Goal: Information Seeking & Learning: Find specific fact

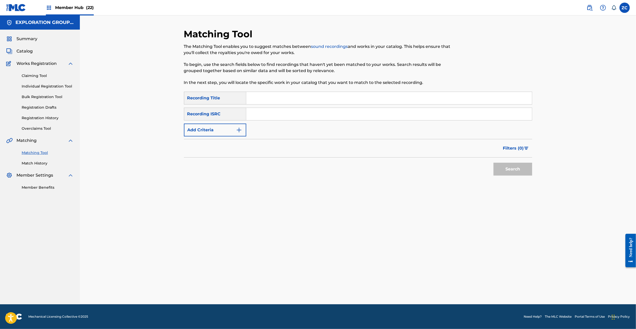
drag, startPoint x: 348, startPoint y: 116, endPoint x: 363, endPoint y: 126, distance: 17.4
click at [348, 116] on input "Search Form" at bounding box center [389, 114] width 286 height 12
paste input "JPF301000076"
type input "JPF301000076"
click at [498, 166] on button "Search" at bounding box center [512, 169] width 39 height 13
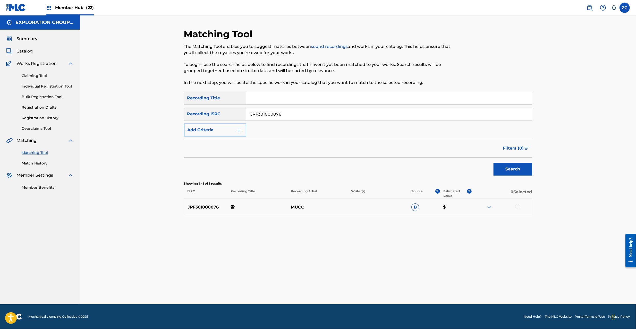
click at [516, 208] on div at bounding box center [517, 206] width 5 height 5
click at [366, 289] on button "Match 1 Group" at bounding box center [361, 287] width 57 height 13
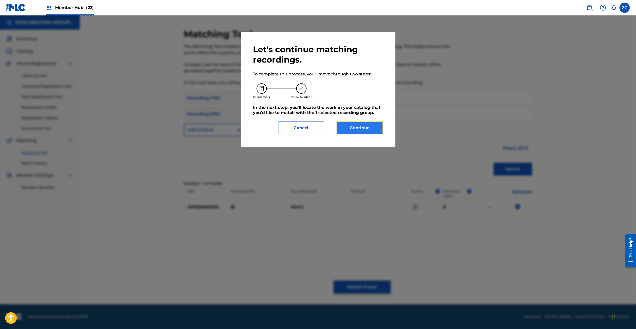
click at [358, 129] on button "Continue" at bounding box center [360, 128] width 46 height 13
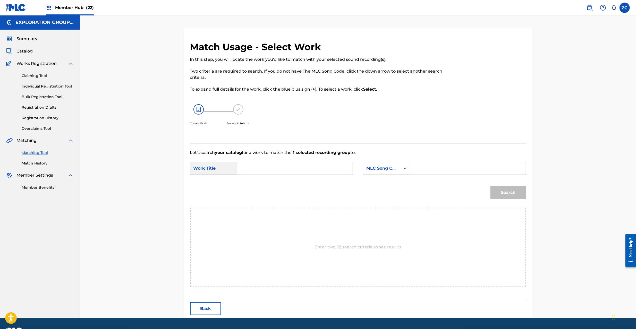
click at [283, 165] on input "Search Form" at bounding box center [295, 168] width 107 height 12
paste input "Hotaru H5746U"
click at [273, 170] on input "Hotaru H5746U" at bounding box center [295, 168] width 107 height 12
type input "Hotaru"
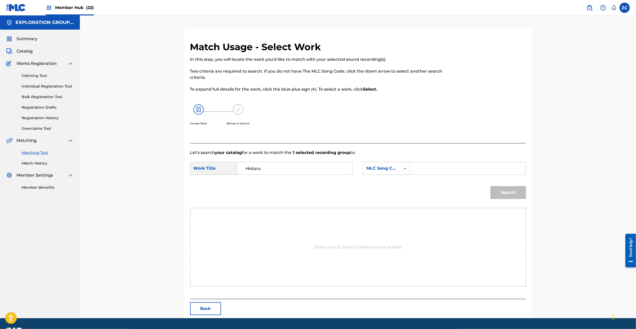
drag, startPoint x: 427, startPoint y: 169, endPoint x: 435, endPoint y: 170, distance: 8.3
click at [427, 169] on input "Search Form" at bounding box center [467, 168] width 107 height 12
paste input "H5746U"
type input "H5746U"
click at [510, 189] on button "Search" at bounding box center [508, 192] width 36 height 13
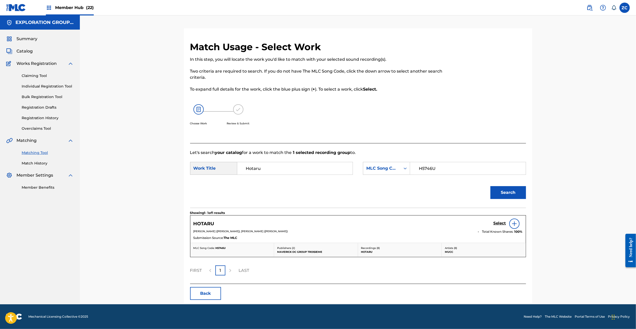
click at [498, 221] on div "Select" at bounding box center [507, 224] width 29 height 10
click at [498, 224] on h5 "Select" at bounding box center [499, 223] width 13 height 5
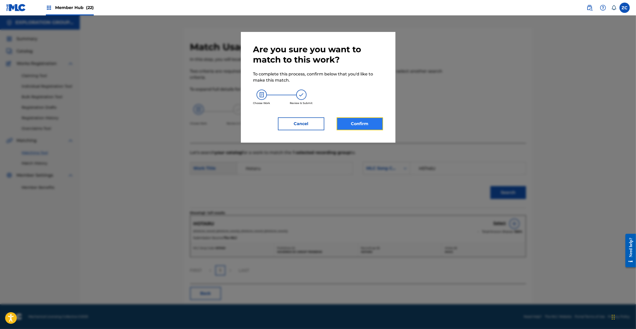
click at [378, 128] on button "Confirm" at bounding box center [360, 123] width 46 height 13
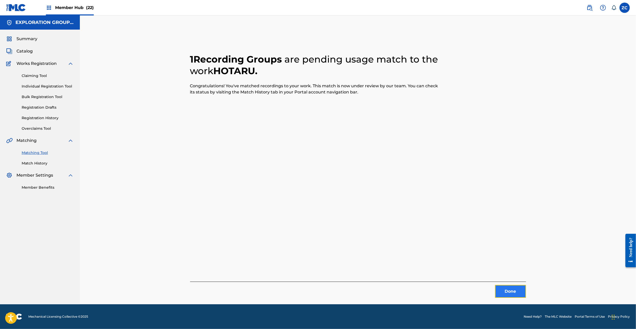
click at [511, 289] on button "Done" at bounding box center [510, 291] width 31 height 13
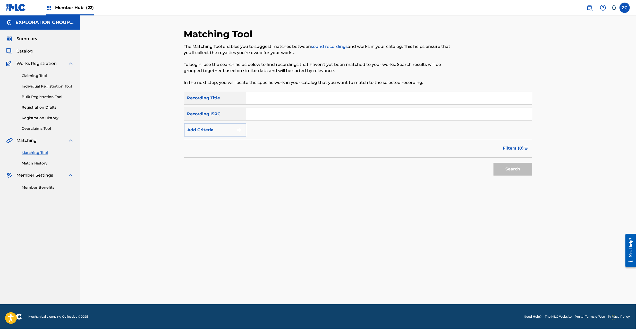
drag, startPoint x: 318, startPoint y: 114, endPoint x: 333, endPoint y: 120, distance: 16.2
click at [318, 114] on input "Search Form" at bounding box center [389, 114] width 286 height 12
paste input "JPF301200122"
type input "JPF301200122"
click at [509, 167] on button "Search" at bounding box center [512, 169] width 39 height 13
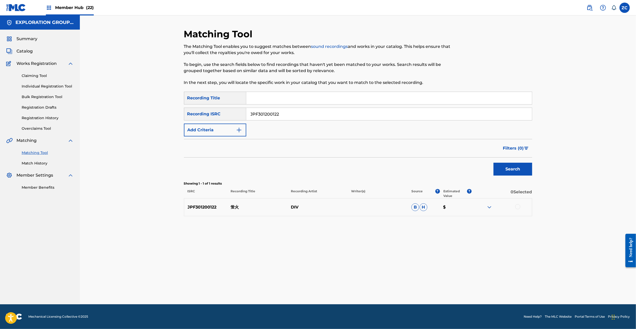
click at [518, 207] on div at bounding box center [517, 206] width 5 height 5
click at [356, 284] on button "Match 1 Group" at bounding box center [361, 287] width 57 height 13
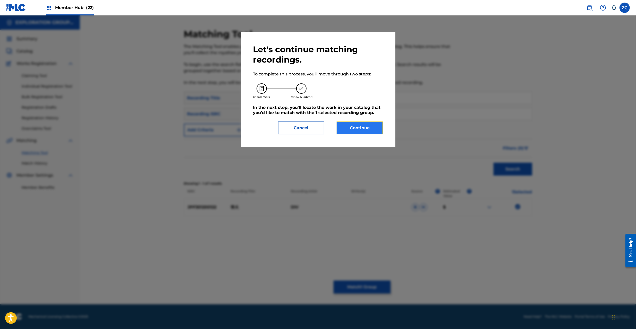
click at [349, 131] on button "Continue" at bounding box center [360, 128] width 46 height 13
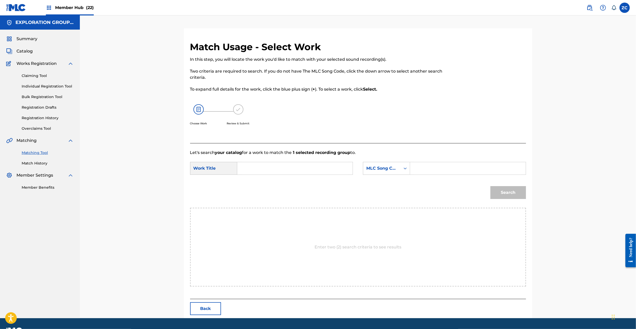
click at [301, 171] on input "Search Form" at bounding box center [295, 168] width 107 height 12
paste input "Hotarubi H8168M"
click at [279, 168] on input "Hotarubi H8168M" at bounding box center [295, 168] width 107 height 12
type input "Hotarubi"
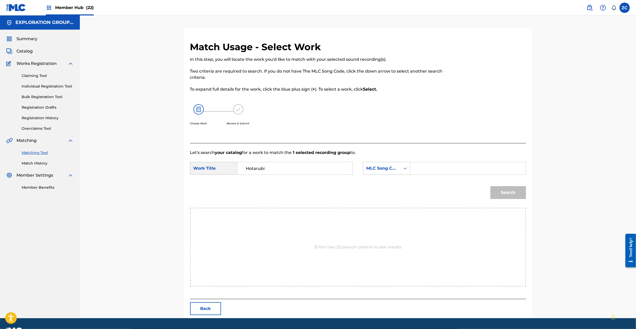
click at [444, 169] on input "Search Form" at bounding box center [467, 168] width 107 height 12
paste input "H8168M"
type input "H8168M"
click at [503, 191] on button "Search" at bounding box center [508, 192] width 36 height 13
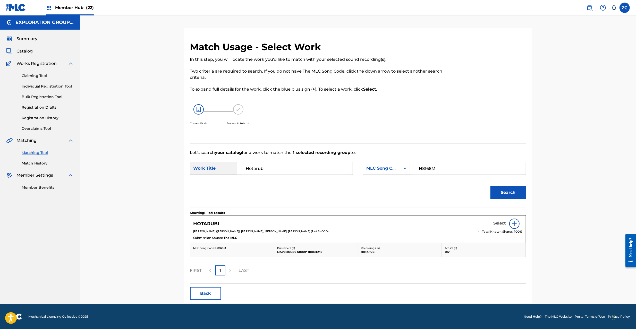
click at [502, 224] on h5 "Select" at bounding box center [499, 223] width 13 height 5
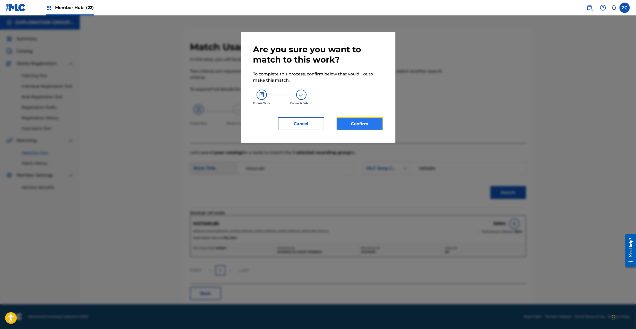
click at [369, 126] on button "Confirm" at bounding box center [360, 123] width 46 height 13
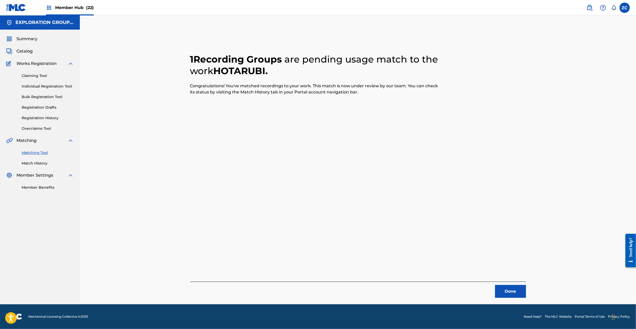
click at [514, 298] on div "1 Recording Groups are pending usage match to the work HOTARUBI . Congratulatio…" at bounding box center [358, 166] width 360 height 276
click at [515, 296] on button "Done" at bounding box center [510, 291] width 31 height 13
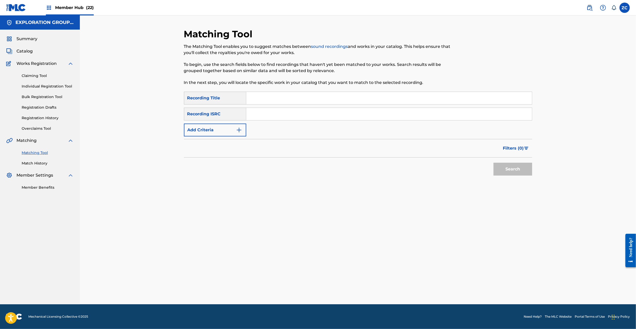
click at [371, 116] on input "Search Form" at bounding box center [389, 114] width 286 height 12
paste input "JPF302200199"
click at [505, 167] on button "Search" at bounding box center [512, 169] width 39 height 13
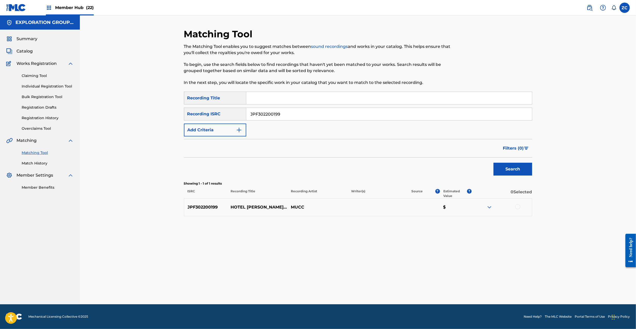
click at [518, 205] on div at bounding box center [517, 206] width 5 height 5
click at [321, 117] on input "JPF302200199" at bounding box center [389, 114] width 286 height 12
paste input "1900077"
type input "JPF301900077"
click at [515, 172] on button "Search" at bounding box center [512, 169] width 39 height 13
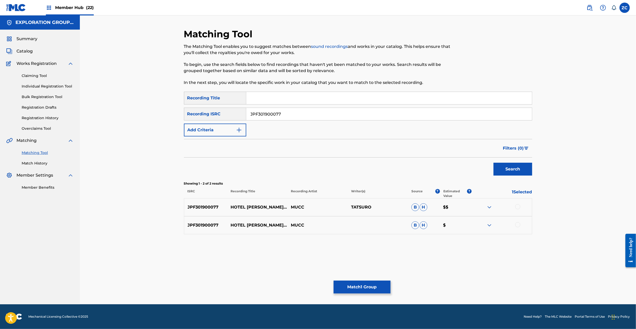
drag, startPoint x: 519, startPoint y: 206, endPoint x: 517, endPoint y: 222, distance: 15.8
click at [519, 206] on div at bounding box center [517, 206] width 5 height 5
click at [517, 223] on div at bounding box center [517, 224] width 5 height 5
click at [359, 286] on button "Match 3 Groups" at bounding box center [361, 287] width 57 height 13
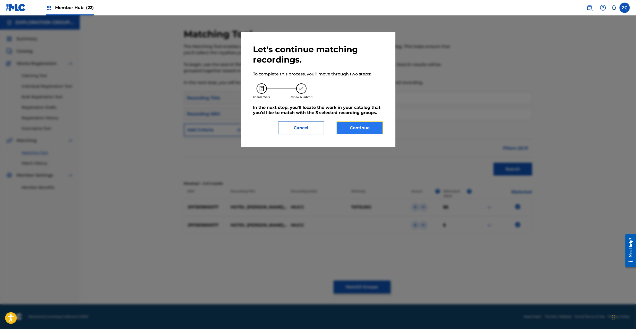
click at [358, 127] on button "Continue" at bounding box center [360, 128] width 46 height 13
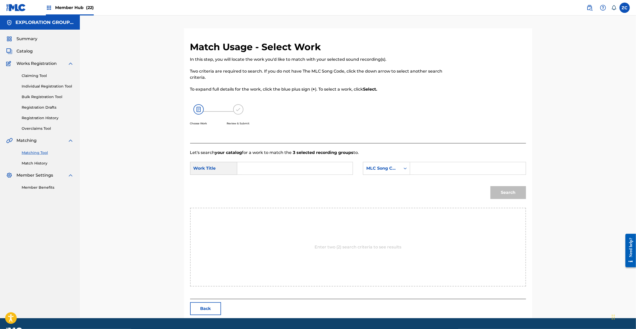
click at [301, 167] on input "Search Form" at bounding box center [295, 168] width 107 height 12
paste input "Hotel Lemmon Tree HP5GWW"
click at [304, 171] on input "Hotel Lemmon Tree HP5GWW" at bounding box center [295, 168] width 107 height 12
type input "Hotel Lemmon Tree"
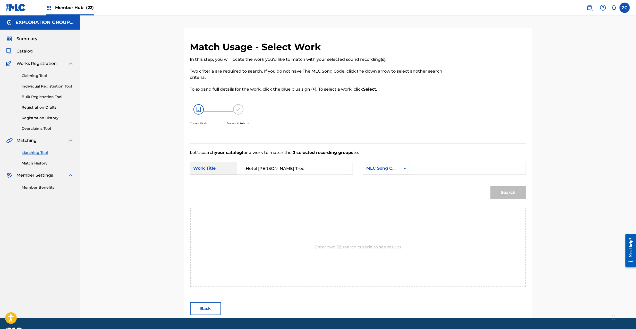
click at [452, 172] on input "Search Form" at bounding box center [467, 168] width 107 height 12
paste input "HP5GWW"
type input "HP5GWW"
click at [517, 191] on button "Search" at bounding box center [508, 192] width 36 height 13
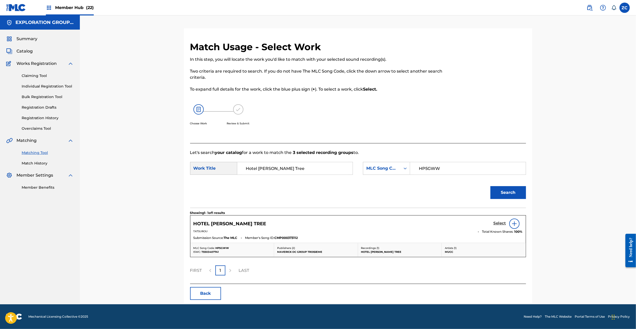
click at [498, 223] on h5 "Select" at bounding box center [499, 223] width 13 height 5
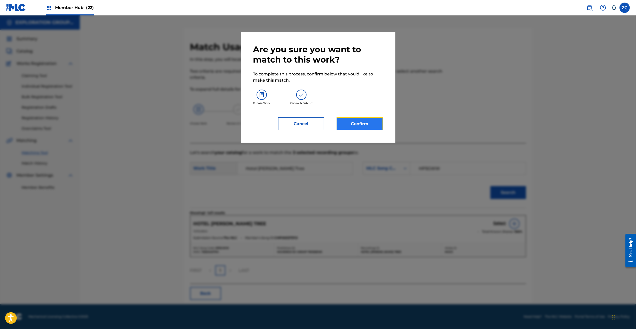
drag, startPoint x: 366, startPoint y: 125, endPoint x: 366, endPoint y: 122, distance: 2.8
click at [366, 122] on button "Confirm" at bounding box center [360, 123] width 46 height 13
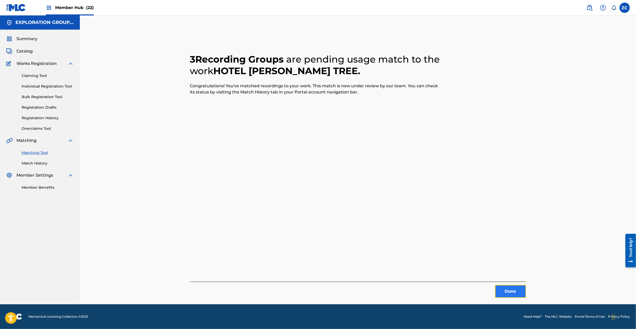
click at [501, 287] on button "Done" at bounding box center [510, 291] width 31 height 13
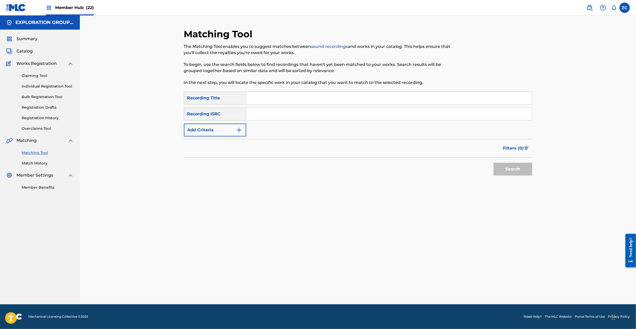
click at [336, 118] on input "Search Form" at bounding box center [389, 114] width 286 height 12
paste input "JPF300200350"
click at [507, 170] on button "Search" at bounding box center [512, 169] width 39 height 13
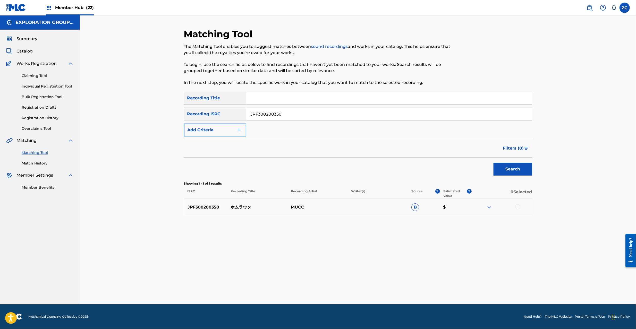
click at [518, 207] on div at bounding box center [517, 206] width 5 height 5
click at [316, 116] on input "JPF300200350" at bounding box center [389, 114] width 286 height 12
paste input "40051"
click at [524, 170] on button "Search" at bounding box center [512, 169] width 39 height 13
click at [517, 207] on div at bounding box center [517, 206] width 5 height 5
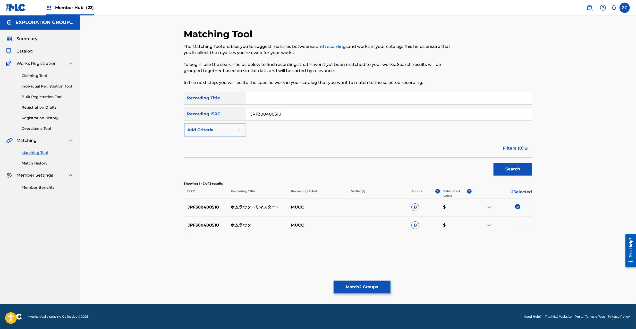
click at [518, 223] on div at bounding box center [517, 224] width 5 height 5
click at [324, 112] on input "JPF300400510" at bounding box center [389, 114] width 286 height 12
paste input "1700060"
type input "JPF301700060"
click at [518, 168] on button "Search" at bounding box center [512, 169] width 39 height 13
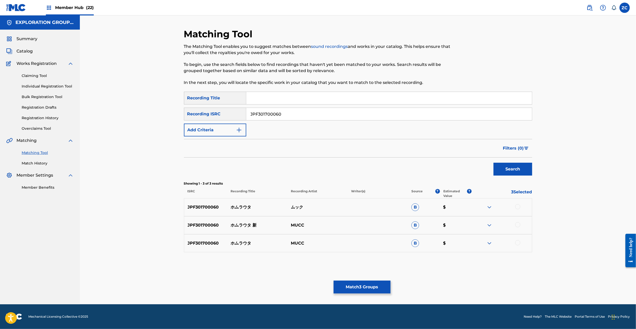
click at [516, 206] on div at bounding box center [517, 206] width 5 height 5
click at [517, 225] on div at bounding box center [517, 224] width 5 height 5
click at [517, 240] on div at bounding box center [517, 242] width 5 height 5
click at [362, 291] on button "Match 6 Groups" at bounding box center [361, 287] width 57 height 13
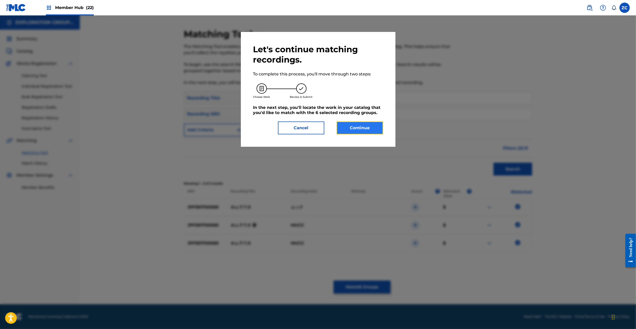
click at [359, 132] on button "Continue" at bounding box center [360, 128] width 46 height 13
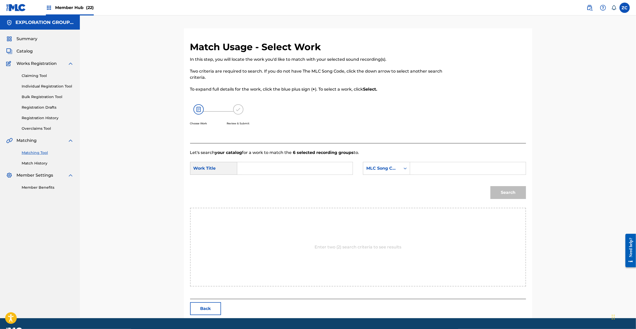
click at [288, 168] on input "Search Form" at bounding box center [295, 168] width 107 height 12
paste input "Homura Uta HQ6YSC"
click at [281, 170] on input "Homura Uta HQ6YSC" at bounding box center [295, 168] width 107 height 12
type input "Homura Uta"
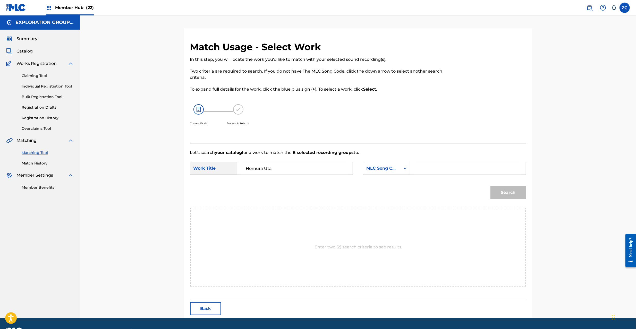
click at [447, 169] on input "Search Form" at bounding box center [467, 168] width 107 height 12
paste input "HQ6YSC"
type input "HQ6YSC"
click at [517, 191] on button "Search" at bounding box center [508, 192] width 36 height 13
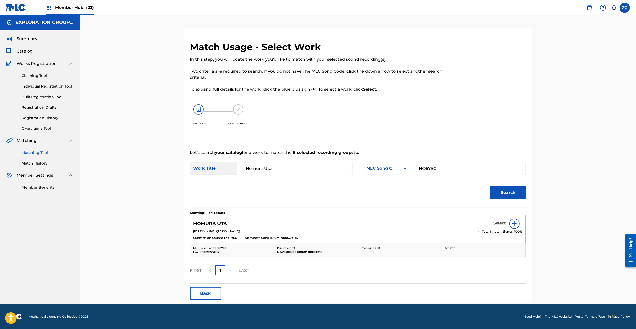
click at [498, 222] on h5 "Select" at bounding box center [499, 223] width 13 height 5
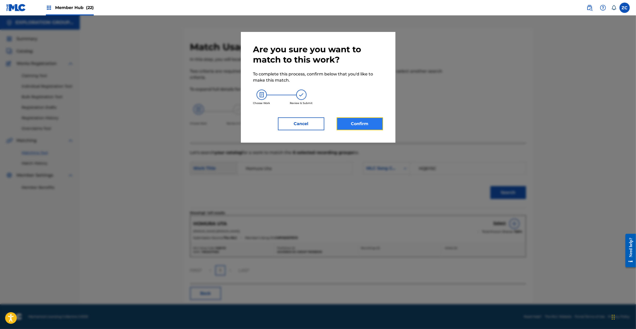
click at [363, 123] on button "Confirm" at bounding box center [360, 123] width 46 height 13
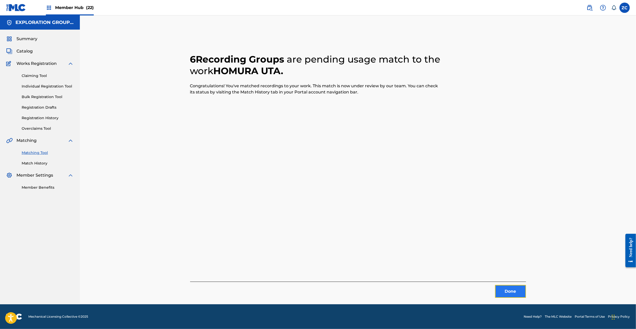
click at [512, 291] on button "Done" at bounding box center [510, 291] width 31 height 13
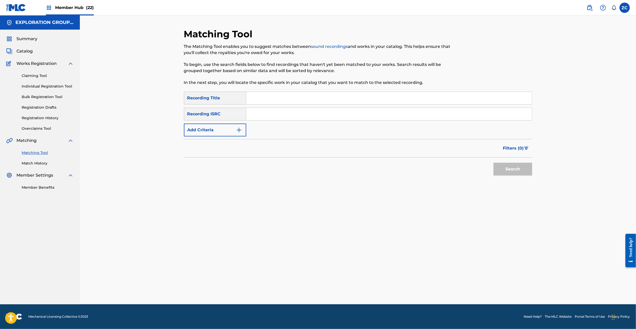
drag, startPoint x: 329, startPoint y: 115, endPoint x: 339, endPoint y: 118, distance: 10.6
click at [329, 114] on input "Search Form" at bounding box center [389, 114] width 286 height 12
paste input "JPF301500141"
click at [504, 168] on button "Search" at bounding box center [512, 169] width 39 height 13
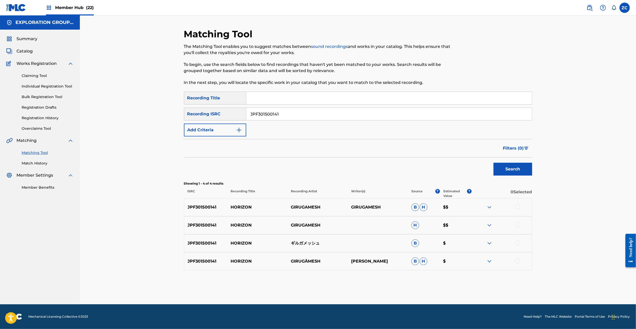
click at [520, 207] on div at bounding box center [501, 207] width 60 height 6
click at [520, 209] on div at bounding box center [501, 207] width 60 height 6
click at [518, 205] on div at bounding box center [517, 206] width 5 height 5
click at [518, 226] on div at bounding box center [517, 224] width 5 height 5
drag, startPoint x: 517, startPoint y: 240, endPoint x: 517, endPoint y: 260, distance: 19.6
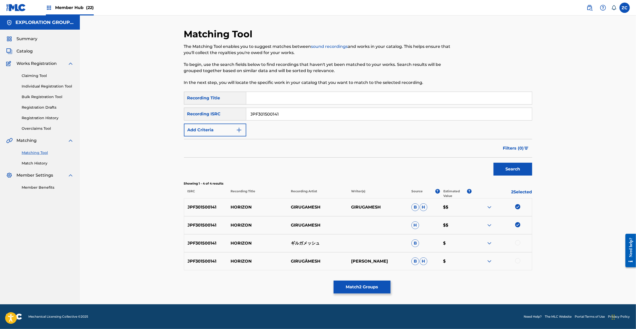
click at [517, 242] on div at bounding box center [517, 242] width 5 height 5
click at [517, 263] on div at bounding box center [517, 260] width 5 height 5
click at [306, 110] on input "JPF301500141" at bounding box center [389, 114] width 286 height 12
paste input "PO00630020"
click at [510, 167] on button "Search" at bounding box center [512, 169] width 39 height 13
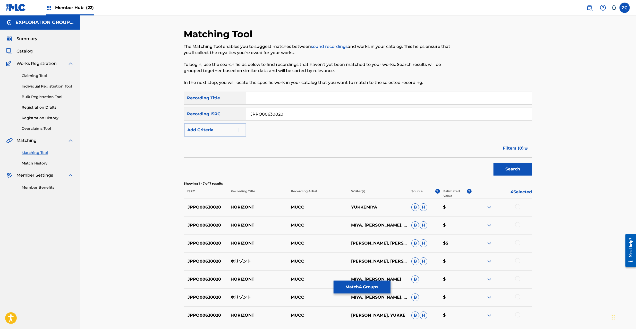
click at [519, 206] on div at bounding box center [517, 206] width 5 height 5
click at [519, 226] on div at bounding box center [517, 224] width 5 height 5
click at [517, 243] on div at bounding box center [517, 242] width 5 height 5
click at [518, 262] on div at bounding box center [517, 260] width 5 height 5
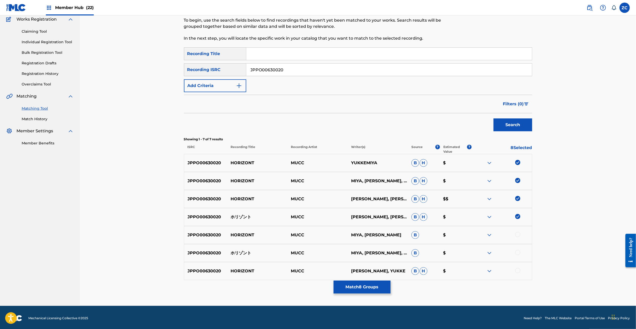
scroll to position [46, 0]
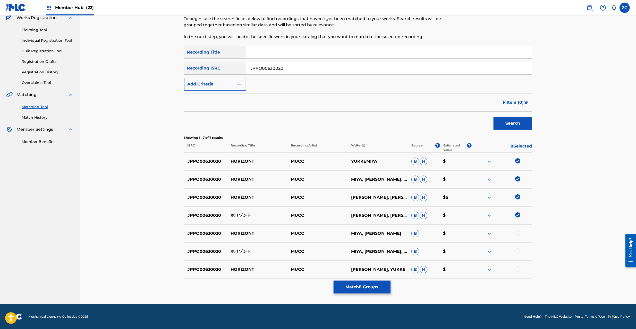
click at [518, 233] on div at bounding box center [517, 232] width 5 height 5
click at [517, 250] on div at bounding box center [517, 250] width 5 height 5
click at [518, 268] on div at bounding box center [517, 268] width 5 height 5
click at [370, 67] on input "JPPO00630020" at bounding box center [389, 68] width 286 height 12
paste input "8060923"
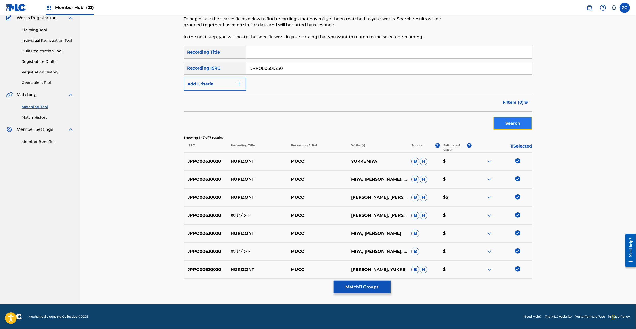
click at [514, 126] on button "Search" at bounding box center [512, 123] width 39 height 13
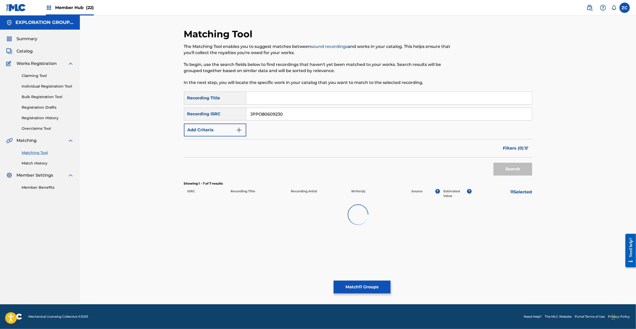
scroll to position [0, 0]
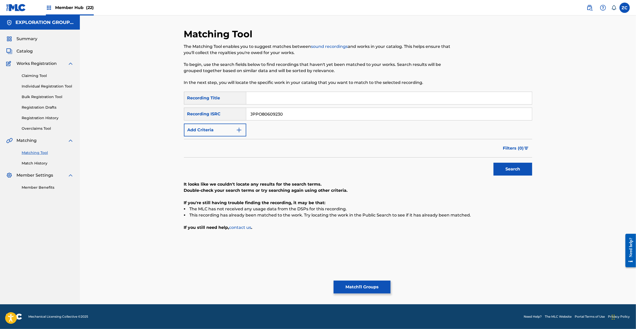
click at [337, 112] on input "JPPO80609230" at bounding box center [389, 114] width 286 height 12
paste input "TCJPA1362960"
type input "TCJPA1362960"
click at [515, 176] on div "Search" at bounding box center [511, 168] width 41 height 21
click at [518, 170] on button "Search" at bounding box center [512, 169] width 39 height 13
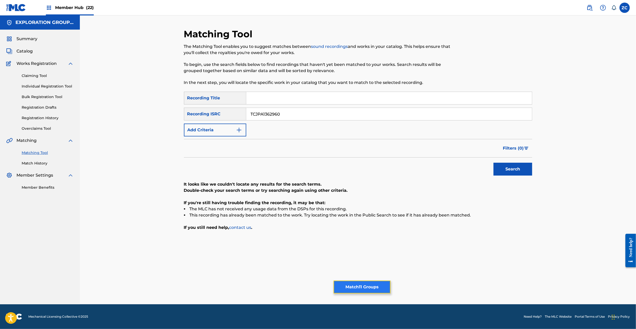
click at [374, 289] on button "Match 11 Groups" at bounding box center [361, 287] width 57 height 13
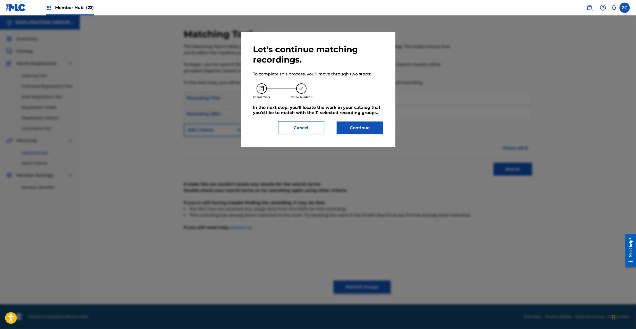
click at [353, 135] on div "Let's continue matching recordings. To complete this process, you'll move throu…" at bounding box center [318, 89] width 154 height 115
click at [356, 134] on button "Continue" at bounding box center [360, 128] width 46 height 13
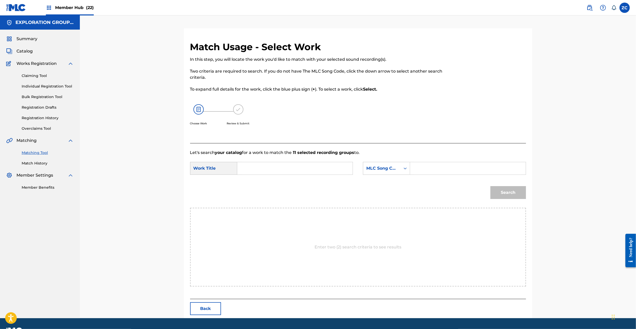
click at [324, 167] on input "Search Form" at bounding box center [295, 168] width 107 height 12
paste input "Horizon HP49SH"
click at [277, 166] on input "Horizon HP49SH" at bounding box center [295, 168] width 107 height 12
type input "Horizon"
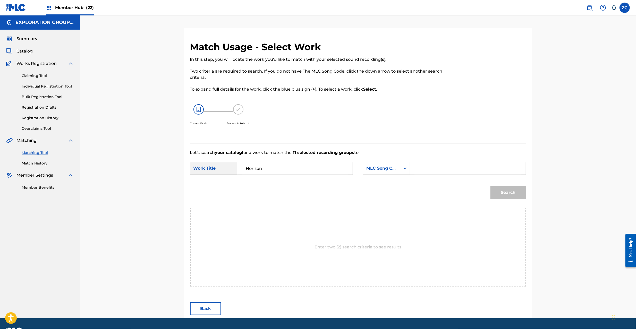
click at [498, 169] on input "Search Form" at bounding box center [467, 168] width 107 height 12
paste input "HP49SH"
type input "HP49SH"
click at [519, 192] on button "Search" at bounding box center [508, 192] width 36 height 13
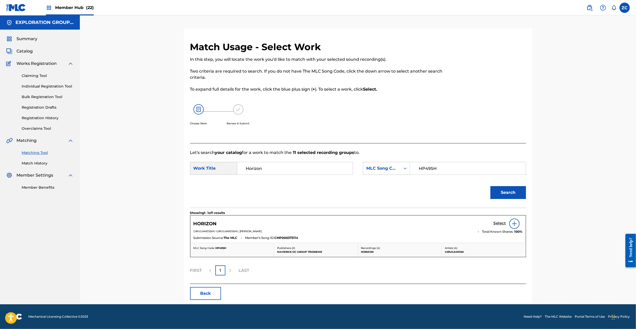
click at [498, 226] on h5 "Select" at bounding box center [499, 223] width 13 height 5
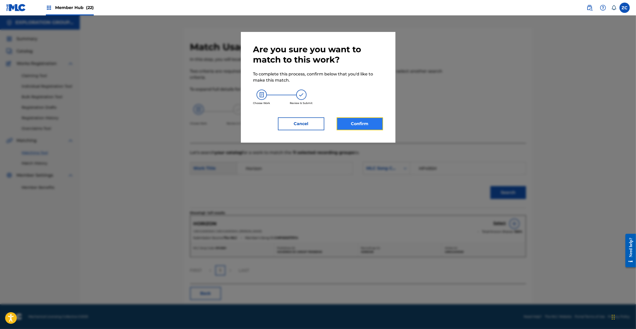
click at [368, 125] on button "Confirm" at bounding box center [360, 123] width 46 height 13
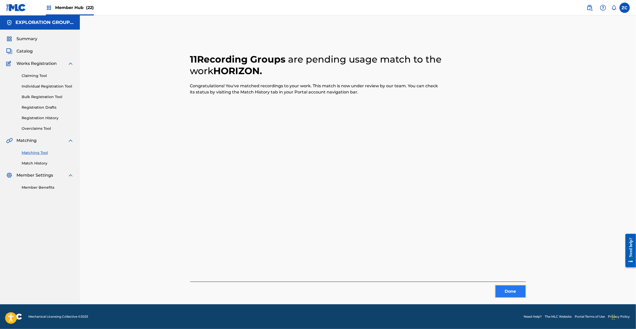
click at [520, 293] on button "Done" at bounding box center [510, 291] width 31 height 13
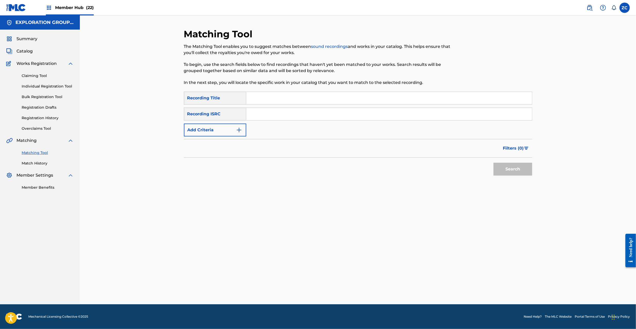
drag, startPoint x: 414, startPoint y: 114, endPoint x: 437, endPoint y: 133, distance: 30.0
click at [414, 114] on input "Search Form" at bounding box center [389, 114] width 286 height 12
paste input "JPU901602576"
type input "JPU901602576"
click at [511, 168] on button "Search" at bounding box center [512, 169] width 39 height 13
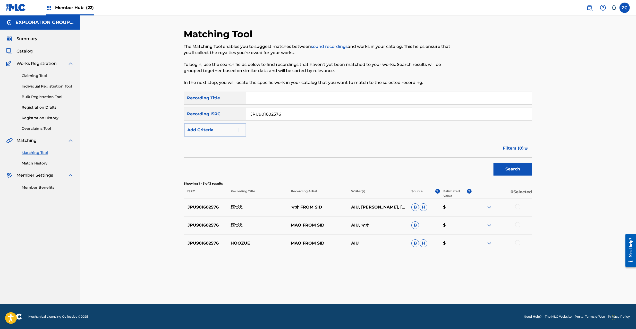
click at [520, 206] on div at bounding box center [501, 207] width 60 height 6
click at [518, 207] on div at bounding box center [517, 206] width 5 height 5
click at [517, 223] on div at bounding box center [517, 224] width 5 height 5
click at [518, 244] on div at bounding box center [517, 242] width 5 height 5
click at [374, 291] on button "Match 3 Groups" at bounding box center [361, 287] width 57 height 13
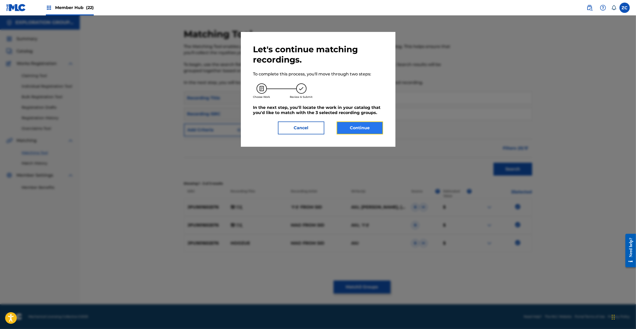
click at [360, 123] on button "Continue" at bounding box center [360, 128] width 46 height 13
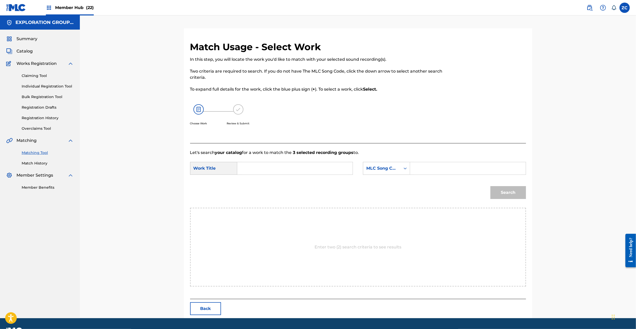
click at [318, 165] on input "Search Form" at bounding box center [295, 168] width 107 height 12
paste input "Hoozue HQ6YA4"
click at [280, 168] on input "Hoozue HQ6YA4" at bounding box center [295, 168] width 107 height 12
type input "Hoozue"
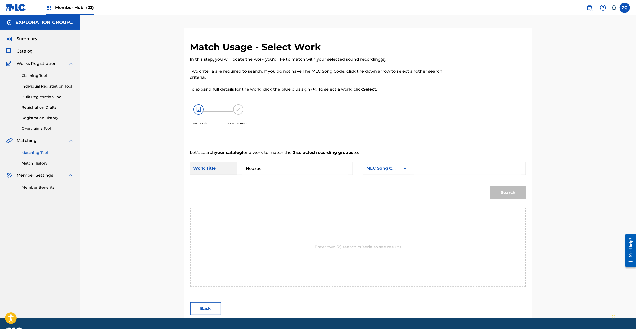
click at [403, 170] on icon "Search Form" at bounding box center [404, 168] width 5 height 5
click at [443, 168] on input "Search Form" at bounding box center [467, 168] width 107 height 12
paste input "HQ6YA4"
type input "HQ6YA4"
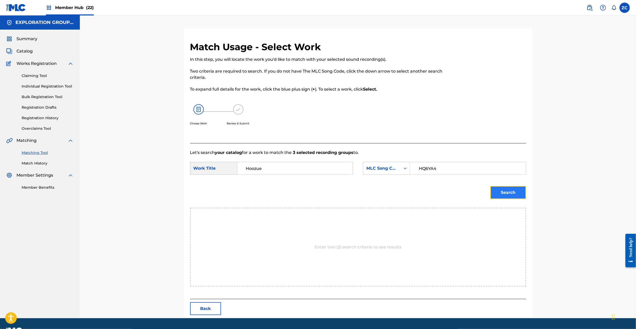
click at [506, 196] on button "Search" at bounding box center [508, 192] width 36 height 13
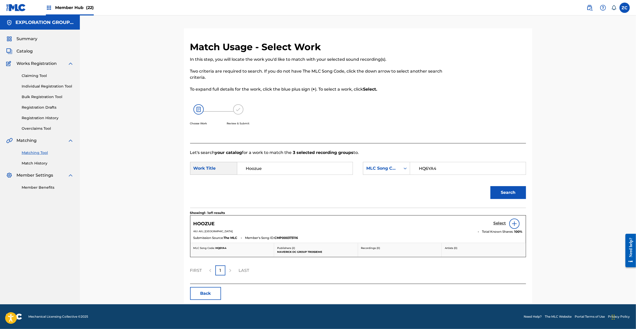
click at [500, 223] on h5 "Select" at bounding box center [499, 223] width 13 height 5
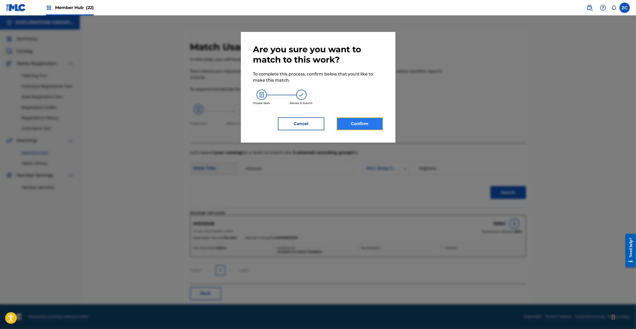
click at [363, 124] on button "Confirm" at bounding box center [360, 123] width 46 height 13
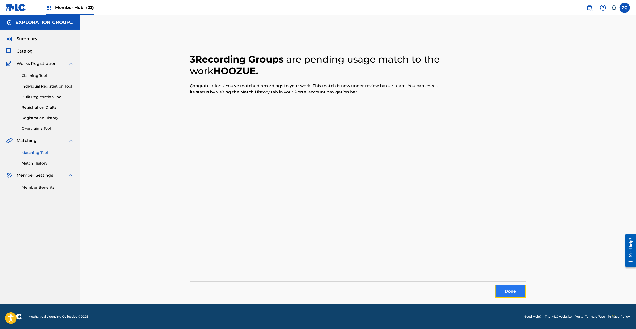
click at [503, 288] on button "Done" at bounding box center [510, 291] width 31 height 13
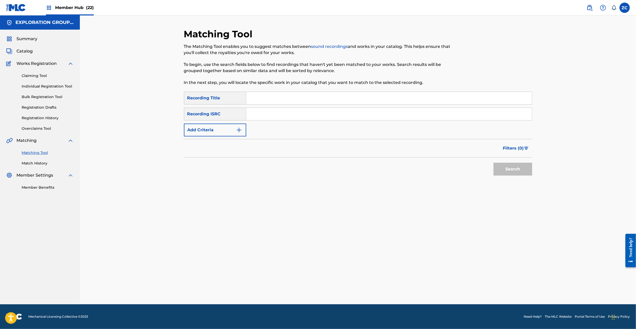
drag, startPoint x: 348, startPoint y: 110, endPoint x: 360, endPoint y: 118, distance: 14.0
click at [348, 110] on input "Search Form" at bounding box center [389, 114] width 286 height 12
paste input "JPF300500210"
type input "JPF300500210"
click at [521, 169] on button "Search" at bounding box center [512, 169] width 39 height 13
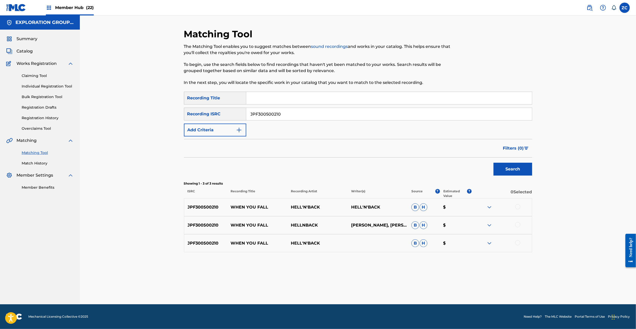
click at [516, 208] on div at bounding box center [517, 206] width 5 height 5
drag, startPoint x: 517, startPoint y: 225, endPoint x: 517, endPoint y: 235, distance: 10.3
click at [517, 224] on div at bounding box center [517, 224] width 5 height 5
click at [520, 244] on div at bounding box center [517, 242] width 5 height 5
click at [365, 287] on button "Match 3 Groups" at bounding box center [361, 287] width 57 height 13
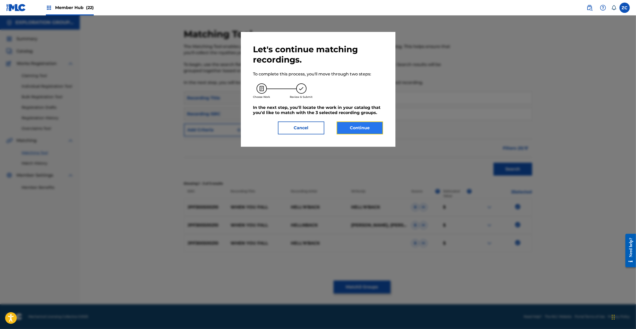
click at [360, 131] on button "Continue" at bounding box center [360, 128] width 46 height 13
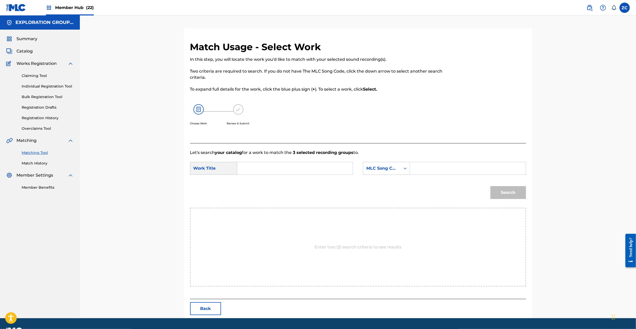
click at [332, 162] on div "Search Form" at bounding box center [295, 168] width 116 height 13
click at [284, 170] on input "Search Form" at bounding box center [295, 168] width 107 height 12
paste input "When You Fall W42WR3"
click at [297, 168] on input "When You Fall W42WR3" at bounding box center [295, 168] width 107 height 12
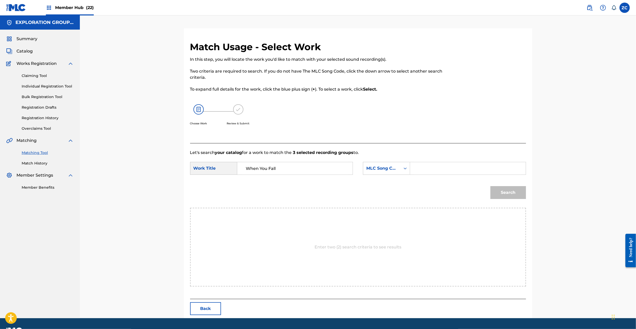
type input "When You Fall"
click at [437, 168] on input "Search Form" at bounding box center [467, 168] width 107 height 12
paste input "W42WR3"
type input "W42WR3"
click at [510, 194] on button "Search" at bounding box center [508, 192] width 36 height 13
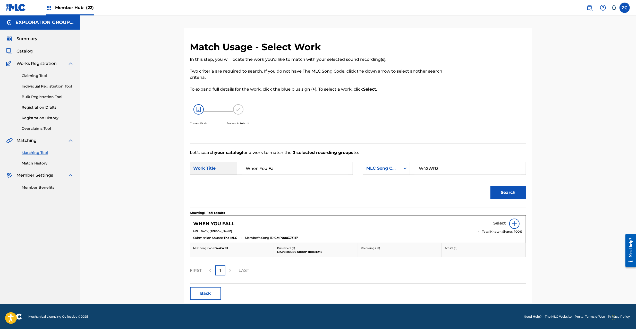
click at [496, 223] on h5 "Select" at bounding box center [499, 223] width 13 height 5
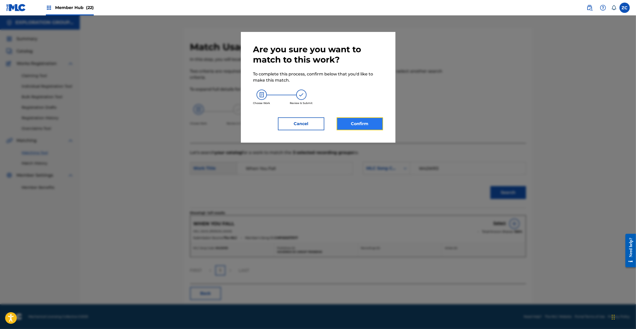
click at [363, 125] on button "Confirm" at bounding box center [360, 123] width 46 height 13
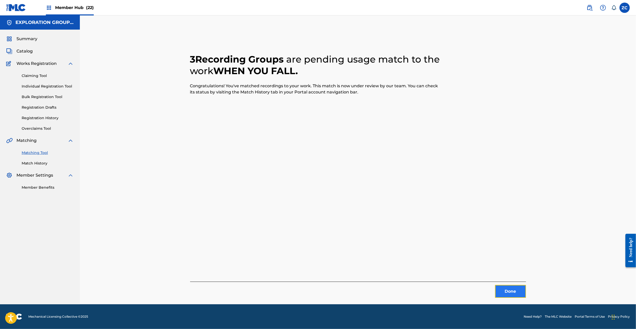
click at [511, 294] on button "Done" at bounding box center [510, 291] width 31 height 13
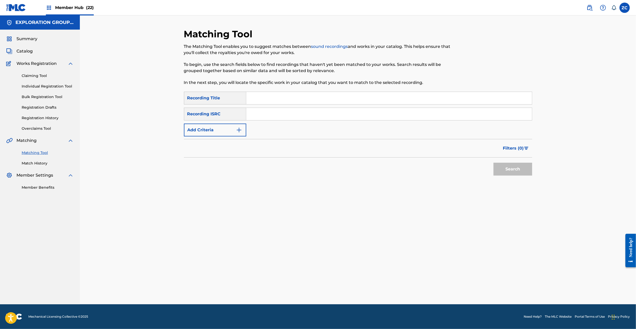
click at [364, 117] on input "Search Form" at bounding box center [389, 114] width 286 height 12
paste input "JPF301400003"
type input "JPF301400003"
click at [496, 165] on button "Search" at bounding box center [512, 169] width 39 height 13
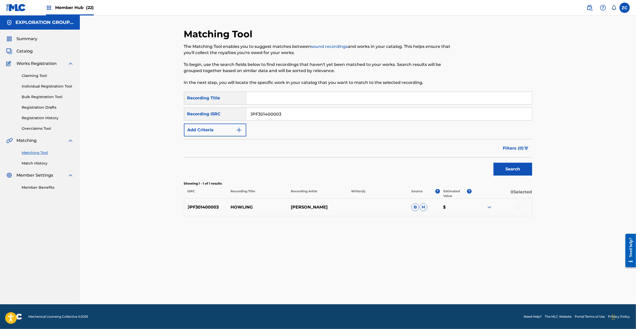
click at [518, 205] on div at bounding box center [517, 206] width 5 height 5
click at [376, 281] on button "Match 1 Group" at bounding box center [361, 287] width 57 height 13
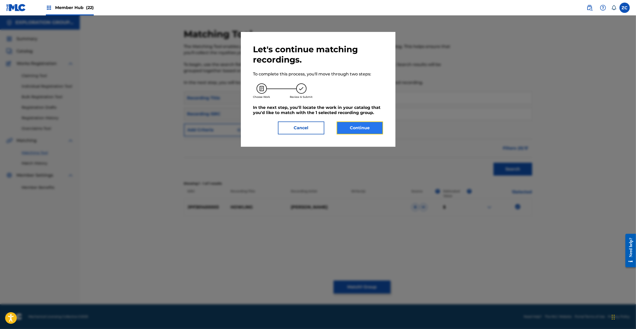
click at [366, 133] on button "Continue" at bounding box center [360, 128] width 46 height 13
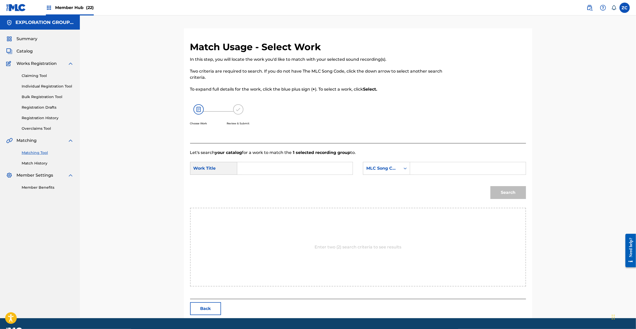
click at [306, 174] on input "Search Form" at bounding box center [295, 168] width 107 height 12
paste input "Howling HC0E9A"
click at [269, 169] on input "Howling HC0E9A" at bounding box center [295, 168] width 107 height 12
type input "Howling"
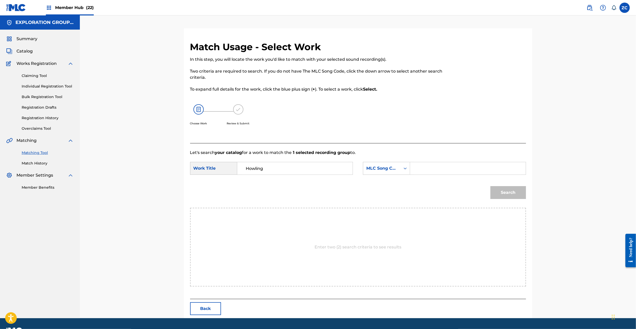
click at [448, 168] on input "Search Form" at bounding box center [467, 168] width 107 height 12
paste input "HC0E9A"
type input "HC0E9A"
click at [515, 190] on button "Search" at bounding box center [508, 192] width 36 height 13
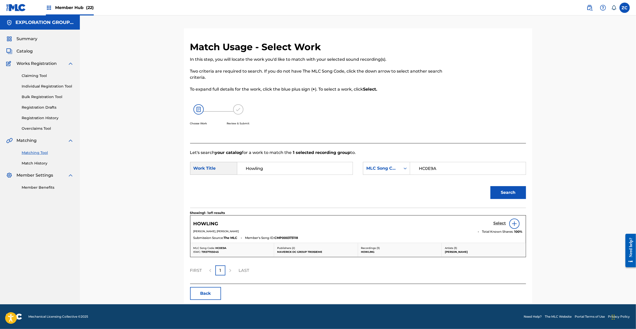
click at [498, 224] on h5 "Select" at bounding box center [499, 223] width 13 height 5
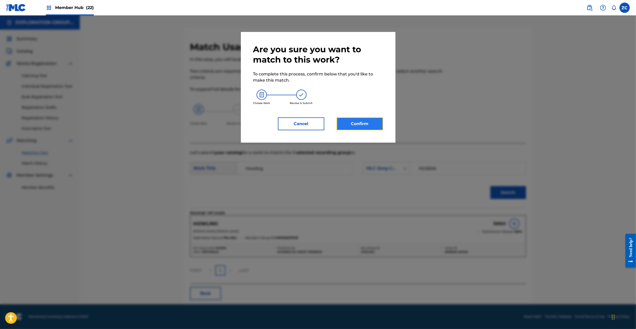
click at [374, 122] on button "Confirm" at bounding box center [360, 123] width 46 height 13
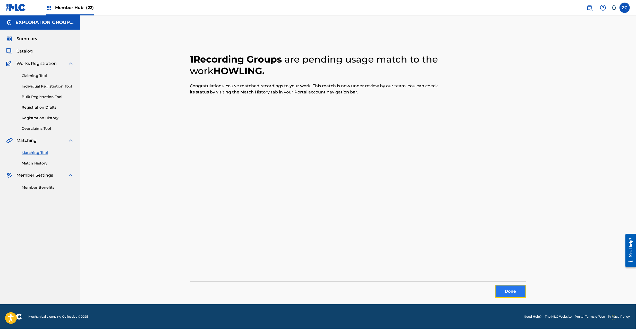
click at [511, 290] on button "Done" at bounding box center [510, 291] width 31 height 13
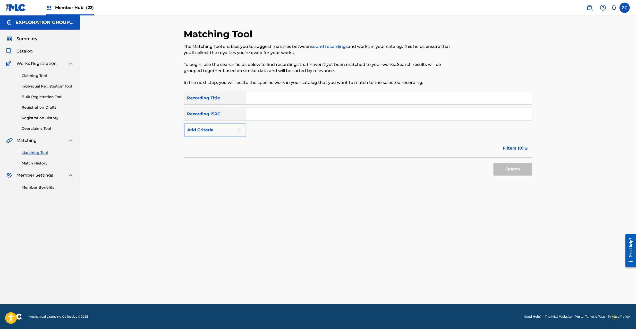
click at [285, 98] on input "Search Form" at bounding box center [389, 98] width 286 height 12
paste input "Mucc 鵬翼"
type input "Mucc 鵬翼"
click at [259, 100] on input "Mucc 鵬翼" at bounding box center [389, 98] width 286 height 12
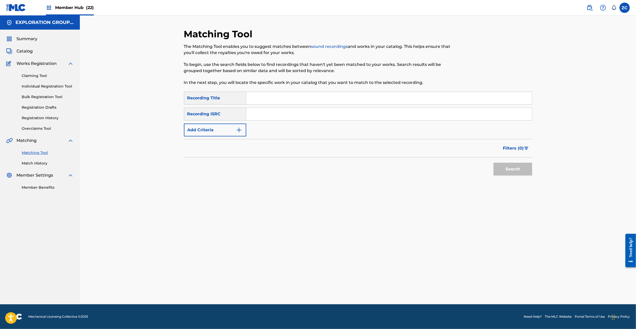
paste input "Mucc 鵬翼"
click at [254, 98] on input "Mucc 鵬翼" at bounding box center [389, 98] width 286 height 12
type input "鵬翼"
click at [229, 139] on form "SearchWithCriteriaff27c364-d973-457a-ab39-e706d2e6a105 Recording Title 鵬翼 Searc…" at bounding box center [358, 135] width 348 height 87
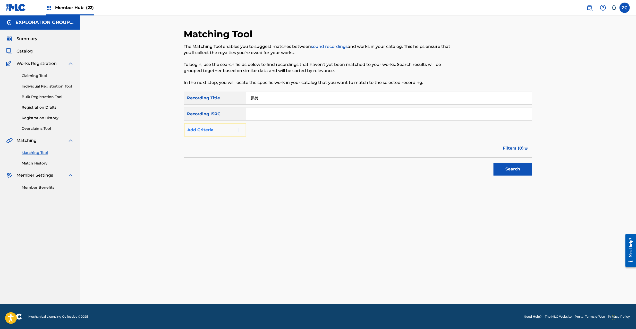
click at [227, 135] on button "Add Criteria" at bounding box center [215, 130] width 62 height 13
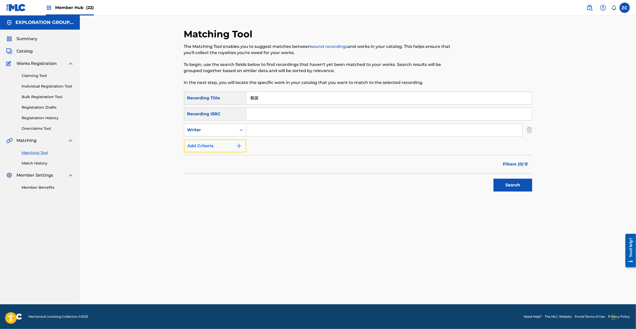
click at [222, 145] on button "Add Criteria" at bounding box center [215, 146] width 62 height 13
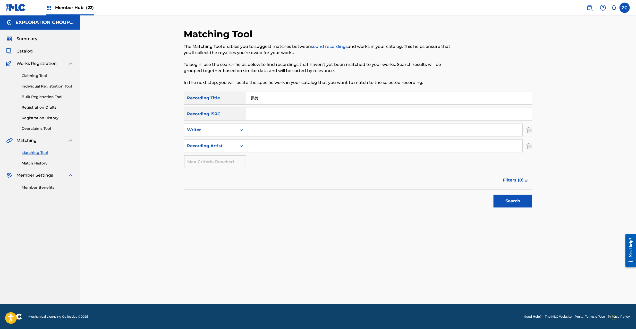
click at [260, 147] on input "Search Form" at bounding box center [384, 146] width 276 height 12
paste input "Mucc"
type input "Mucc"
click at [536, 200] on div "Matching Tool The Matching Tool enables you to suggest matches between sound re…" at bounding box center [358, 166] width 360 height 276
click at [517, 200] on button "Search" at bounding box center [512, 201] width 39 height 13
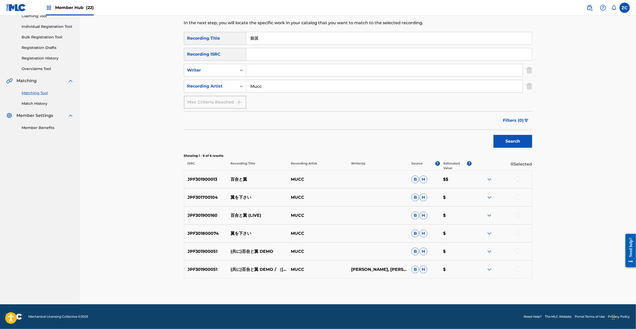
scroll to position [0, 0]
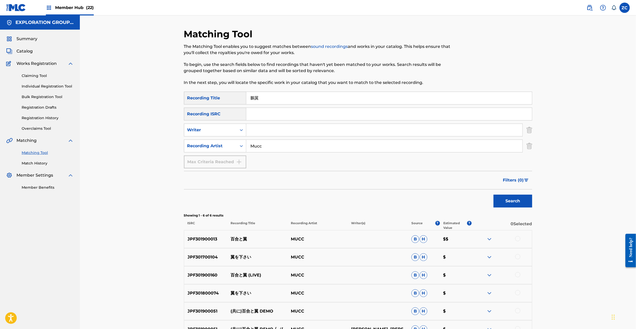
click at [265, 99] on input "鵬翼" at bounding box center [389, 98] width 286 height 12
paste input "Houyoku"
type input "Houyoku"
click at [531, 201] on button "Search" at bounding box center [512, 201] width 39 height 13
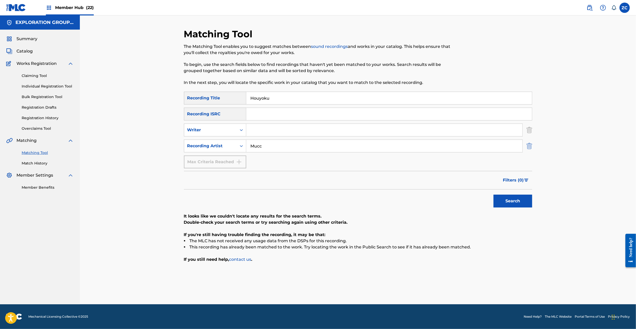
click at [528, 144] on img "Search Form" at bounding box center [529, 146] width 6 height 13
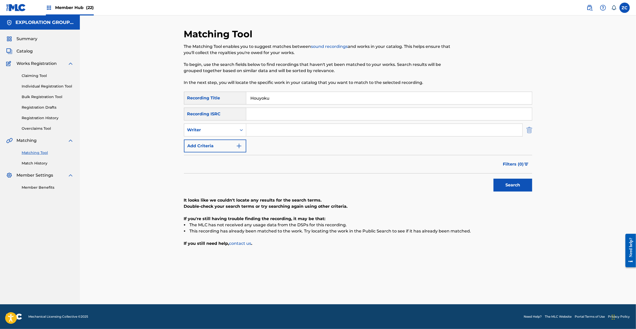
click at [528, 130] on img "Search Form" at bounding box center [529, 130] width 6 height 13
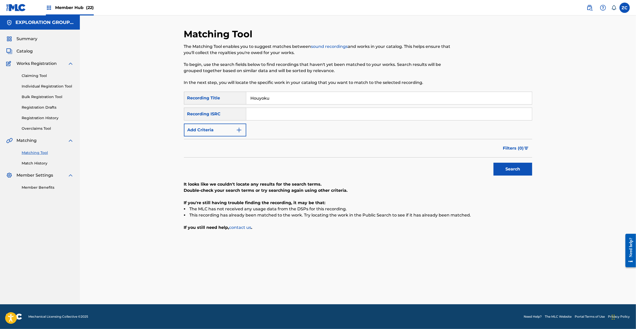
click at [514, 113] on input "Search Form" at bounding box center [389, 114] width 286 height 12
paste input "JPF301500038"
type input "JPF301500038"
drag, startPoint x: 512, startPoint y: 98, endPoint x: 169, endPoint y: 98, distance: 343.0
click at [169, 98] on div "Matching Tool The Matching Tool enables you to suggest matches between sound re…" at bounding box center [358, 159] width 556 height 289
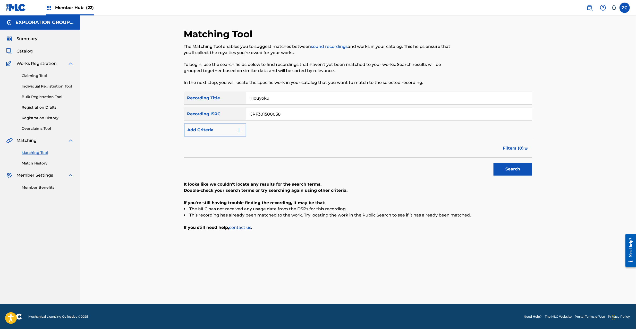
type input "="
click at [506, 166] on button "Search" at bounding box center [512, 169] width 39 height 13
click at [356, 114] on input "JPF301500038" at bounding box center [389, 114] width 286 height 12
paste input "0500260"
click at [503, 170] on button "Search" at bounding box center [512, 169] width 39 height 13
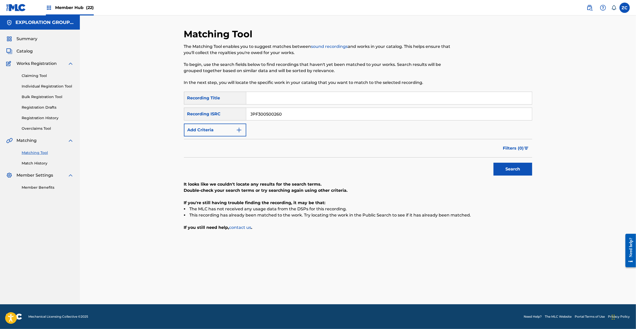
click at [369, 115] on input "JPF300500260" at bounding box center [389, 114] width 286 height 12
paste input "60181"
type input "JPF300601810"
click at [507, 171] on button "Search" at bounding box center [512, 169] width 39 height 13
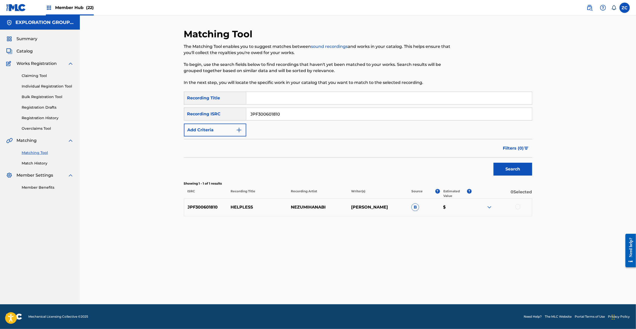
click at [519, 207] on div at bounding box center [517, 206] width 5 height 5
click at [372, 285] on button "Match 1 Group" at bounding box center [361, 287] width 57 height 13
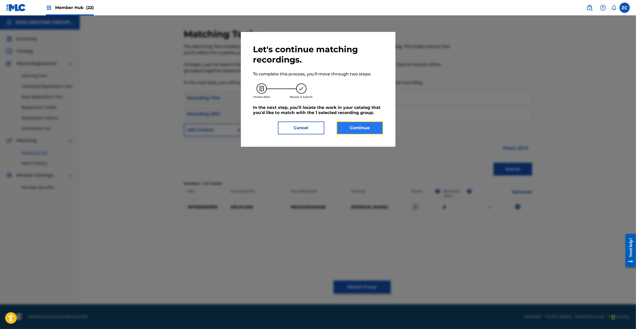
click at [360, 126] on button "Continue" at bounding box center [360, 128] width 46 height 13
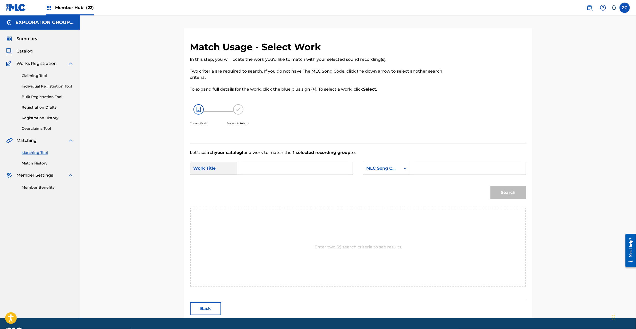
click at [299, 168] on input "Search Form" at bounding box center [295, 168] width 107 height 12
paste input "Herupuresu HC0FC9"
click at [277, 169] on input "Herupuresu HC0FC9" at bounding box center [295, 168] width 107 height 12
drag, startPoint x: 277, startPoint y: 169, endPoint x: 316, endPoint y: 169, distance: 39.7
click at [277, 169] on input "Herupuresu HC0FC9" at bounding box center [295, 168] width 107 height 12
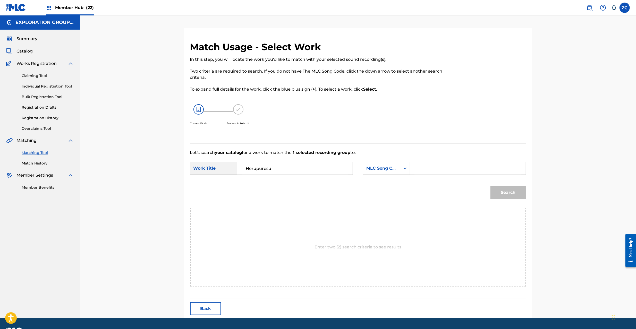
type input "Herupuresu"
click at [451, 169] on input "Search Form" at bounding box center [467, 168] width 107 height 12
paste input "HC0FC9"
type input "HC0FC9"
click at [513, 188] on button "Search" at bounding box center [508, 192] width 36 height 13
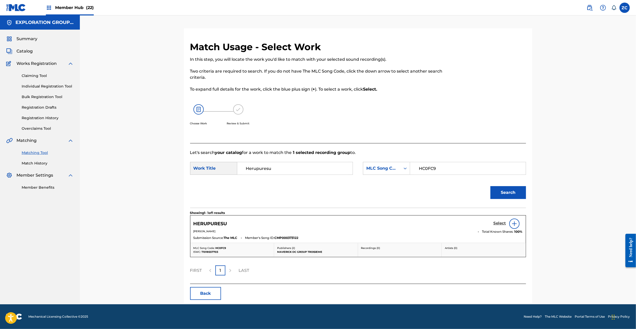
click at [498, 226] on h5 "Select" at bounding box center [499, 223] width 13 height 5
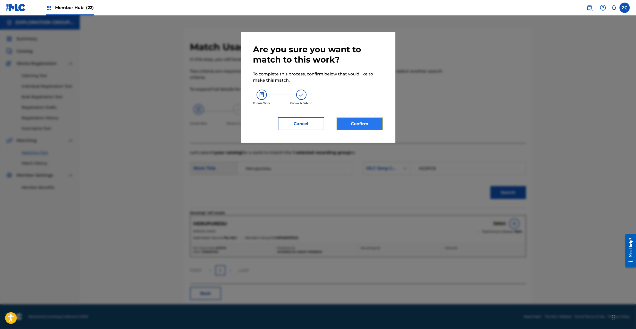
click at [361, 123] on button "Confirm" at bounding box center [360, 123] width 46 height 13
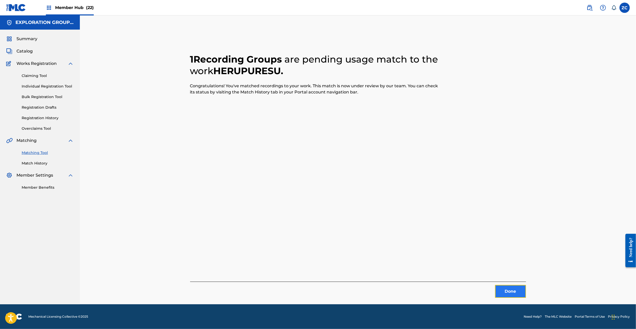
click at [508, 288] on button "Done" at bounding box center [510, 291] width 31 height 13
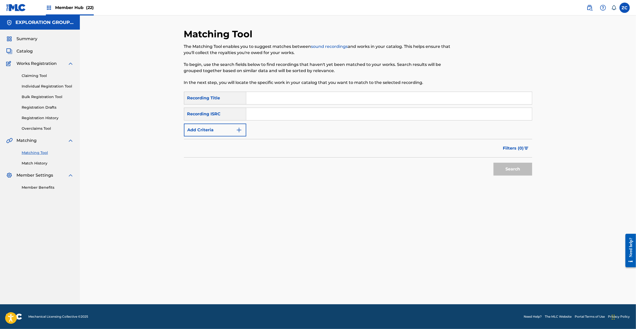
drag, startPoint x: 389, startPoint y: 121, endPoint x: 394, endPoint y: 118, distance: 6.0
click at [389, 121] on div "SearchWithCriteriaff27c364-d973-457a-ab39-e706d2e6a105 Recording Title SearchWi…" at bounding box center [358, 114] width 348 height 45
click at [399, 115] on input "Search Form" at bounding box center [389, 114] width 286 height 12
paste input "JPF301600077"
type input "JPF301600077"
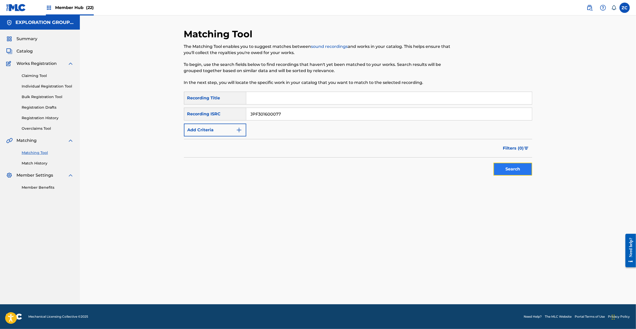
click at [514, 165] on button "Search" at bounding box center [512, 169] width 39 height 13
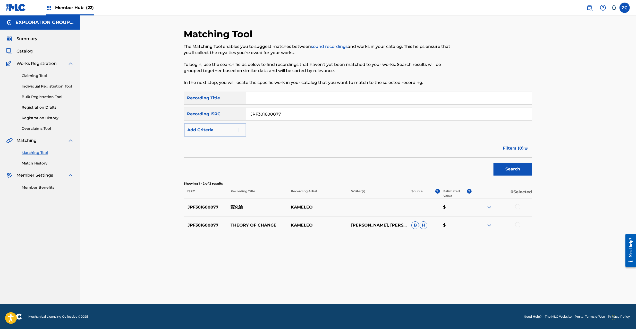
click at [518, 205] on div at bounding box center [517, 206] width 5 height 5
click at [518, 225] on div at bounding box center [517, 224] width 5 height 5
click at [374, 283] on button "Match 2 Groups" at bounding box center [361, 287] width 57 height 13
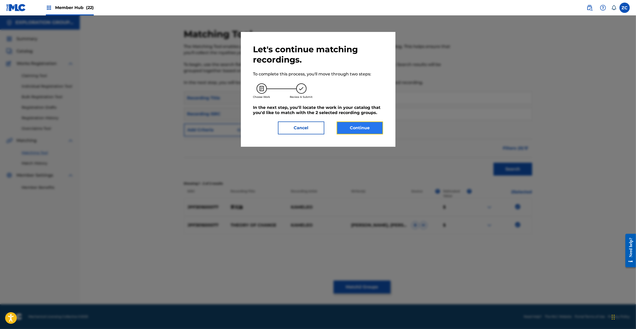
click at [372, 125] on button "Continue" at bounding box center [360, 128] width 46 height 13
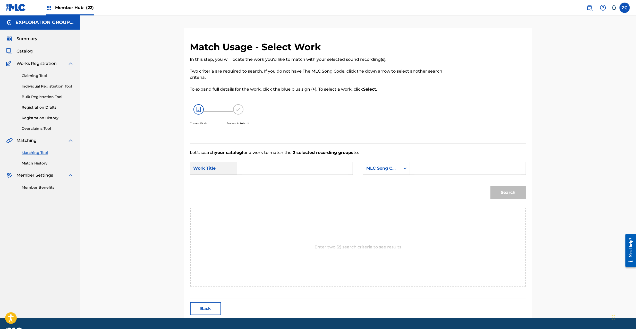
click at [328, 169] on input "Search Form" at bounding box center [295, 168] width 107 height 12
paste input "Henka Ron HC0HTP"
click at [279, 169] on input "Henka Ron HC0HTP" at bounding box center [295, 168] width 107 height 12
type input "Henka Ron"
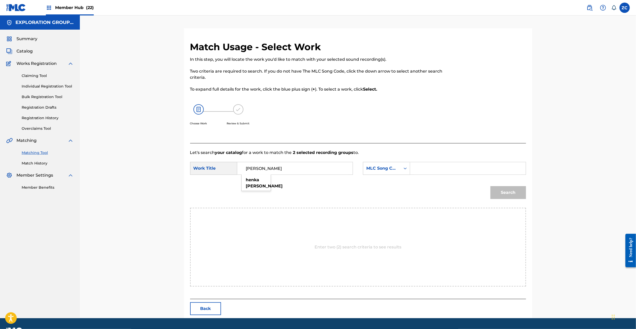
click at [431, 166] on input "Search Form" at bounding box center [467, 168] width 107 height 12
paste input "HC0HTP"
type input "HC0HTP"
click at [511, 188] on button "Search" at bounding box center [508, 192] width 36 height 13
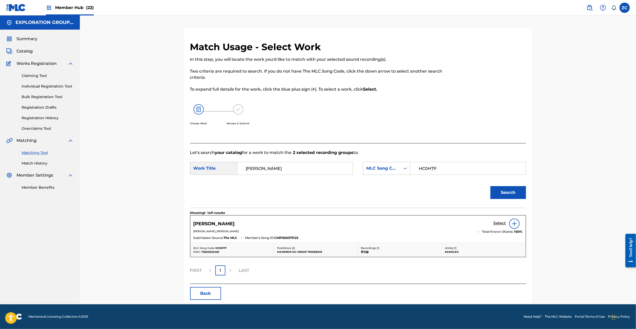
click at [500, 222] on h5 "Select" at bounding box center [499, 223] width 13 height 5
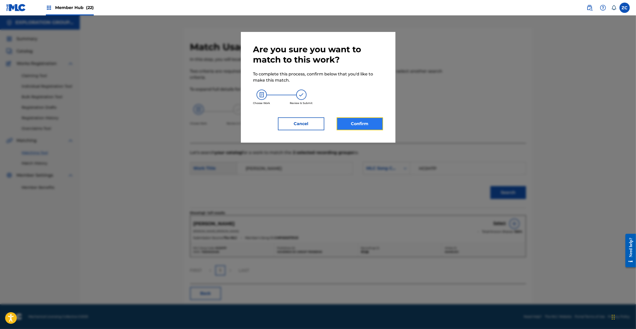
click at [370, 127] on button "Confirm" at bounding box center [360, 123] width 46 height 13
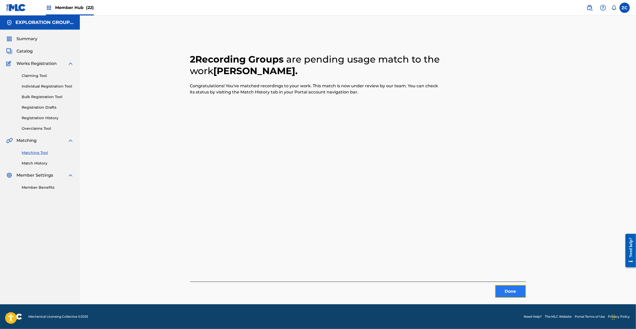
click at [514, 294] on button "Done" at bounding box center [510, 291] width 31 height 13
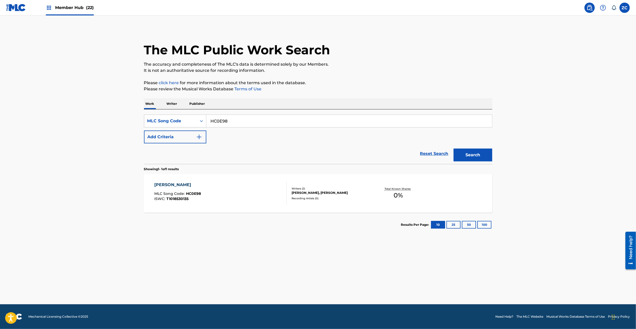
click at [282, 121] on input "HC0E98" at bounding box center [349, 121] width 286 height 12
paste input "LE5WN6"
click at [479, 156] on button "Search" at bounding box center [472, 155] width 39 height 13
click at [264, 124] on input "LE5WN6" at bounding box center [349, 121] width 286 height 12
paste input "IG7AEU"
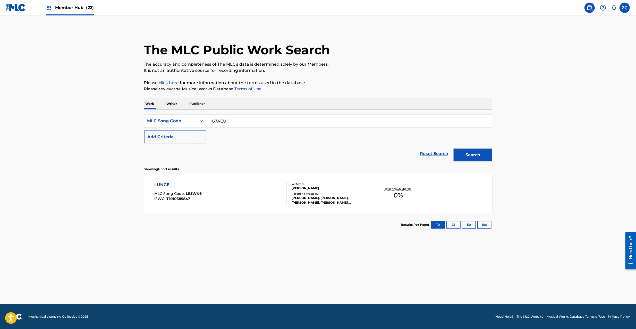
click at [453, 149] on button "Search" at bounding box center [472, 155] width 39 height 13
paste input "DB8V83"
click at [453, 149] on button "Search" at bounding box center [472, 155] width 39 height 13
paste input "3LU"
click at [453, 149] on button "Search" at bounding box center [472, 155] width 39 height 13
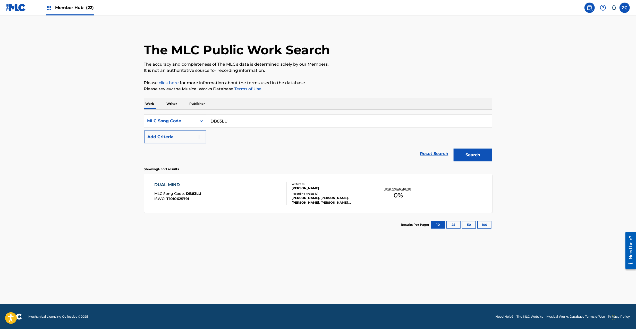
paste input "TA0R9O"
click at [453, 149] on button "Search" at bounding box center [472, 155] width 39 height 13
paste input "ZA3CA8"
click at [453, 149] on button "Search" at bounding box center [472, 155] width 39 height 13
paste input "SC30GS"
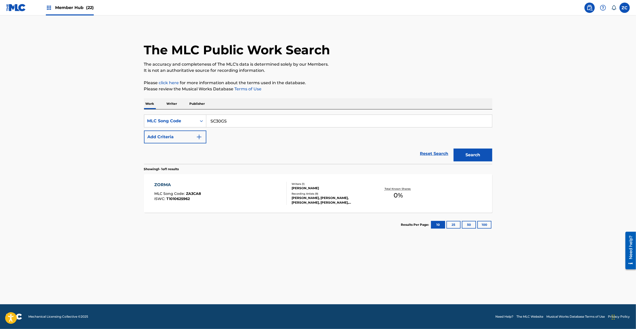
click at [453, 149] on button "Search" at bounding box center [472, 155] width 39 height 13
paste input "CD2BB0"
click at [453, 149] on button "Search" at bounding box center [472, 155] width 39 height 13
paste input "HC0E31"
click at [453, 149] on button "Search" at bounding box center [472, 155] width 39 height 13
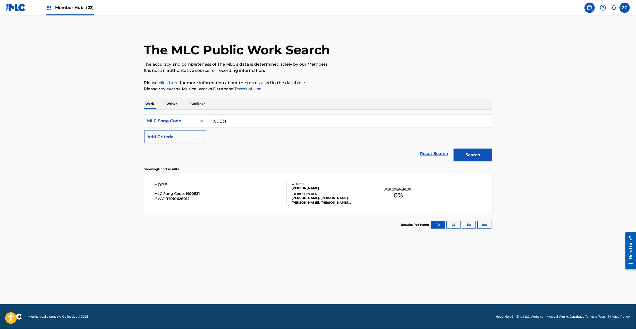
paste input "KE9ZVQ"
click at [453, 149] on button "Search" at bounding box center [472, 155] width 39 height 13
paste input "GE38OL"
click at [453, 149] on button "Search" at bounding box center [472, 155] width 39 height 13
paste input "LE5V8I"
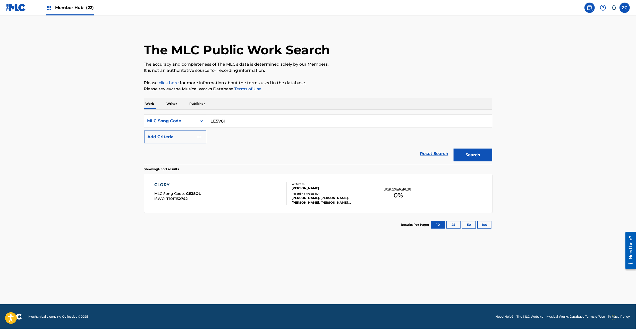
click at [453, 149] on button "Search" at bounding box center [472, 155] width 39 height 13
paste input "WC1V3Z"
click at [453, 149] on button "Search" at bounding box center [472, 155] width 39 height 13
paste input "VB4VZJ"
click at [453, 149] on button "Search" at bounding box center [472, 155] width 39 height 13
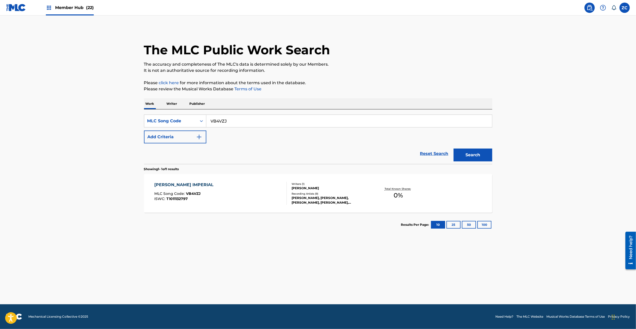
paste input "RB81W6"
click at [453, 149] on button "Search" at bounding box center [472, 155] width 39 height 13
paste input "SC3LVG"
click at [453, 149] on button "Search" at bounding box center [472, 155] width 39 height 13
paste input "LE5V8Y"
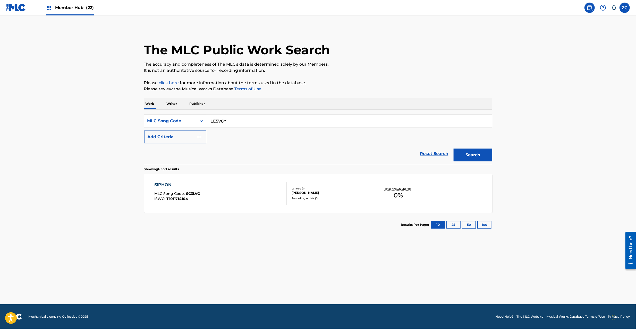
click at [453, 149] on button "Search" at bounding box center [472, 155] width 39 height 13
paste input "WFK"
click at [453, 149] on button "Search" at bounding box center [472, 155] width 39 height 13
paste input "SC3LGC"
click at [453, 149] on button "Search" at bounding box center [472, 155] width 39 height 13
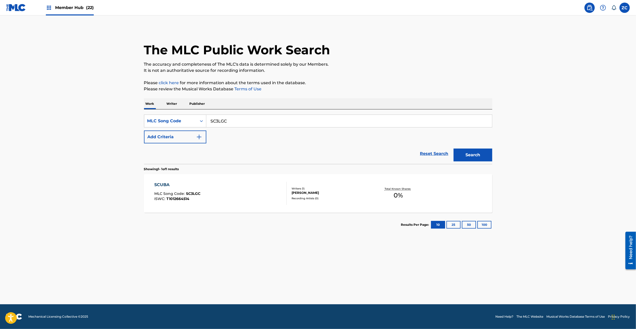
paste input "KE9SL0"
click at [453, 149] on button "Search" at bounding box center [472, 155] width 39 height 13
paste input "F0FGH"
click at [453, 149] on button "Search" at bounding box center [472, 155] width 39 height 13
paste input "E97X7"
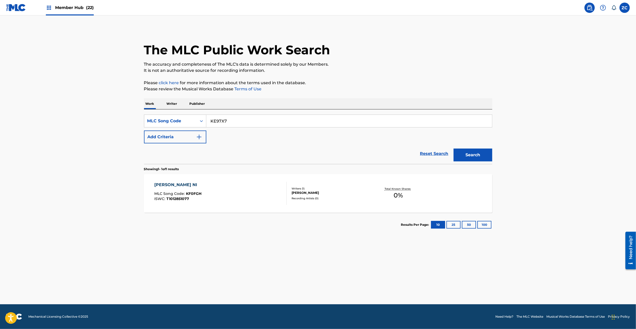
click at [453, 149] on button "Search" at bounding box center [472, 155] width 39 height 13
paste input "YK"
click at [453, 149] on button "Search" at bounding box center [472, 155] width 39 height 13
paste input "JC0P0S"
click at [453, 149] on button "Search" at bounding box center [472, 155] width 39 height 13
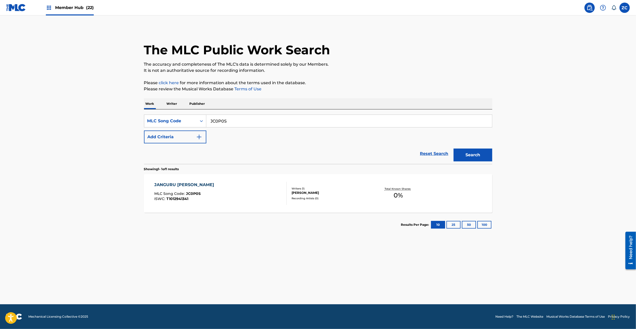
paste input "NH42EQ"
click at [453, 149] on button "Search" at bounding box center [472, 155] width 39 height 13
paste input "P0"
click at [453, 149] on button "Search" at bounding box center [472, 155] width 39 height 13
paste input "SC4UGT"
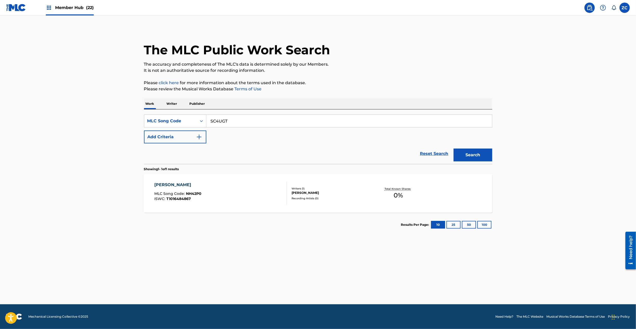
click at [453, 149] on button "Search" at bounding box center [472, 155] width 39 height 13
paste input "3TAQ"
click at [453, 149] on button "Search" at bounding box center [472, 155] width 39 height 13
paste input "BD4NIT"
click at [453, 149] on button "Search" at bounding box center [472, 155] width 39 height 13
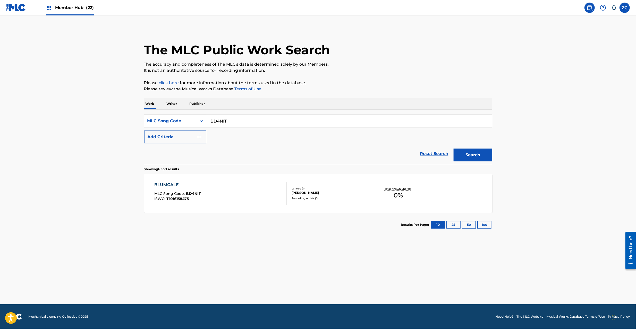
paste input "MG9OJ4"
click at [453, 149] on button "Search" at bounding box center [472, 155] width 39 height 13
paste input "HC0HT0"
click at [453, 149] on button "Search" at bounding box center [472, 155] width 39 height 13
paste input "BPA"
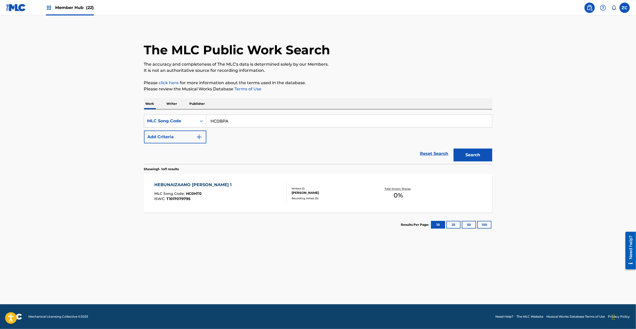
click at [453, 149] on button "Search" at bounding box center [472, 155] width 39 height 13
paste input "EXB"
click at [453, 149] on button "Search" at bounding box center [472, 155] width 39 height 13
paste input "BP6"
click at [453, 149] on button "Search" at bounding box center [472, 155] width 39 height 13
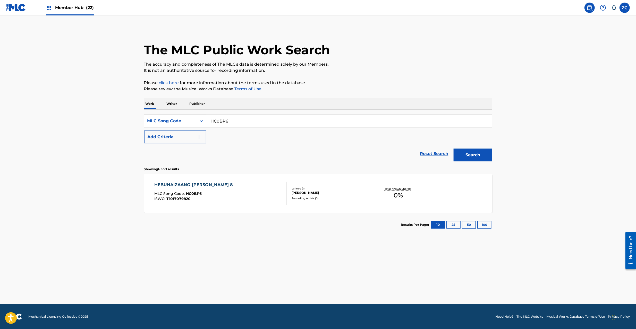
paste input "TA0SC9"
click at [453, 149] on button "Search" at bounding box center [472, 155] width 39 height 13
paste input "F1"
click at [453, 149] on button "Search" at bounding box center [472, 155] width 39 height 13
paste input "CD2BDM"
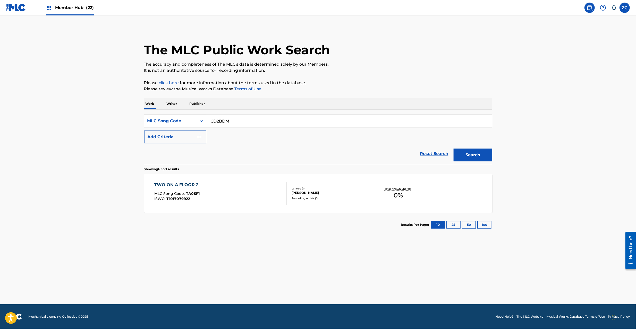
click at [453, 149] on button "Search" at bounding box center [472, 155] width 39 height 13
paste input "A5J"
click at [453, 149] on button "Search" at bounding box center [472, 155] width 39 height 13
paste input "KE9SF"
click at [453, 149] on button "Search" at bounding box center [472, 155] width 39 height 13
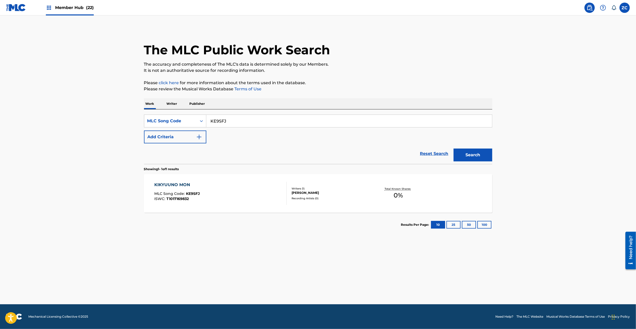
paste input "JC0IUZ"
click at [453, 149] on button "Search" at bounding box center [472, 155] width 39 height 13
paste input "KE9ZXB"
click at [453, 149] on button "Search" at bounding box center [472, 155] width 39 height 13
paste input "RB81U5"
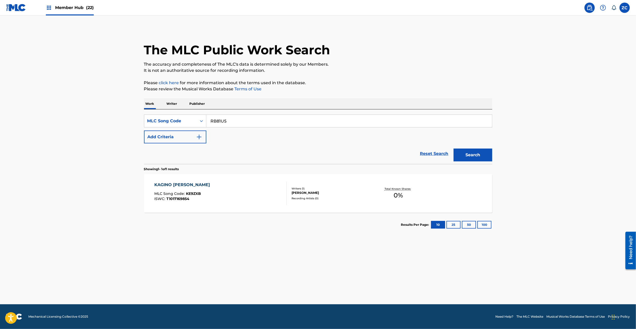
click at [453, 149] on button "Search" at bounding box center [472, 155] width 39 height 13
paste input "AD86ZA"
click at [453, 149] on button "Search" at bounding box center [472, 155] width 39 height 13
paste input "SC26TZ"
click at [453, 149] on button "Search" at bounding box center [472, 155] width 39 height 13
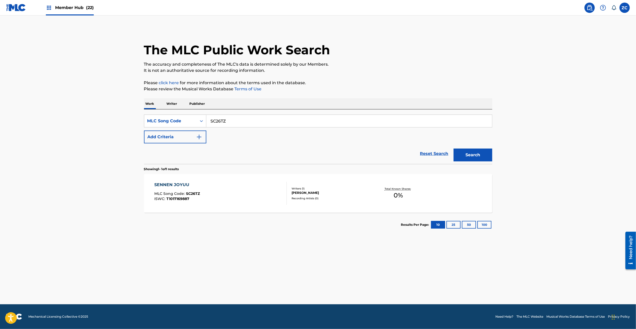
paste input "JC0IQW"
click at [453, 149] on button "Search" at bounding box center [472, 155] width 39 height 13
paste input "NH462P"
click at [453, 149] on button "Search" at bounding box center [472, 155] width 39 height 13
paste input "YD1XDZ"
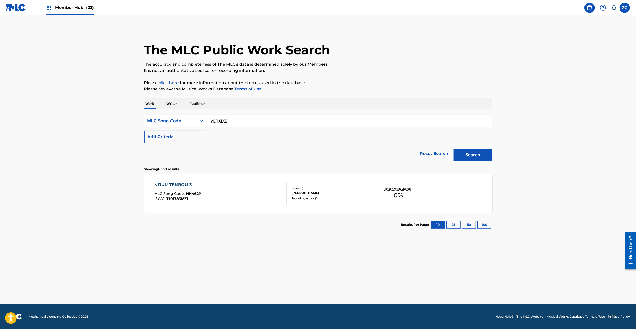
click at [453, 149] on button "Search" at bounding box center [472, 155] width 39 height 13
paste input "IG7ADM"
click at [453, 149] on button "Search" at bounding box center [472, 155] width 39 height 13
paste input "CD2IL8"
click at [453, 149] on button "Search" at bounding box center [472, 155] width 39 height 13
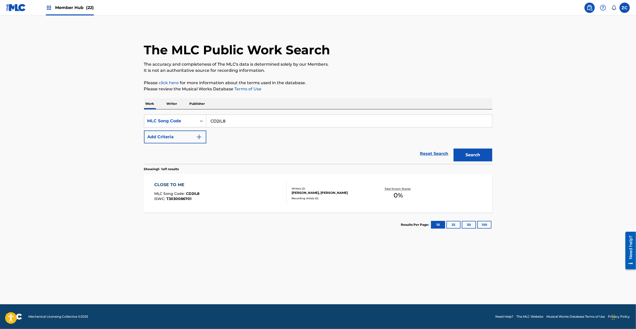
paste input "EC25AU"
click at [453, 149] on button "Search" at bounding box center [472, 155] width 39 height 13
paste input "RB89DB"
click at [453, 149] on button "Search" at bounding box center [472, 155] width 39 height 13
paste input "TA0K0L"
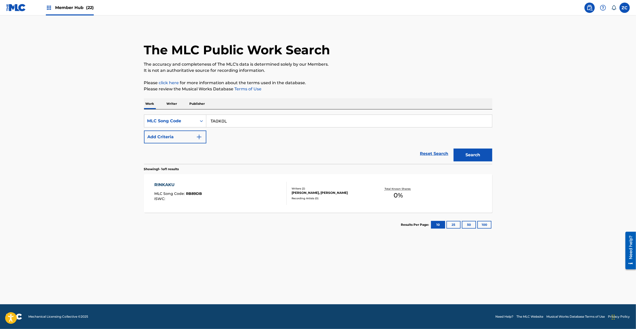
click at [453, 149] on button "Search" at bounding box center [472, 155] width 39 height 13
paste input "KE97TY"
click at [453, 149] on button "Search" at bounding box center [472, 155] width 39 height 13
paste input "MG8O4L"
click at [453, 149] on button "Search" at bounding box center [472, 155] width 39 height 13
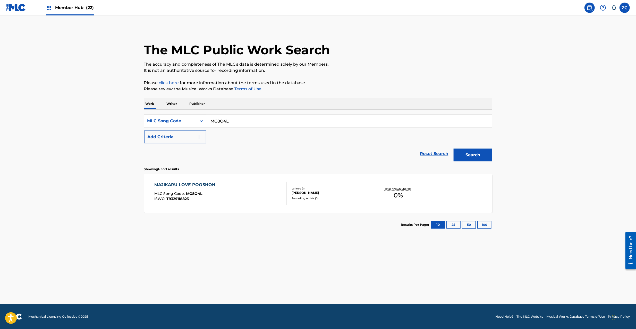
paste input "5J"
click at [453, 149] on button "Search" at bounding box center [472, 155] width 39 height 13
paste input "CD13WR"
click at [453, 149] on button "Search" at bounding box center [472, 155] width 39 height 13
paste input "NH469W"
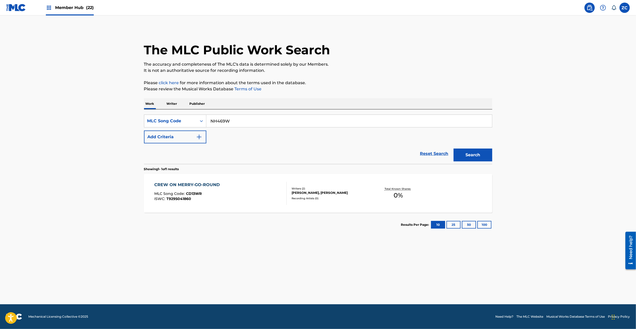
click at [453, 149] on button "Search" at bounding box center [472, 155] width 39 height 13
paste input "OC3FGC"
click at [453, 149] on button "Search" at bounding box center [472, 155] width 39 height 13
paste input "CD2BHV"
click at [453, 149] on button "Search" at bounding box center [472, 155] width 39 height 13
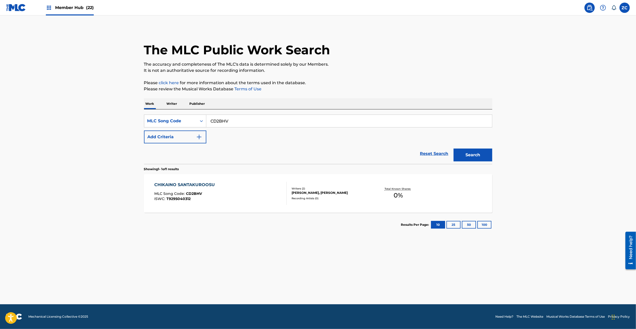
paste input "KE9ZYA"
click at [453, 149] on button "Search" at bounding box center [472, 155] width 39 height 13
paste input "HC0EXV"
click at [453, 149] on button "Search" at bounding box center [472, 155] width 39 height 13
paste input "SC3LNZ"
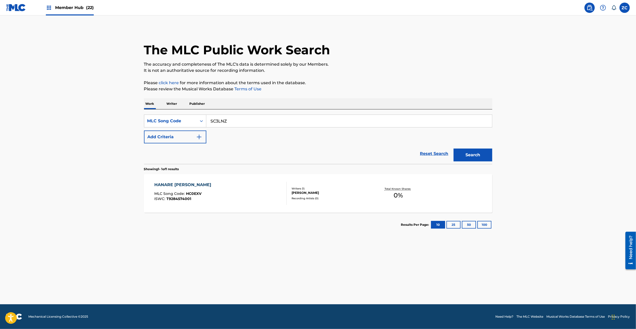
type input "SC3LNZ"
click at [453, 149] on button "Search" at bounding box center [472, 155] width 39 height 13
click at [435, 142] on div "SearchWithCriteria113ec3d0-9d1b-49eb-afaf-4a645bc85347 MLC Song Code SC3LNZ Add…" at bounding box center [318, 129] width 348 height 29
click at [436, 150] on link "Reset Search" at bounding box center [433, 153] width 33 height 11
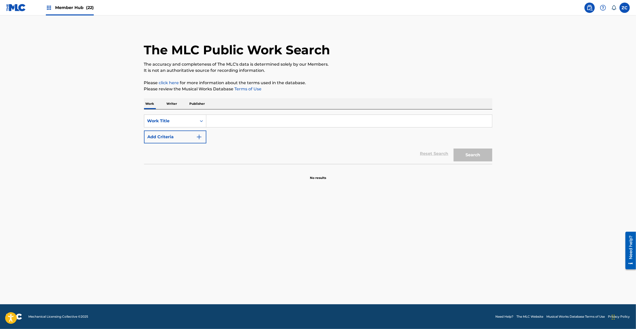
click at [442, 118] on input "Search Form" at bounding box center [349, 121] width 286 height 12
paste input "We Are Heroes!!!"
type input "We Are Heroes!!!"
click at [467, 160] on button "Search" at bounding box center [472, 155] width 39 height 13
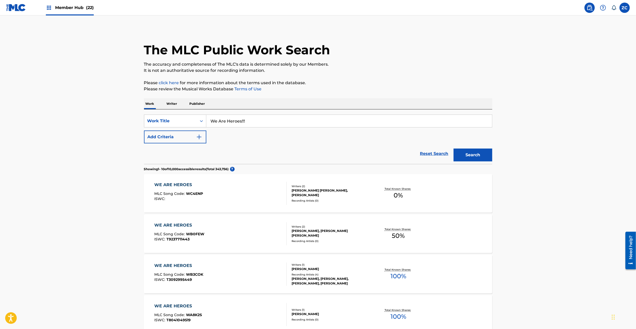
click at [199, 145] on div "Reset Search Search" at bounding box center [318, 153] width 348 height 21
click at [199, 142] on button "Add Criteria" at bounding box center [175, 137] width 62 height 13
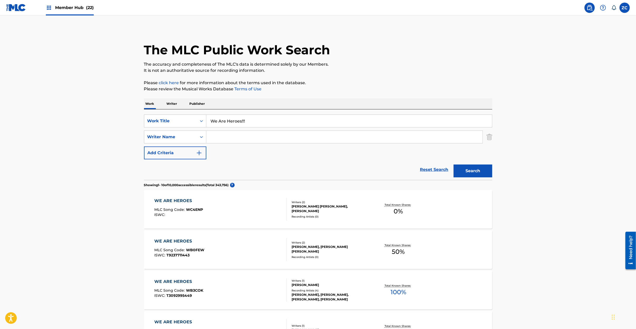
click at [243, 138] on input "Search Form" at bounding box center [344, 137] width 276 height 12
paste input "Oomori"
type input "Oomori"
click at [481, 173] on button "Search" at bounding box center [472, 171] width 39 height 13
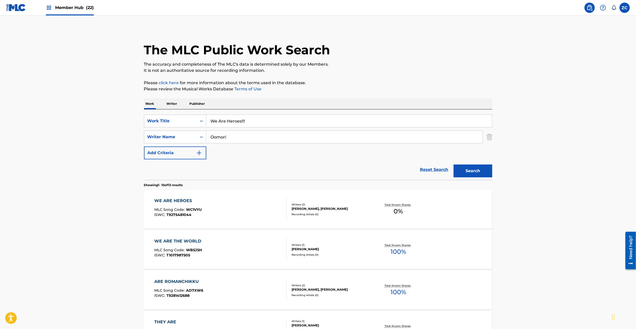
click at [282, 215] on div at bounding box center [284, 209] width 4 height 23
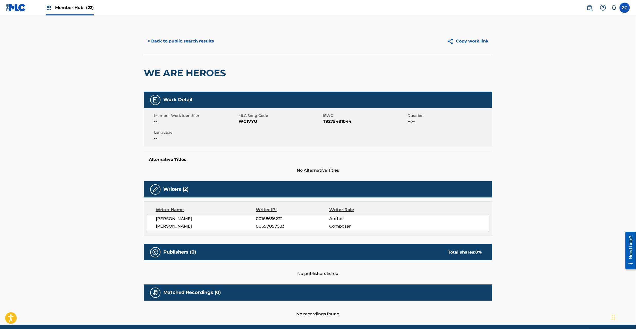
click at [250, 122] on span "WC1VYU" at bounding box center [280, 121] width 83 height 6
copy span "WC1VYU"
click at [199, 38] on button "< Back to public search results" at bounding box center [181, 41] width 74 height 13
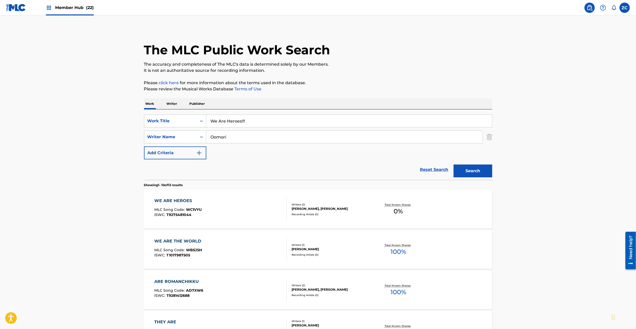
drag, startPoint x: 439, startPoint y: 165, endPoint x: 426, endPoint y: 148, distance: 21.9
click at [439, 166] on link "Reset Search" at bounding box center [433, 169] width 33 height 11
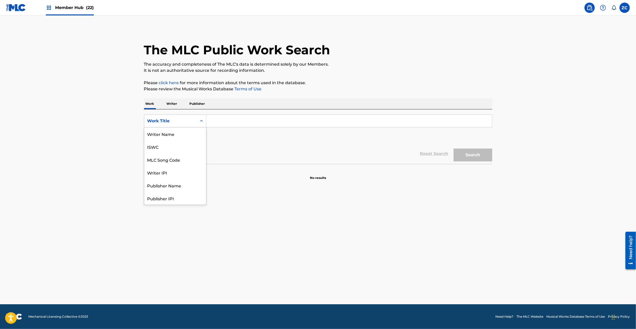
click at [184, 122] on div "Work Title" at bounding box center [170, 121] width 46 height 6
click at [182, 133] on div "MLC Song Code" at bounding box center [175, 133] width 62 height 13
drag, startPoint x: 211, startPoint y: 124, endPoint x: 218, endPoint y: 127, distance: 8.4
click at [211, 124] on input "Search Form" at bounding box center [349, 121] width 286 height 12
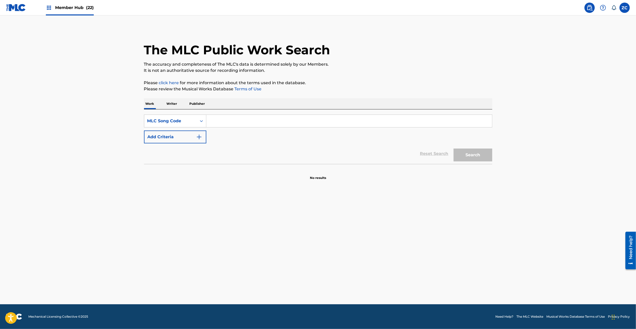
paste input "NH47A4"
click at [469, 158] on button "Search" at bounding box center [472, 155] width 39 height 13
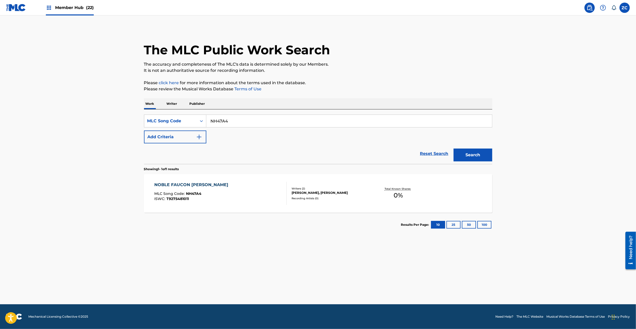
click at [347, 123] on input "NH47A4" at bounding box center [349, 121] width 286 height 12
paste input "EC2QI5"
click at [453, 149] on button "Search" at bounding box center [472, 155] width 39 height 13
paste input "SC2RFM"
click at [453, 149] on button "Search" at bounding box center [472, 155] width 39 height 13
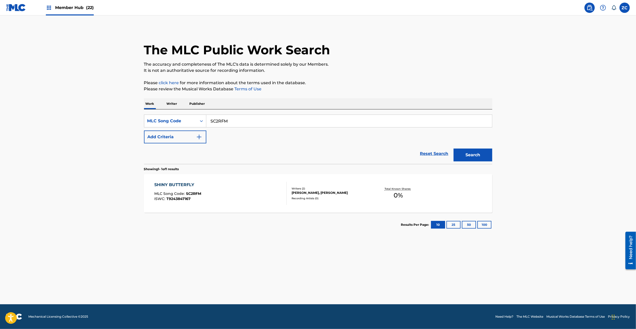
paste input "BD4M9C"
click at [453, 149] on button "Search" at bounding box center [472, 155] width 39 height 13
paste input "CD2A8O"
click at [453, 149] on button "Search" at bounding box center [472, 155] width 39 height 13
paste input "DB8OQF"
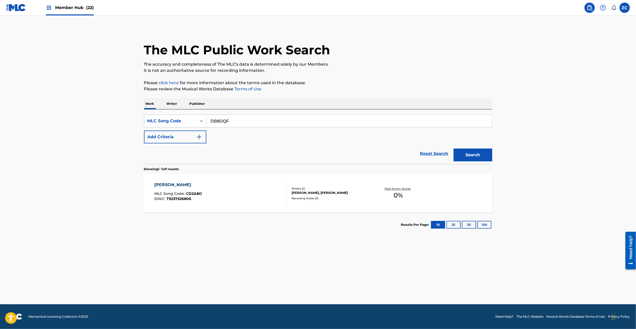
click at [453, 149] on button "Search" at bounding box center [472, 155] width 39 height 13
paste input "ZA3JEW"
click at [453, 149] on button "Search" at bounding box center [472, 155] width 39 height 13
paste input "MG9OAN"
click at [453, 149] on button "Search" at bounding box center [472, 155] width 39 height 13
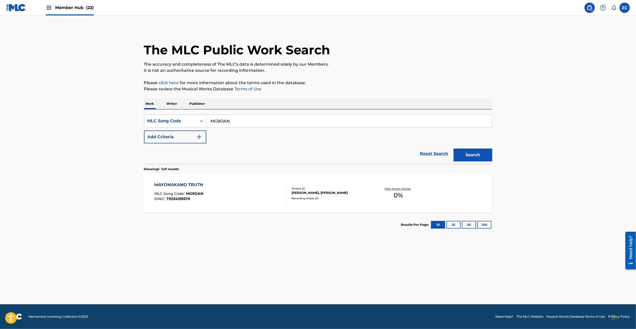
paste input "DB8OQS"
click at [453, 149] on button "Search" at bounding box center [472, 155] width 39 height 13
paste input "SC3TB0"
click at [453, 149] on button "Search" at bounding box center [472, 155] width 39 height 13
paste input "FH7XTB"
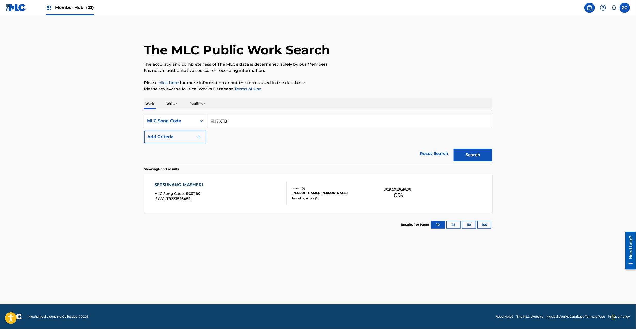
click at [453, 149] on button "Search" at bounding box center [472, 155] width 39 height 13
paste input "VB4V0G"
click at [453, 149] on button "Search" at bounding box center [472, 155] width 39 height 13
paste input "WC13EZ"
click at [453, 149] on button "Search" at bounding box center [472, 155] width 39 height 13
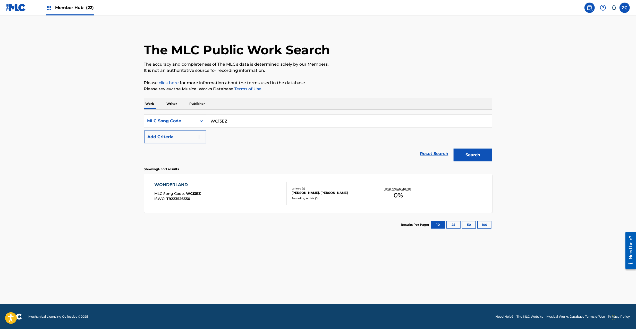
paste input "SC3DYF"
click at [453, 149] on button "Search" at bounding box center [472, 155] width 39 height 13
paste input "KE9SLS"
click at [453, 149] on button "Search" at bounding box center [472, 155] width 39 height 13
paste input "SC3DZU"
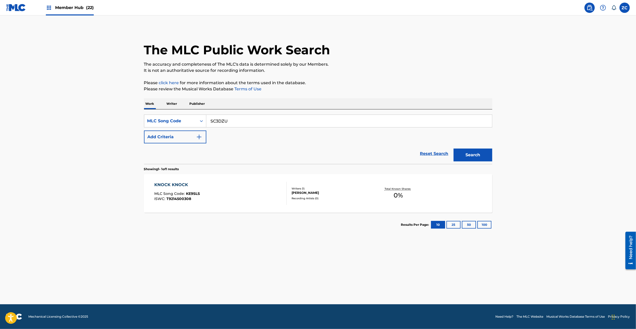
click at [453, 149] on button "Search" at bounding box center [472, 155] width 39 height 13
paste input "KE971P"
click at [453, 149] on button "Search" at bounding box center [472, 155] width 39 height 13
paste input "SC3LO1"
click at [453, 149] on button "Search" at bounding box center [472, 155] width 39 height 13
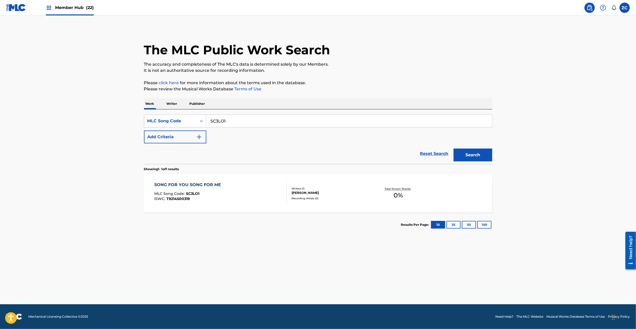
paste input "TA0DFN"
click at [453, 149] on button "Search" at bounding box center [472, 155] width 39 height 13
paste input "BD4M9F"
click at [453, 149] on button "Search" at bounding box center [472, 155] width 39 height 13
paste input "NG8"
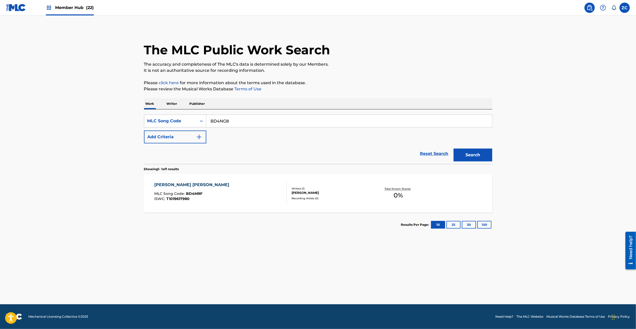
click at [453, 149] on button "Search" at bounding box center [472, 155] width 39 height 13
paste input "FVR"
click at [453, 149] on button "Search" at bounding box center [472, 155] width 39 height 13
paste input "38NF"
click at [453, 149] on button "Search" at bounding box center [472, 155] width 39 height 13
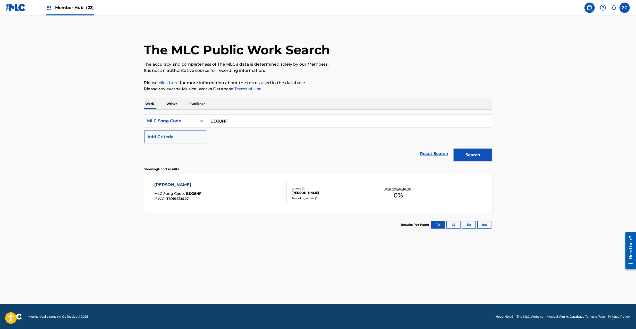
paste input "IN"
click at [453, 149] on button "Search" at bounding box center [472, 155] width 39 height 13
paste input "RN824B"
click at [453, 149] on button "Search" at bounding box center [472, 155] width 39 height 13
paste input "AE0OMI"
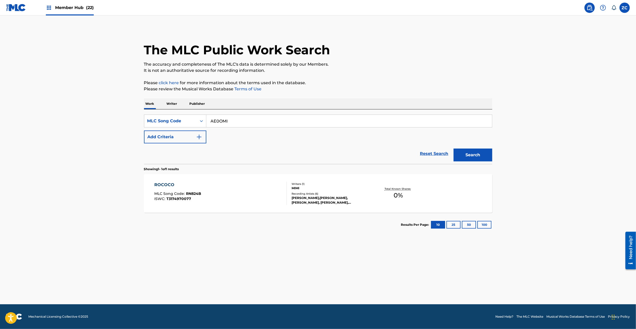
click at [453, 149] on button "Search" at bounding box center [472, 155] width 39 height 13
paste input "D43Q8"
click at [453, 149] on button "Search" at bounding box center [472, 155] width 39 height 13
paste input "E0OMI"
click at [453, 149] on button "Search" at bounding box center [472, 155] width 39 height 13
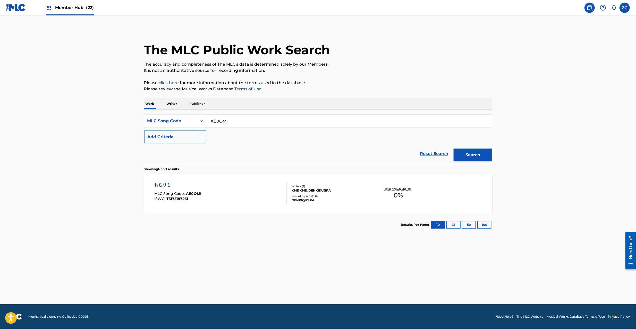
paste input "C"
type input "AE0OMC"
click at [453, 149] on button "Search" at bounding box center [472, 155] width 39 height 13
click at [297, 197] on div "Recording Artists ( 1 )" at bounding box center [330, 196] width 78 height 4
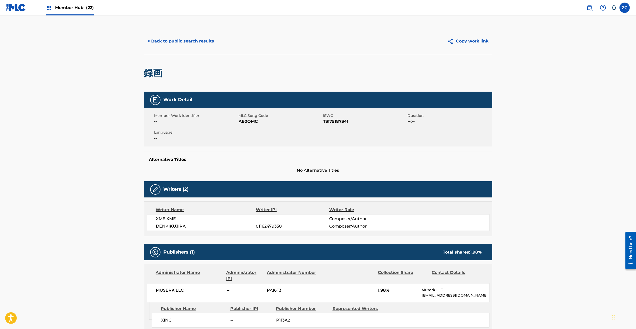
scroll to position [46, 0]
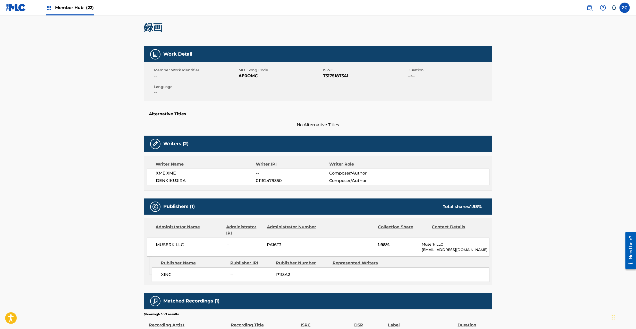
click at [168, 245] on span "MUSERK LLC" at bounding box center [189, 245] width 67 height 6
click at [181, 245] on span "MUSERK LLC" at bounding box center [189, 245] width 67 height 6
copy span "MUSERK LLC"
click at [168, 276] on span "XING" at bounding box center [194, 275] width 66 height 6
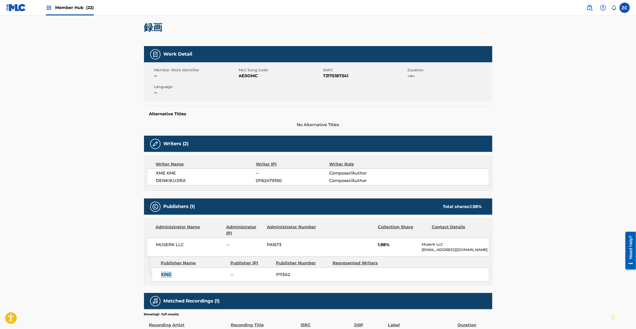
click at [168, 276] on span "XING" at bounding box center [194, 275] width 66 height 6
copy span "XING"
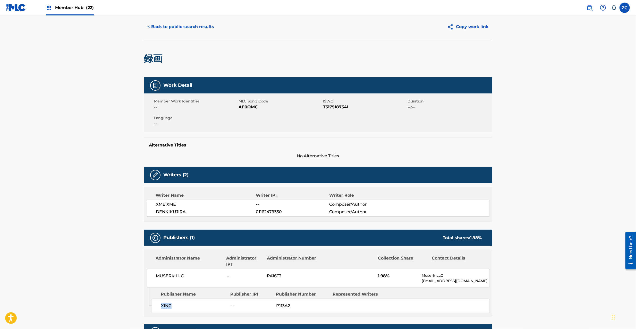
scroll to position [0, 0]
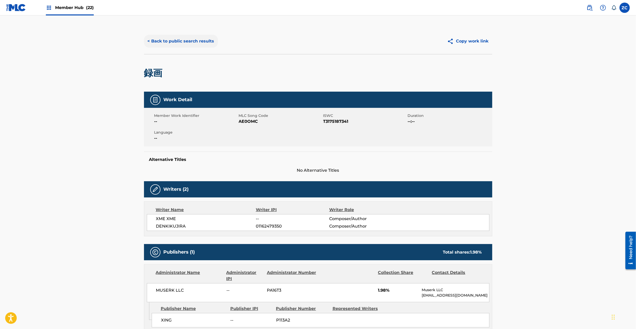
drag, startPoint x: 201, startPoint y: 49, endPoint x: 204, endPoint y: 45, distance: 5.1
click at [201, 48] on div "< Back to public search results Copy work link" at bounding box center [318, 41] width 348 height 26
click at [206, 42] on button "< Back to public search results" at bounding box center [181, 41] width 74 height 13
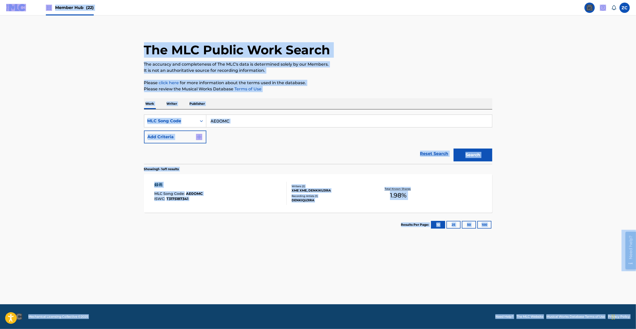
click at [266, 122] on input "AE0OMC" at bounding box center [349, 121] width 286 height 12
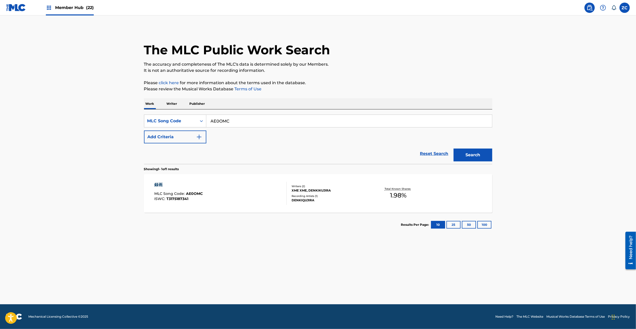
paste input "D43Q8"
type input "AD43Q8"
click at [453, 149] on button "Search" at bounding box center [472, 155] width 39 height 13
click at [268, 194] on div "超スーパーウルトラホット MLC Song Code : AD43Q8 ISWC :" at bounding box center [220, 193] width 132 height 23
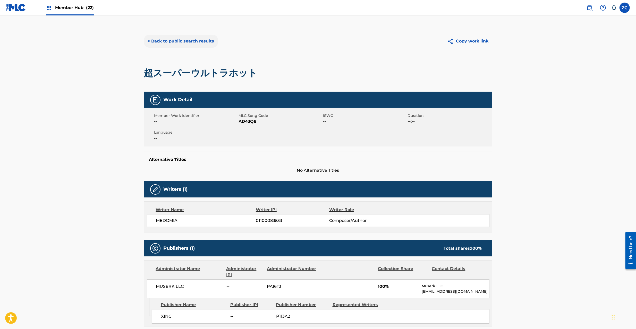
click at [202, 42] on button "< Back to public search results" at bounding box center [181, 41] width 74 height 13
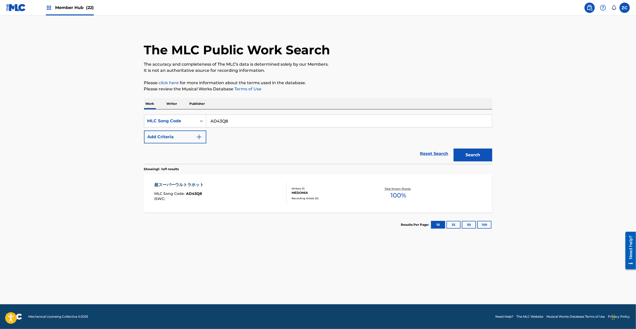
click at [256, 122] on input "AD43Q8" at bounding box center [349, 121] width 286 height 12
paste input "E0OMF"
click at [453, 149] on button "Search" at bounding box center [472, 155] width 39 height 13
paste input "D43RA"
click at [453, 149] on button "Search" at bounding box center [472, 155] width 39 height 13
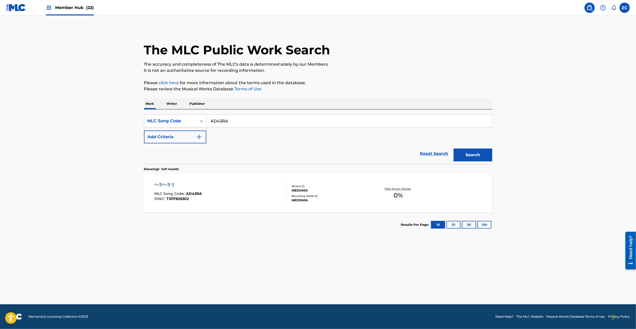
paste input "C"
click at [453, 149] on button "Search" at bounding box center [472, 155] width 39 height 13
paste input "NC9JKJ"
click at [453, 149] on button "Search" at bounding box center [472, 155] width 39 height 13
paste input "GA5VW3"
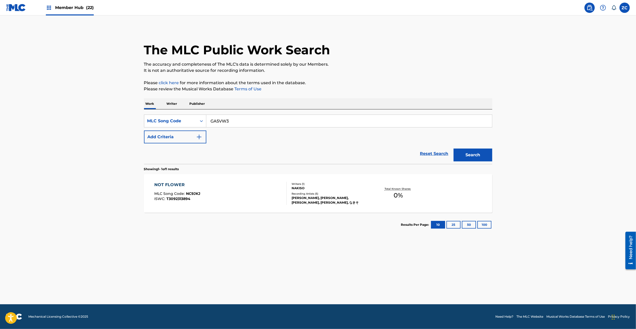
click at [453, 149] on button "Search" at bounding box center [472, 155] width 39 height 13
paste input "SB0GL5"
click at [453, 149] on button "Search" at bounding box center [472, 155] width 39 height 13
paste
click at [453, 149] on button "Search" at bounding box center [472, 155] width 39 height 13
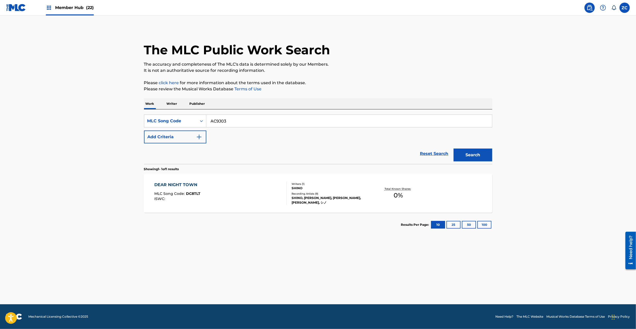
type input "AC9J03"
click at [453, 149] on button "Search" at bounding box center [472, 155] width 39 height 13
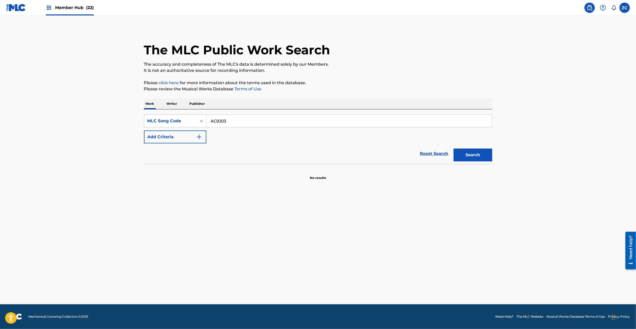
click at [453, 149] on button "Search" at bounding box center [472, 155] width 39 height 13
click at [431, 157] on link "Reset Search" at bounding box center [433, 153] width 33 height 11
click at [183, 136] on button "Add Criteria" at bounding box center [175, 137] width 62 height 13
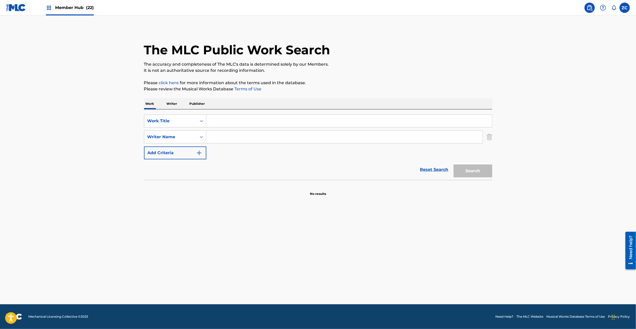
click at [226, 117] on input "Search Form" at bounding box center [349, 121] width 286 height 12
click at [265, 121] on input "I CAN DRINK [PERSON_NAME]" at bounding box center [349, 121] width 286 height 12
drag, startPoint x: 265, startPoint y: 121, endPoint x: 250, endPoint y: 122, distance: 14.7
click at [265, 121] on input "I CAN DRINK [PERSON_NAME]" at bounding box center [349, 121] width 286 height 12
click at [250, 122] on input "I CAN DRINK Naoto" at bounding box center [349, 121] width 286 height 12
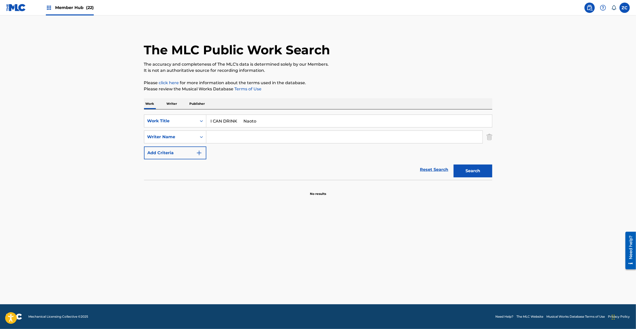
click at [250, 122] on input "I CAN DRINK Naoto" at bounding box center [349, 121] width 286 height 12
type input "I CAN DRINK"
click at [253, 139] on input "Search Form" at bounding box center [344, 137] width 276 height 12
type input "Okabe"
click at [472, 171] on button "Search" at bounding box center [472, 171] width 39 height 13
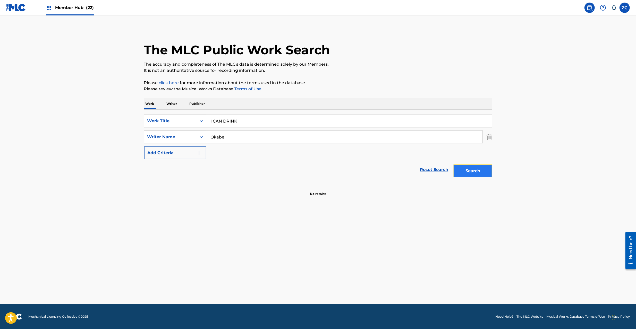
click at [471, 174] on button "Search" at bounding box center [472, 171] width 39 height 13
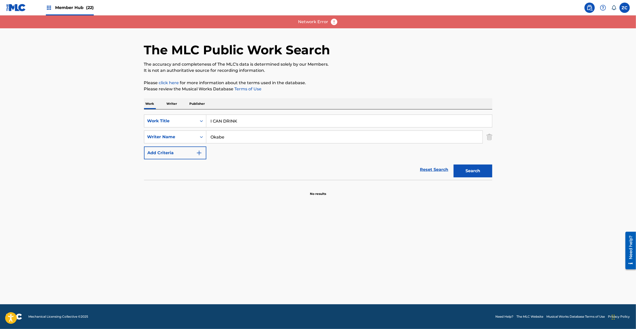
click at [254, 169] on div "Reset Search Search" at bounding box center [318, 169] width 348 height 21
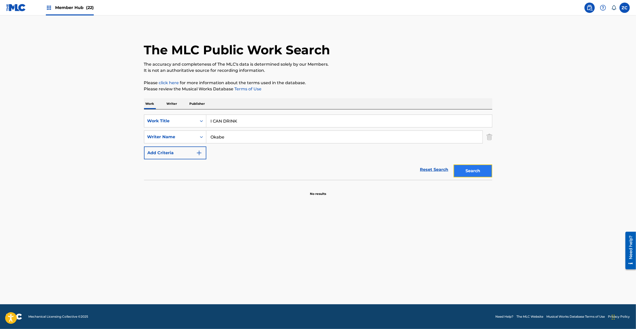
click at [473, 173] on button "Search" at bounding box center [472, 171] width 39 height 13
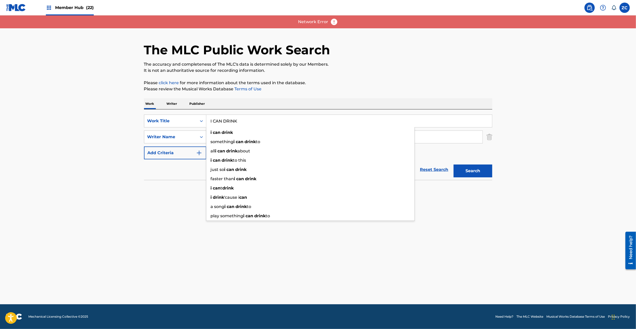
click at [283, 117] on input "I CAN DRINK" at bounding box center [349, 121] width 286 height 12
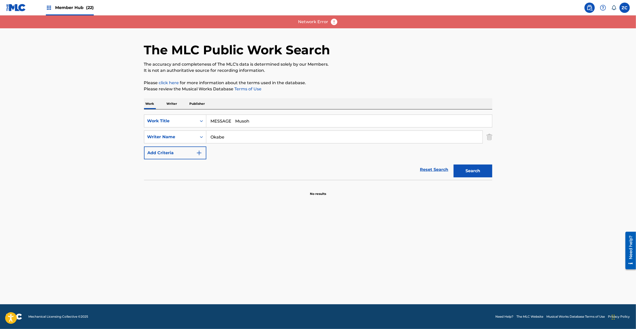
click at [240, 120] on input "MESSAGE Musoh" at bounding box center [349, 121] width 286 height 12
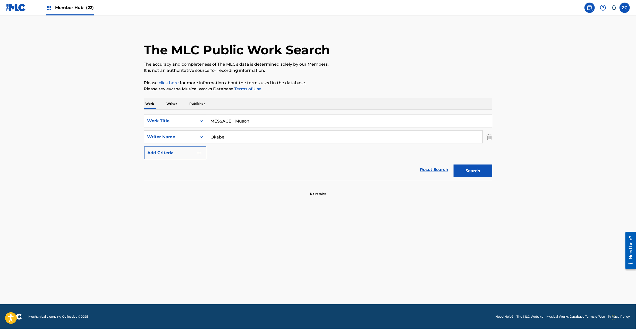
click at [240, 120] on input "MESSAGE Musoh" at bounding box center [349, 121] width 286 height 12
type input "MESSAGE"
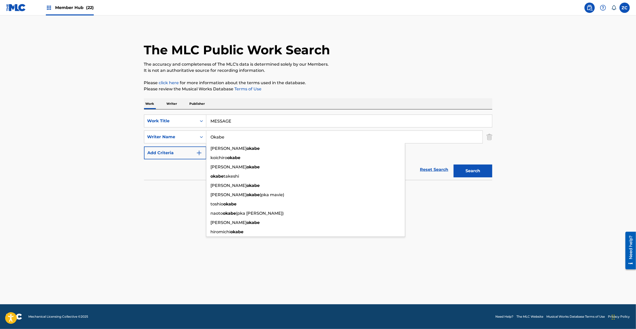
click at [260, 133] on input "Okabe" at bounding box center [344, 137] width 276 height 12
type input "Musoh"
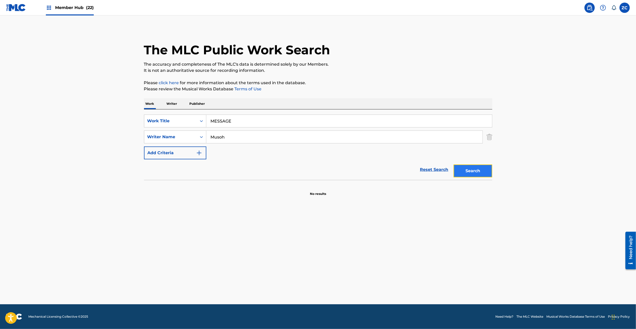
click at [462, 173] on button "Search" at bounding box center [472, 171] width 39 height 13
click at [492, 168] on div "The MLC Public Work Search The accuracy and completeness of The MLC's data is d…" at bounding box center [318, 112] width 360 height 168
click at [483, 169] on button "Search" at bounding box center [472, 171] width 39 height 13
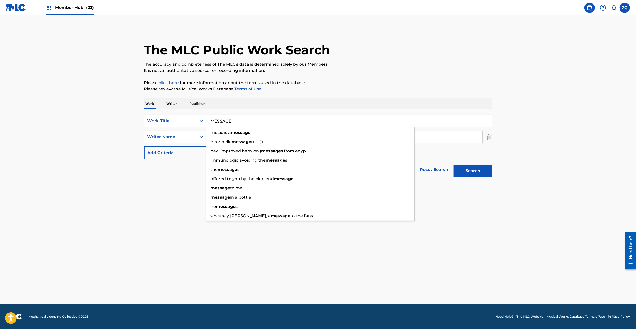
click at [313, 122] on input "MESSAGE" at bounding box center [349, 121] width 286 height 12
click at [251, 119] on input "GIVE YOU [PERSON_NAME]" at bounding box center [349, 121] width 286 height 12
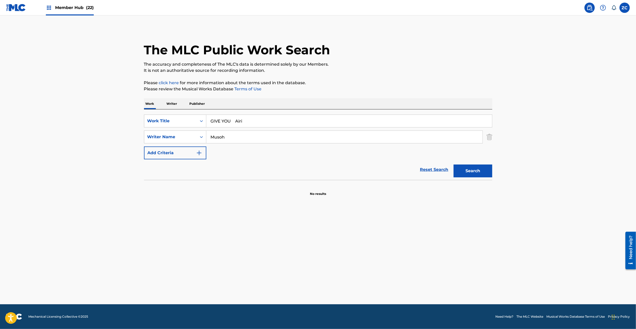
click at [251, 119] on input "GIVE YOU Airi" at bounding box center [349, 121] width 286 height 12
type input "GIVE YOU Airi"
click at [250, 137] on input "Musoh" at bounding box center [344, 137] width 276 height 12
type input "Konoha"
click at [240, 122] on input "GIVE YOU Airi" at bounding box center [349, 121] width 286 height 12
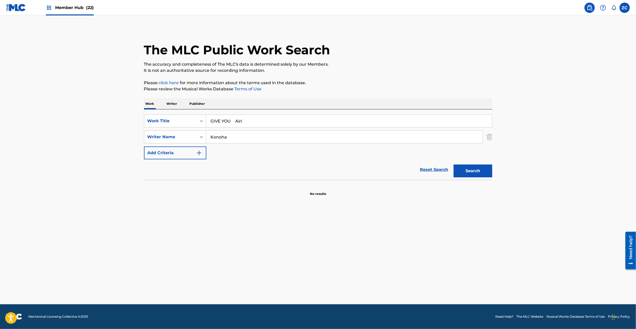
drag, startPoint x: 240, startPoint y: 122, endPoint x: 244, endPoint y: 121, distance: 3.9
click at [240, 121] on input "GIVE YOU Airi" at bounding box center [349, 121] width 286 height 12
type input "GIVE YOU"
click at [484, 171] on button "Search" at bounding box center [472, 171] width 39 height 13
click at [171, 124] on div "Work Title" at bounding box center [170, 121] width 46 height 6
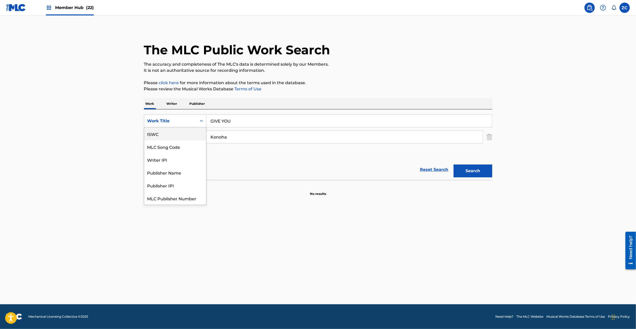
click at [166, 136] on div "ISWC" at bounding box center [175, 133] width 62 height 13
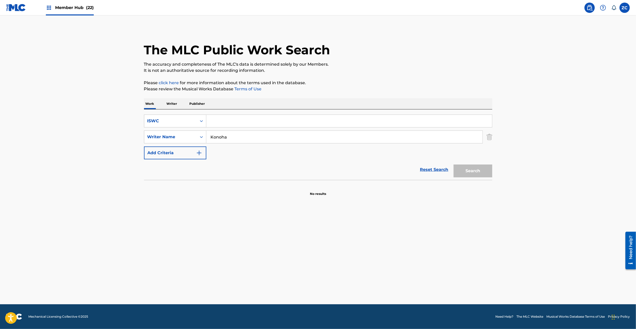
drag, startPoint x: 182, startPoint y: 129, endPoint x: 228, endPoint y: 118, distance: 47.6
click at [228, 118] on input "Search Form" at bounding box center [349, 121] width 286 height 12
type input "T3300358929"
click at [486, 134] on div "SearchWithCriteria04dbf0ad-7938-4202-a09e-e529d60183ec Writer Name [PERSON_NAME]" at bounding box center [318, 137] width 348 height 13
click at [490, 138] on img "Search Form" at bounding box center [489, 137] width 6 height 13
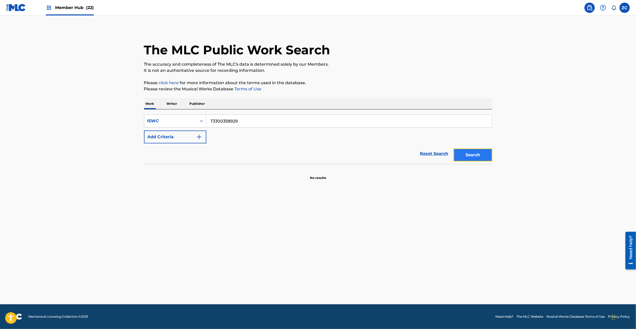
click at [480, 156] on button "Search" at bounding box center [472, 155] width 39 height 13
drag, startPoint x: 428, startPoint y: 154, endPoint x: 435, endPoint y: 129, distance: 26.1
click at [428, 154] on link "Reset Search" at bounding box center [433, 153] width 33 height 11
click at [436, 123] on input "Search Form" at bounding box center [349, 121] width 286 height 12
type input "SAA KYOUMO IPPOZUTSU MAEE"
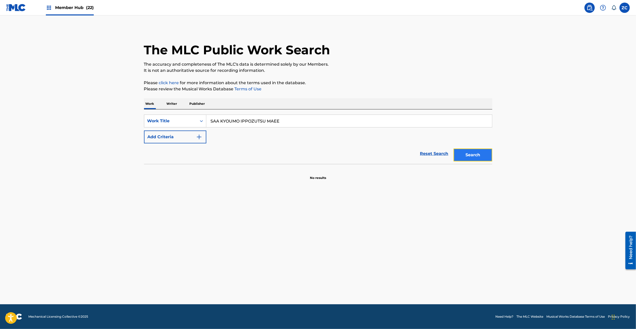
click at [465, 155] on button "Search" at bounding box center [472, 155] width 39 height 13
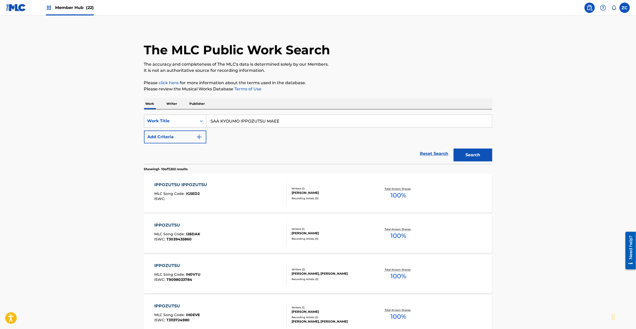
click at [194, 121] on div "Work Title" at bounding box center [170, 121] width 53 height 10
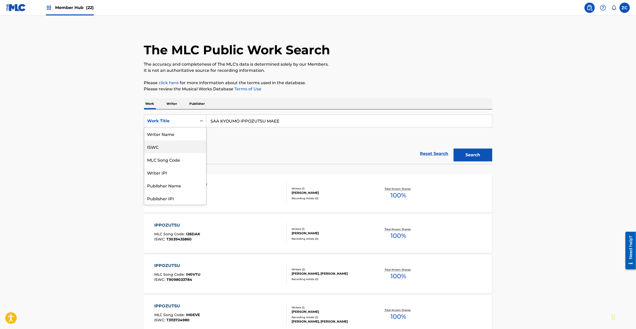
drag, startPoint x: 173, startPoint y: 140, endPoint x: 172, endPoint y: 144, distance: 3.5
click at [172, 144] on div "ISWC" at bounding box center [175, 146] width 62 height 13
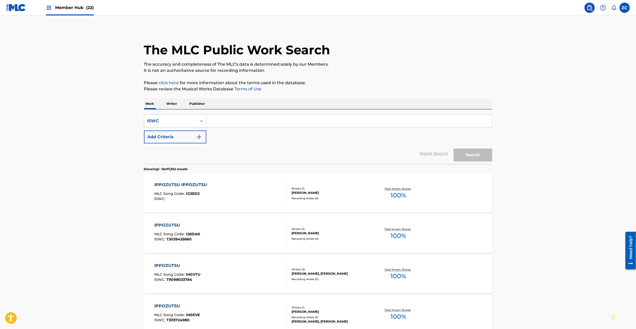
drag, startPoint x: 235, startPoint y: 122, endPoint x: 252, endPoint y: 124, distance: 17.1
click at [235, 122] on input "Search Form" at bounding box center [349, 121] width 286 height 12
click at [481, 154] on button "Search" at bounding box center [472, 155] width 39 height 13
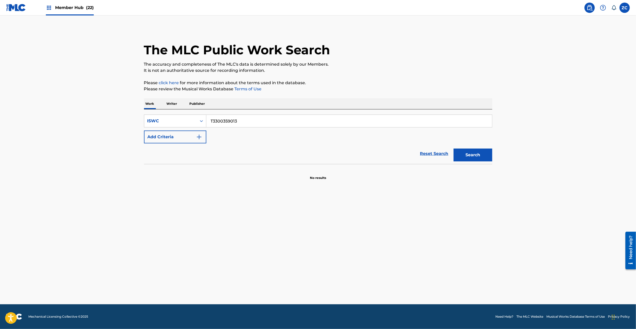
click at [271, 118] on input "T3300359013" at bounding box center [349, 121] width 286 height 12
type input "T3300214131"
click at [470, 154] on button "Search" at bounding box center [472, 155] width 39 height 13
click at [435, 151] on link "Reset Search" at bounding box center [433, 153] width 33 height 11
click at [443, 121] on input "Search Form" at bounding box center [349, 121] width 286 height 12
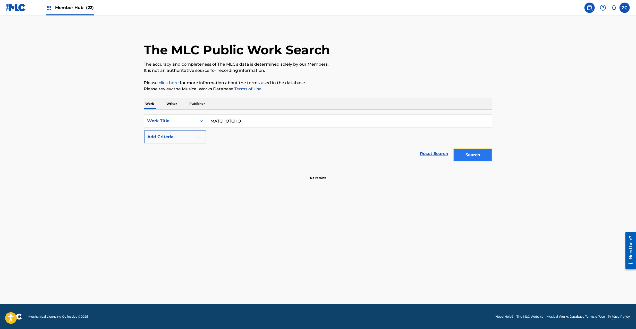
click at [470, 154] on button "Search" at bounding box center [472, 155] width 39 height 13
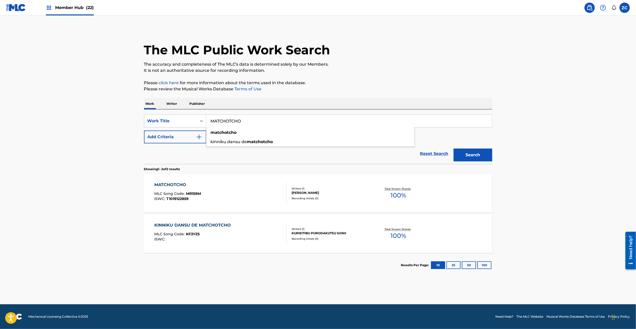
click at [280, 115] on input "MATCHOTCHO" at bounding box center [349, 121] width 286 height 12
click at [469, 158] on button "Search" at bounding box center [472, 155] width 39 height 13
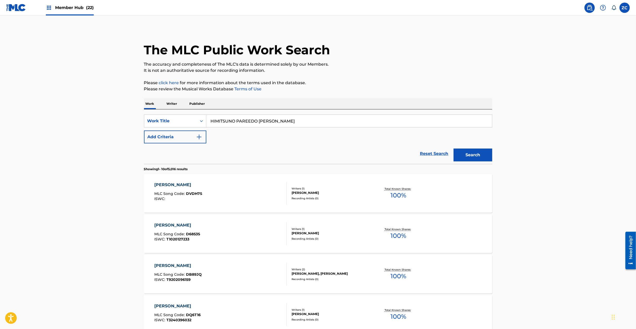
click at [307, 120] on input "HIMITSUNO PAREEDO [PERSON_NAME]" at bounding box center [349, 121] width 286 height 12
click at [253, 120] on input "50% [PERSON_NAME]" at bounding box center [349, 121] width 286 height 12
click at [238, 121] on input "50% [PERSON_NAME]" at bounding box center [349, 121] width 286 height 12
drag, startPoint x: 238, startPoint y: 121, endPoint x: 221, endPoint y: 128, distance: 18.0
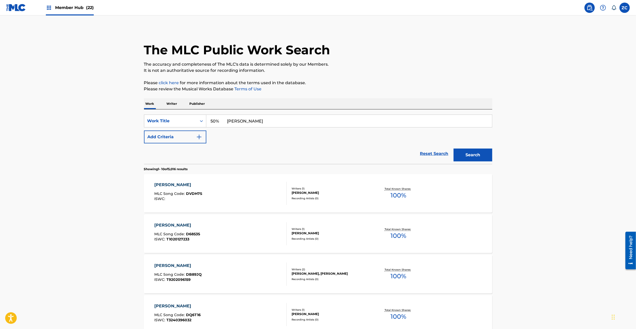
click at [237, 121] on input "50% [PERSON_NAME]" at bounding box center [349, 121] width 286 height 12
type input "50%"
click at [176, 139] on button "Add Criteria" at bounding box center [175, 137] width 62 height 13
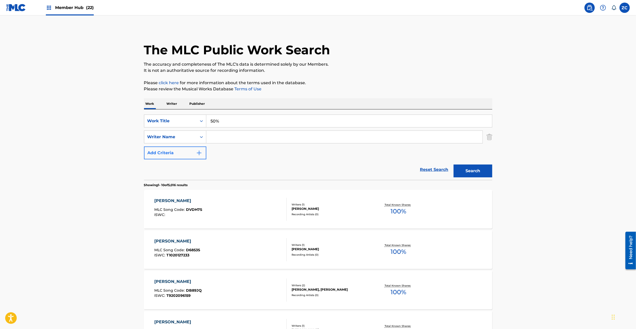
click at [254, 139] on input "Search Form" at bounding box center [344, 137] width 276 height 12
type input "Fujihara"
click at [467, 172] on button "Search" at bounding box center [472, 171] width 39 height 13
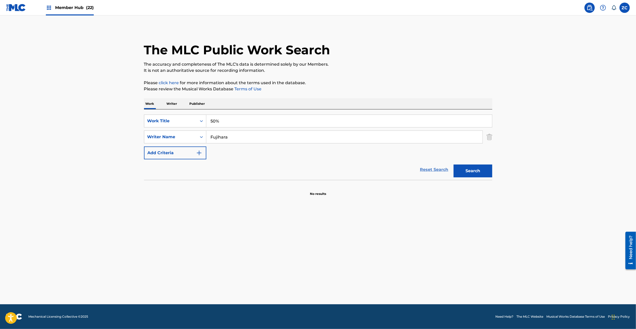
drag, startPoint x: 439, startPoint y: 170, endPoint x: 312, endPoint y: 133, distance: 132.8
click at [439, 170] on link "Reset Search" at bounding box center [433, 169] width 33 height 11
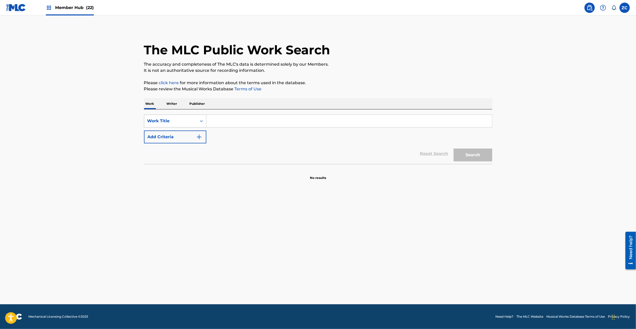
click at [192, 120] on div "Work Title" at bounding box center [170, 121] width 46 height 6
click at [168, 146] on div "ISWC" at bounding box center [175, 146] width 62 height 13
drag, startPoint x: 214, startPoint y: 128, endPoint x: 247, endPoint y: 127, distance: 33.3
click at [223, 126] on input "Search Form" at bounding box center [349, 121] width 286 height 12
click at [463, 156] on button "Search" at bounding box center [472, 155] width 39 height 13
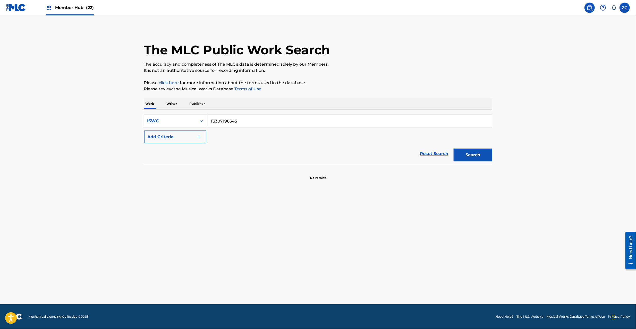
click at [245, 118] on input "T3307196545" at bounding box center [349, 121] width 286 height 12
click at [453, 149] on button "Search" at bounding box center [472, 155] width 39 height 13
type input "T3307195962"
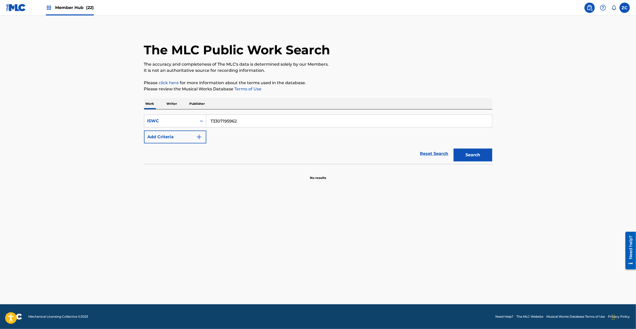
click at [453, 149] on button "Search" at bounding box center [472, 155] width 39 height 13
click at [435, 152] on link "Reset Search" at bounding box center [433, 153] width 33 height 11
click at [443, 130] on div "SearchWithCriteria57f7cb0c-5a3c-41f2-8f98-d0244c000a90 Work Title Add Criteria" at bounding box center [318, 129] width 348 height 29
click at [454, 121] on input "Search Form" at bounding box center [349, 121] width 286 height 12
click at [468, 151] on button "Search" at bounding box center [472, 155] width 39 height 13
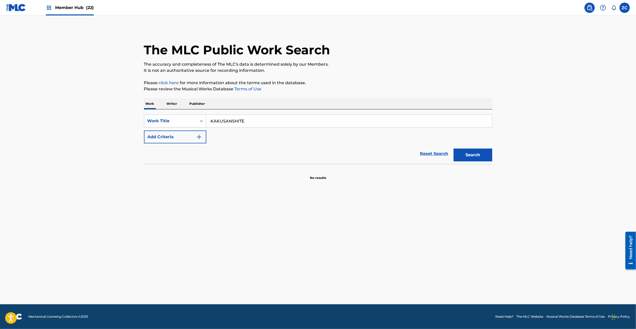
click at [258, 122] on input "KAKUSANSHITE" at bounding box center [349, 121] width 286 height 12
click at [266, 122] on input "ALREADY! Hinata Kashiwagi" at bounding box center [349, 121] width 286 height 12
click at [247, 121] on input "ALREADY! Hinata" at bounding box center [349, 121] width 286 height 12
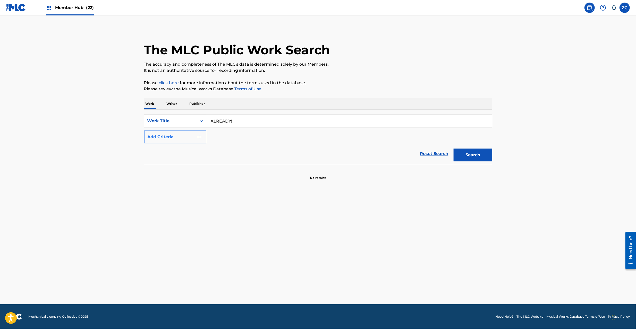
type input "ALREADY!"
click at [165, 134] on button "Add Criteria" at bounding box center [175, 137] width 62 height 13
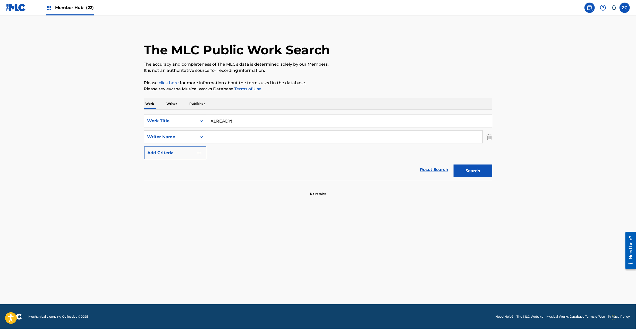
click at [259, 139] on input "Search Form" at bounding box center [344, 137] width 276 height 12
type input "Kashiwagi"
click at [474, 172] on button "Search" at bounding box center [472, 171] width 39 height 13
click at [302, 118] on input "ALREADY!" at bounding box center [349, 121] width 286 height 12
click at [308, 123] on input "Sebungeeto" at bounding box center [349, 121] width 286 height 12
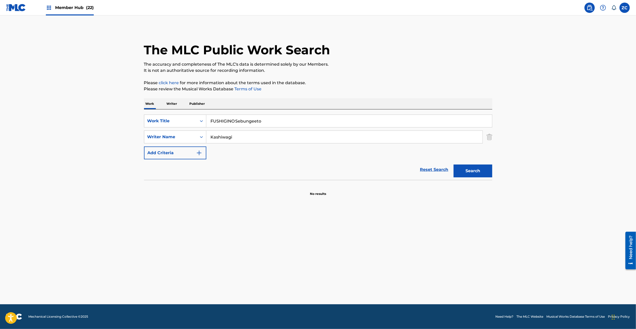
click at [241, 121] on input "FUSHIGINO Sebungeeto" at bounding box center [349, 121] width 286 height 12
click at [241, 121] on input "FUSHIGINO" at bounding box center [349, 121] width 286 height 12
type input "FUSHIGINO"
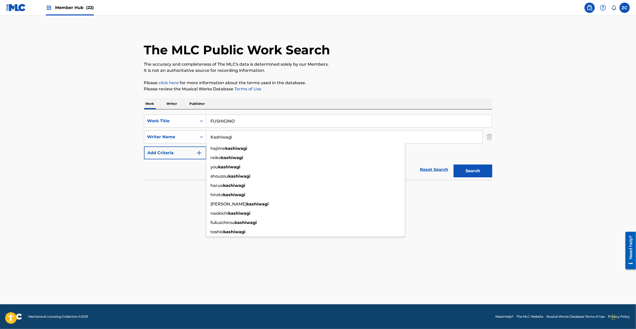
click at [248, 131] on input "Kashiwagi" at bounding box center [344, 137] width 276 height 12
type input "Sebungeeto"
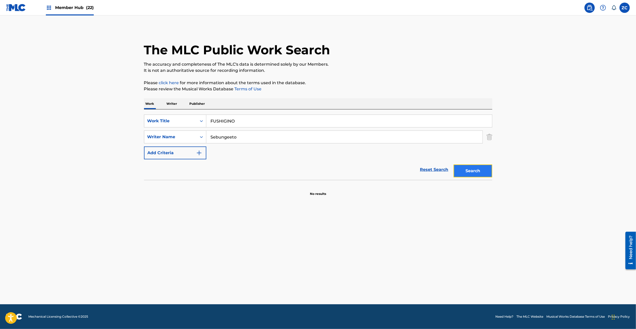
click at [469, 175] on button "Search" at bounding box center [472, 171] width 39 height 13
click at [431, 168] on link "Reset Search" at bounding box center [433, 169] width 33 height 11
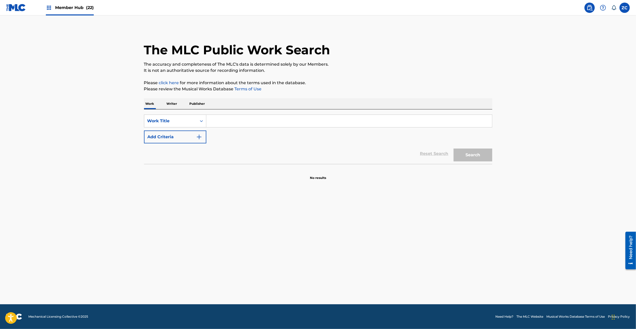
click at [435, 123] on input "Search Form" at bounding box center [349, 121] width 286 height 12
type input "MIRAKURU MIMAN"
click at [479, 157] on button "Search" at bounding box center [472, 155] width 39 height 13
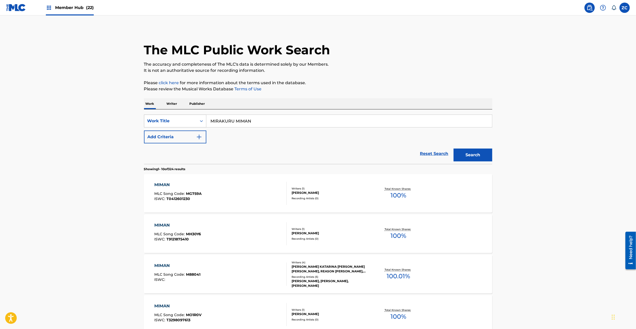
click at [178, 117] on div "Work Title" at bounding box center [170, 121] width 53 height 10
click at [168, 142] on div "ISWC" at bounding box center [175, 146] width 62 height 13
click at [227, 127] on input "Search Form" at bounding box center [349, 121] width 286 height 12
click at [453, 149] on button "Search" at bounding box center [472, 155] width 39 height 13
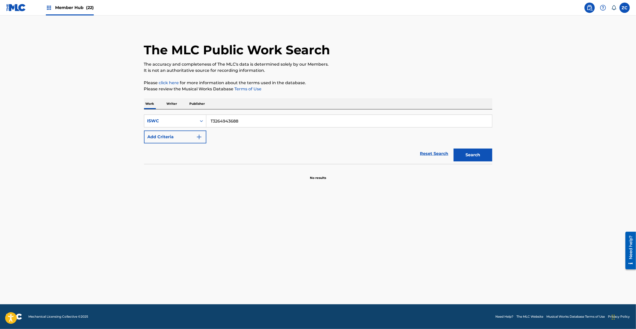
type input "T3264943688"
click at [453, 149] on button "Search" at bounding box center [472, 155] width 39 height 13
click at [429, 152] on link "Reset Search" at bounding box center [433, 153] width 33 height 11
click at [405, 122] on input "Search Form" at bounding box center [349, 121] width 286 height 12
click at [472, 155] on button "Search" at bounding box center [472, 155] width 39 height 13
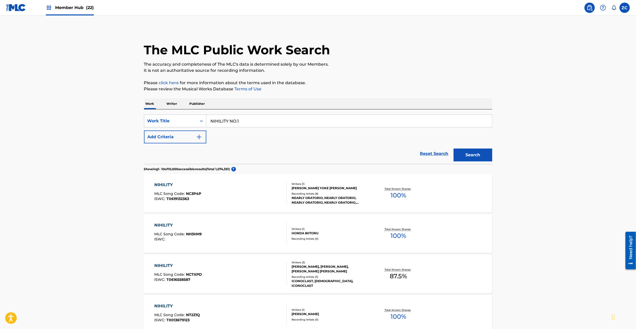
click at [265, 122] on input "NIHILITY NO.1" at bounding box center [349, 121] width 286 height 12
click at [189, 136] on button "Add Criteria" at bounding box center [175, 137] width 62 height 13
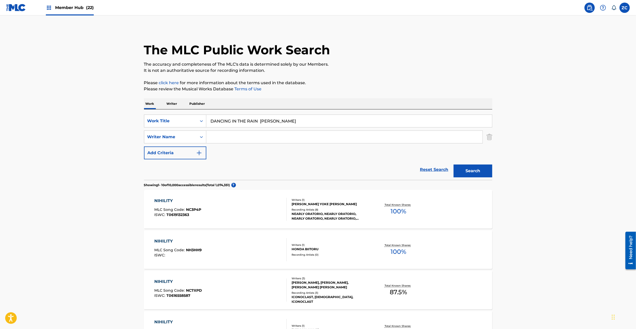
drag, startPoint x: 262, startPoint y: 121, endPoint x: 353, endPoint y: 123, distance: 91.2
click at [359, 120] on input "DANCING IN THE RAIN [PERSON_NAME]" at bounding box center [349, 121] width 286 height 12
type input "DANCING IN THE RAIN"
click at [308, 141] on input "Search Form" at bounding box center [344, 137] width 276 height 12
type input "[PERSON_NAME]"
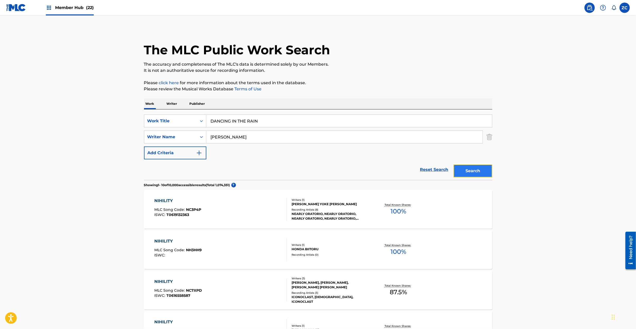
click at [459, 169] on button "Search" at bounding box center [472, 171] width 39 height 13
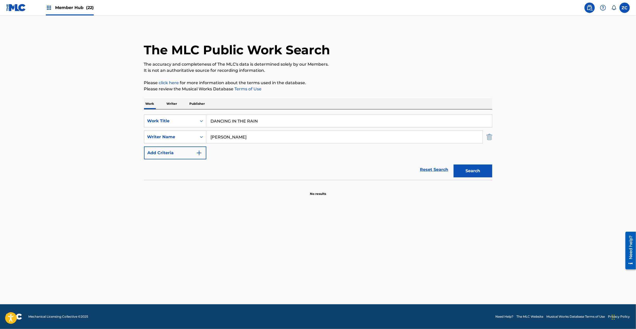
click at [490, 136] on img "Search Form" at bounding box center [489, 137] width 6 height 13
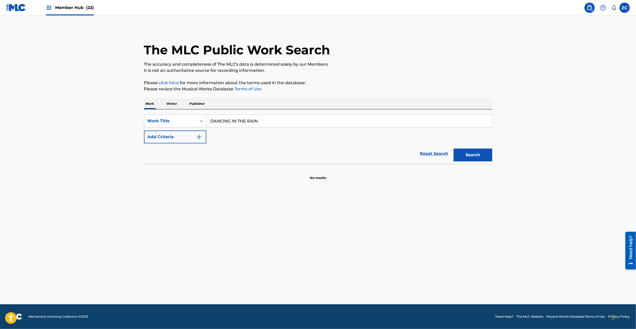
click at [487, 128] on div "SearchWithCriteria57f7cb0c-5a3c-41f2-8f98-d0244c000a90 Work Title DANCING IN TH…" at bounding box center [318, 129] width 348 height 29
click at [485, 127] on input "DANCING IN THE RAIN" at bounding box center [349, 121] width 286 height 12
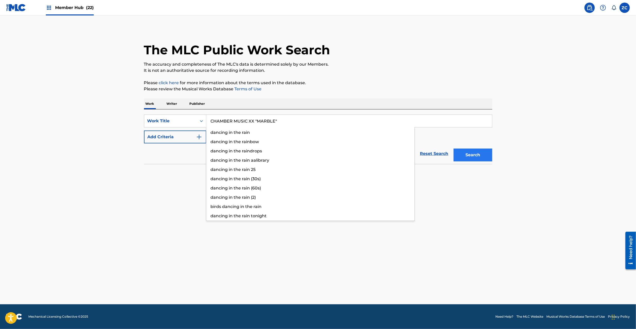
type input "CHAMBER MUSIC XX "MARBLE""
click at [477, 153] on button "Search" at bounding box center [472, 155] width 39 height 13
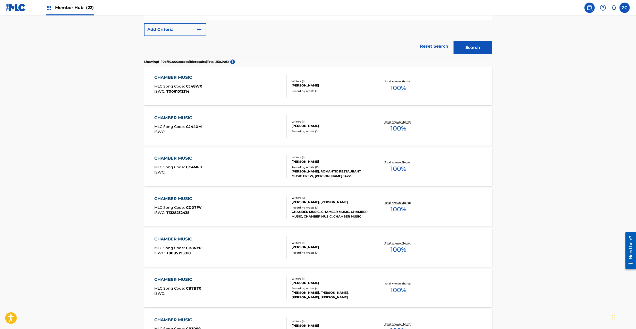
scroll to position [27, 0]
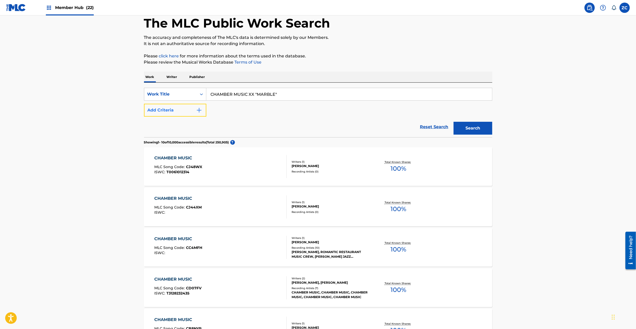
click at [198, 111] on img "Search Form" at bounding box center [199, 110] width 6 height 6
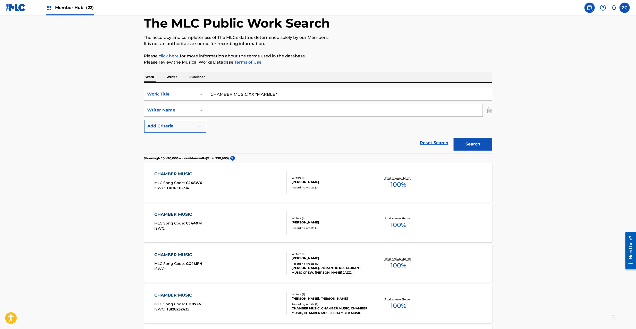
click at [245, 112] on input "Search Form" at bounding box center [344, 110] width 276 height 12
type input "han"
click at [453, 138] on button "Search" at bounding box center [472, 144] width 39 height 13
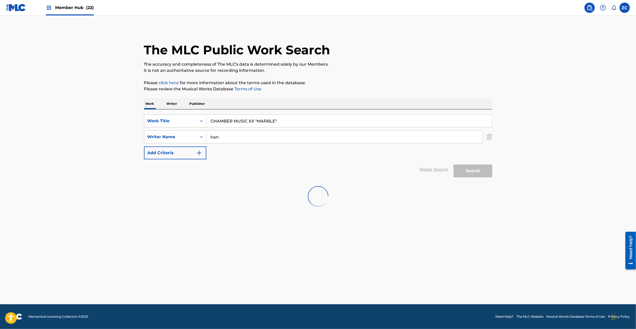
scroll to position [0, 0]
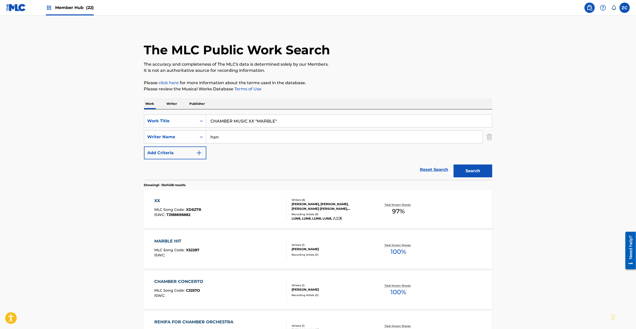
click at [84, 216] on main "The MLC Public Work Search The accuracy and completeness of The MLC's data is d…" at bounding box center [318, 318] width 636 height 606
click at [487, 138] on img "Search Form" at bounding box center [489, 137] width 6 height 13
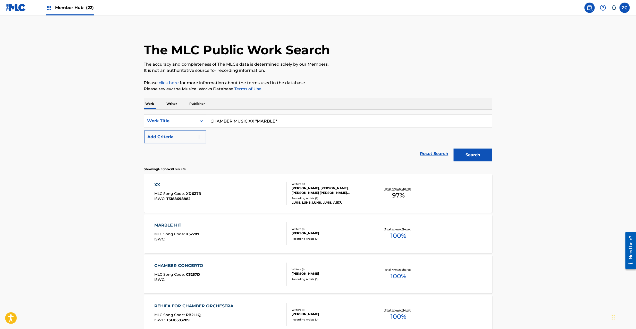
click at [340, 115] on input "CHAMBER MUSIC XX "MARBLE"" at bounding box center [349, 121] width 286 height 12
type input "FRACTAL OF NOTHING"
click at [477, 157] on button "Search" at bounding box center [472, 155] width 39 height 13
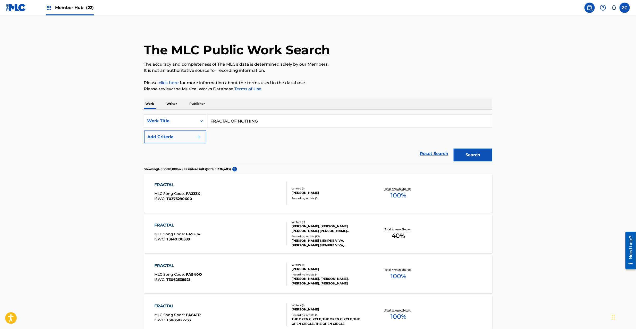
click at [266, 120] on input "FRACTAL OF NOTHING" at bounding box center [349, 121] width 286 height 12
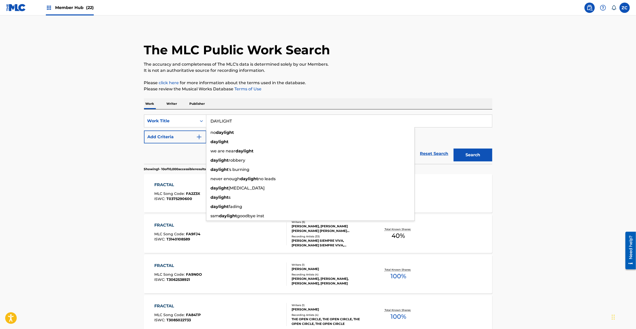
type input "DAYLIGHT"
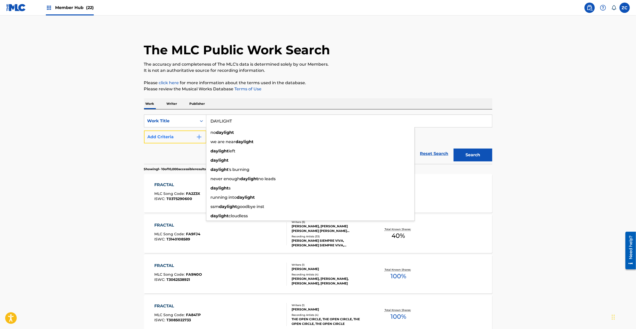
click at [195, 139] on button "Add Criteria" at bounding box center [175, 137] width 62 height 13
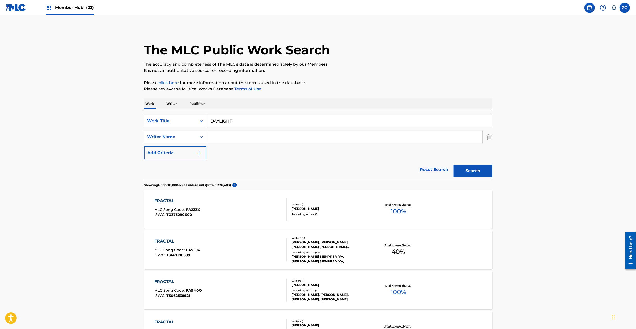
click at [246, 132] on input "Search Form" at bounding box center [344, 137] width 276 height 12
type input "[PERSON_NAME]"
click at [469, 169] on button "Search" at bounding box center [472, 171] width 39 height 13
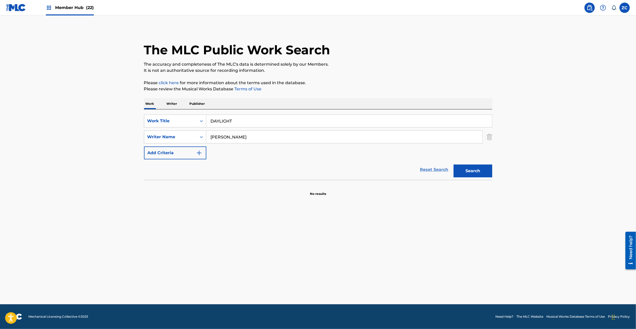
click at [436, 167] on link "Reset Search" at bounding box center [433, 169] width 33 height 11
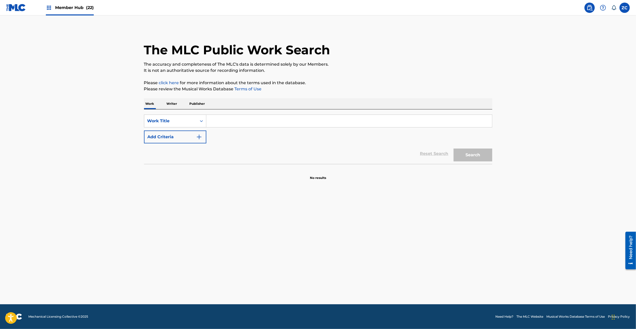
click at [445, 120] on input "Search Form" at bounding box center [349, 121] width 286 height 12
click at [468, 154] on button "Search" at bounding box center [472, 155] width 39 height 13
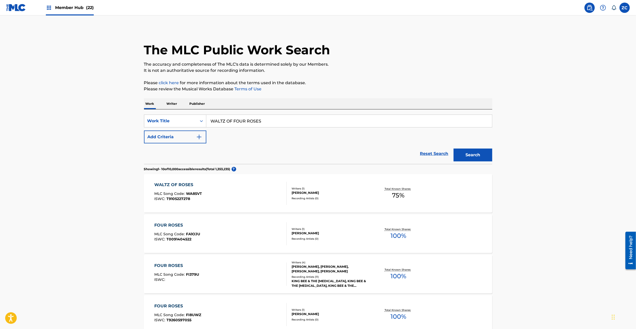
click at [284, 119] on input "WALTZ OF FOUR ROSES" at bounding box center [349, 121] width 286 height 12
type input "TAMATEBAKO"
click at [476, 157] on button "Search" at bounding box center [472, 155] width 39 height 13
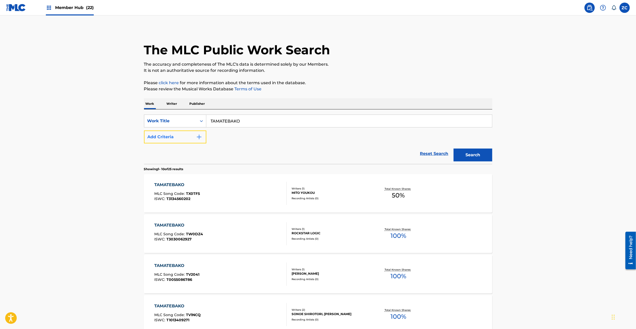
click at [180, 138] on button "Add Criteria" at bounding box center [175, 137] width 62 height 13
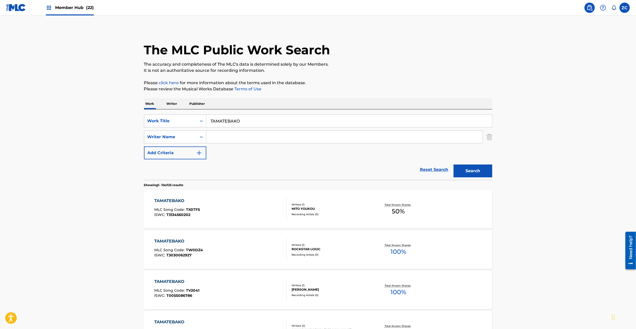
click at [240, 139] on input "Search Form" at bounding box center [344, 137] width 276 height 12
type input "Sliding Sushi Express"
click at [464, 170] on button "Search" at bounding box center [472, 171] width 39 height 13
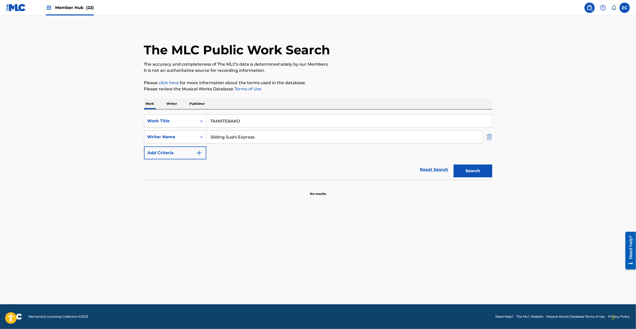
click at [490, 137] on img "Search Form" at bounding box center [489, 137] width 6 height 13
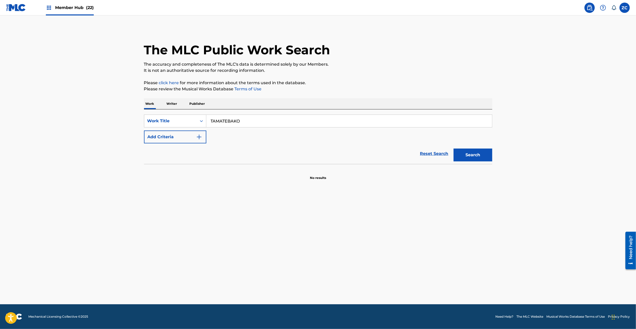
click at [486, 122] on input "TAMATEBAKO" at bounding box center [349, 121] width 286 height 12
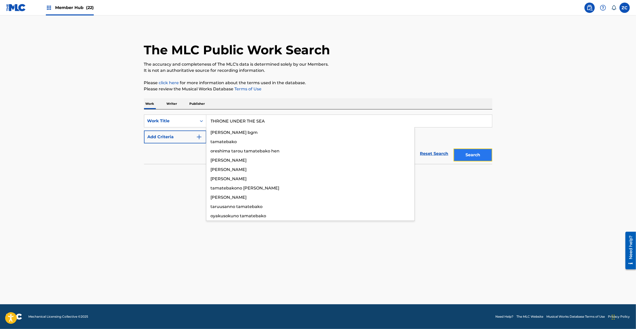
click at [478, 158] on button "Search" at bounding box center [472, 155] width 39 height 13
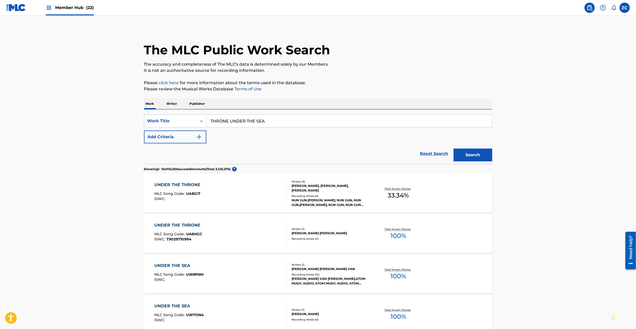
click at [296, 116] on input "THRONE UNDER THE SEA" at bounding box center [349, 121] width 286 height 12
click at [484, 159] on button "Search" at bounding box center [472, 155] width 39 height 13
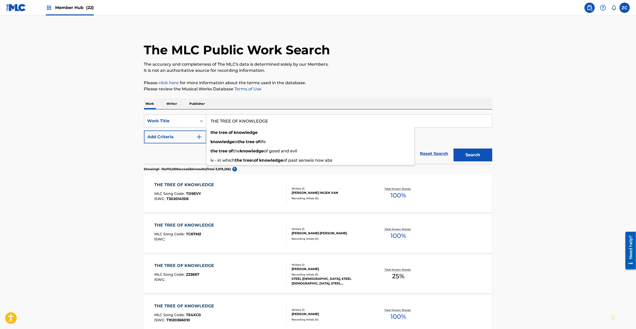
click at [237, 122] on input "THE TREE OF KNOWLEDGE" at bounding box center [349, 121] width 286 height 12
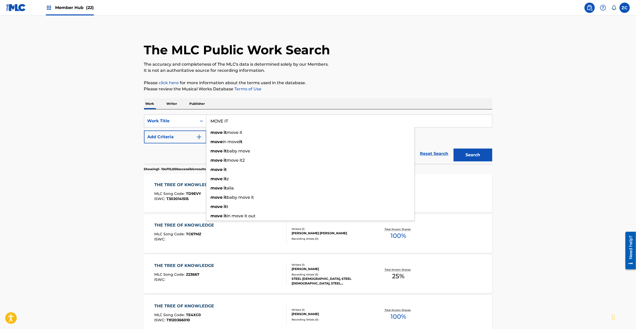
type input "MOVE IT"
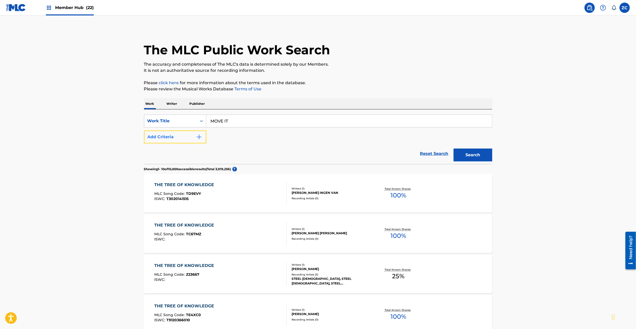
click at [194, 139] on button "Add Criteria" at bounding box center [175, 137] width 62 height 13
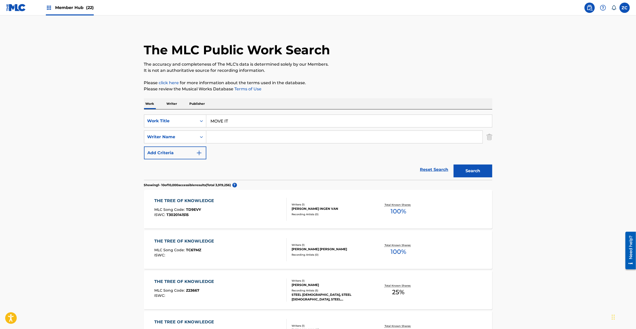
click at [275, 135] on input "Search Form" at bounding box center [344, 137] width 276 height 12
type input "Chica Chica"
click at [468, 169] on button "Search" at bounding box center [472, 171] width 39 height 13
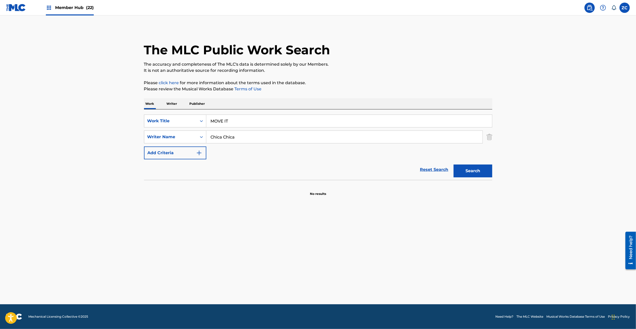
click at [423, 170] on link "Reset Search" at bounding box center [433, 169] width 33 height 11
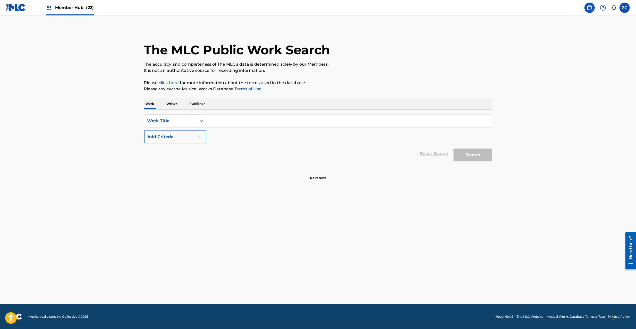
click at [159, 124] on div "Work Title" at bounding box center [170, 121] width 46 height 6
click at [168, 151] on div "ISWC" at bounding box center [175, 146] width 62 height 13
click at [236, 124] on input "Search Form" at bounding box center [349, 121] width 286 height 12
type input "T3087951922"
click at [465, 156] on button "Search" at bounding box center [472, 155] width 39 height 13
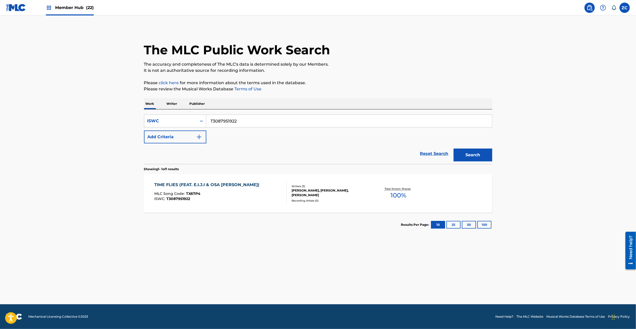
click at [281, 195] on div "TIME FLIES (FEAT. E.I.J.I & OSA [PERSON_NAME]) MLC Song Code : TX67P4 ISWC : T3…" at bounding box center [220, 193] width 132 height 23
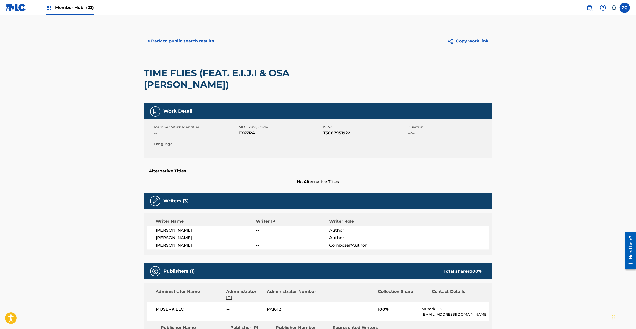
click at [246, 130] on span "TX67P4" at bounding box center [280, 133] width 83 height 6
copy span "TX67P4"
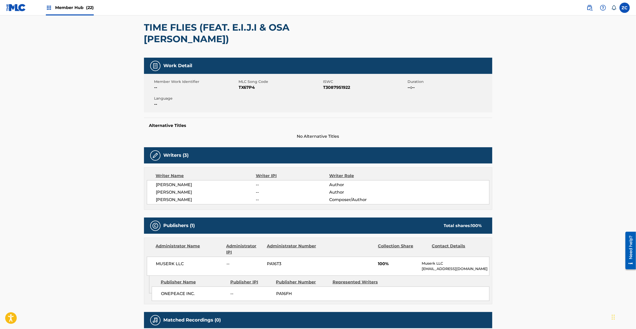
click at [168, 182] on span "[PERSON_NAME]" at bounding box center [206, 185] width 100 height 6
click at [191, 182] on span "[PERSON_NAME]" at bounding box center [206, 185] width 100 height 6
copy span "[PERSON_NAME]"
click at [161, 189] on span "[PERSON_NAME]" at bounding box center [206, 192] width 100 height 6
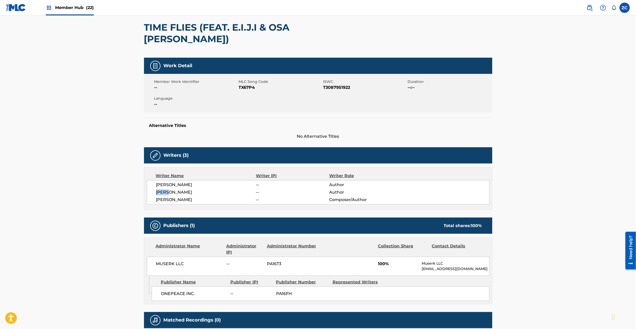
click at [161, 189] on span "[PERSON_NAME]" at bounding box center [206, 192] width 100 height 6
click at [173, 189] on span "[PERSON_NAME]" at bounding box center [206, 192] width 100 height 6
copy span "[PERSON_NAME]"
click at [163, 197] on span "[PERSON_NAME]" at bounding box center [206, 200] width 100 height 6
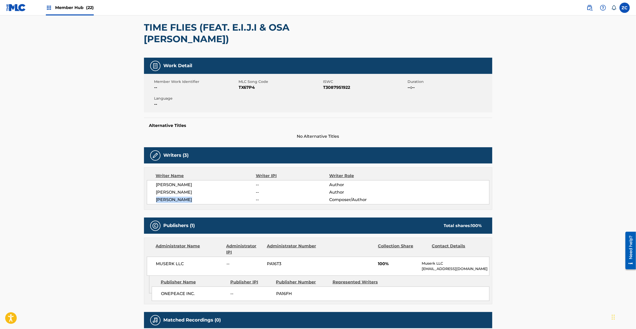
click at [179, 197] on span "[PERSON_NAME]" at bounding box center [206, 200] width 100 height 6
copy span "[PERSON_NAME]"
click at [165, 261] on span "MUSERK LLC" at bounding box center [189, 264] width 67 height 6
click at [177, 261] on span "MUSERK LLC" at bounding box center [189, 264] width 67 height 6
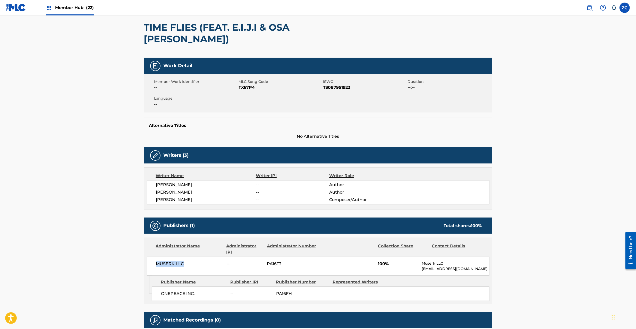
copy span "MUSERK LLC"
click at [175, 291] on span "ONEPEACE INC." at bounding box center [194, 294] width 66 height 6
click at [193, 291] on span "ONEPEACE INC." at bounding box center [194, 294] width 66 height 6
copy span "ONEPEACE INC."
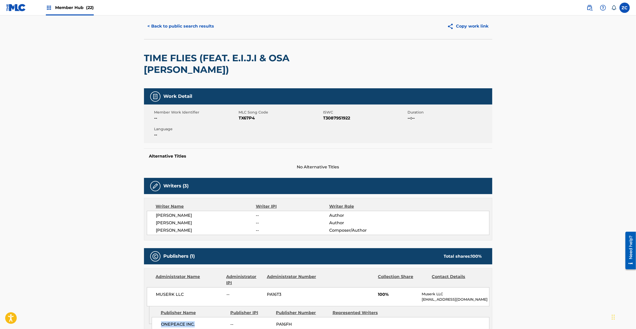
scroll to position [0, 0]
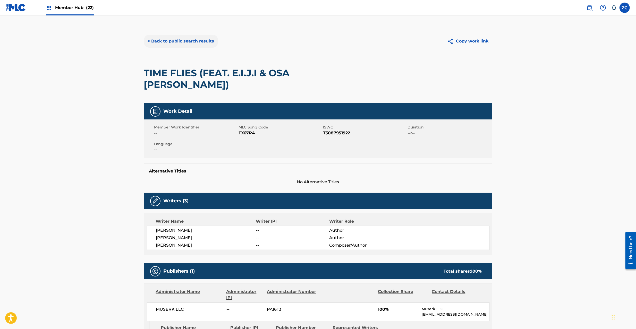
click at [198, 40] on button "< Back to public search results" at bounding box center [181, 41] width 74 height 13
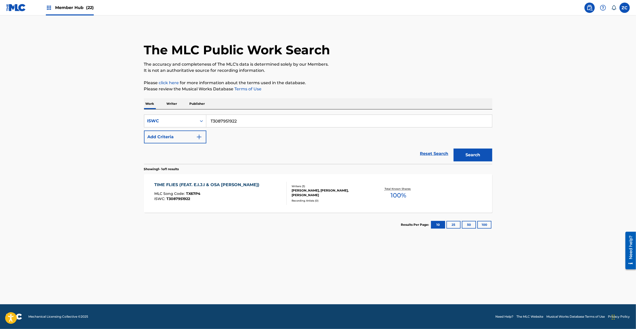
click at [260, 121] on input "T3087951922" at bounding box center [349, 121] width 286 height 12
drag, startPoint x: 238, startPoint y: 119, endPoint x: 292, endPoint y: 119, distance: 53.3
click at [292, 119] on input "FLAVOR [PERSON_NAME]" at bounding box center [349, 121] width 286 height 12
type input "FLAVOR"
click at [190, 138] on button "Add Criteria" at bounding box center [175, 137] width 62 height 13
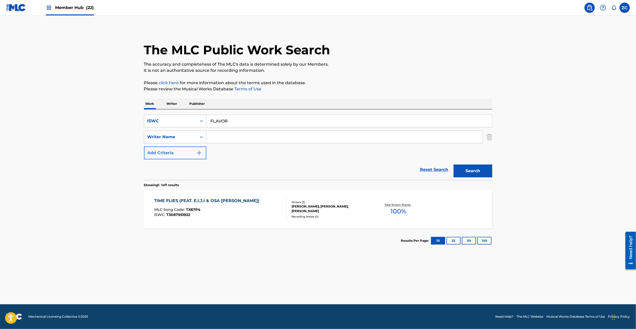
click at [234, 142] on input "Search Form" at bounding box center [344, 137] width 276 height 12
type input "[PERSON_NAME]"
drag, startPoint x: 490, startPoint y: 175, endPoint x: 484, endPoint y: 173, distance: 6.4
click at [489, 175] on button "Search" at bounding box center [472, 171] width 39 height 13
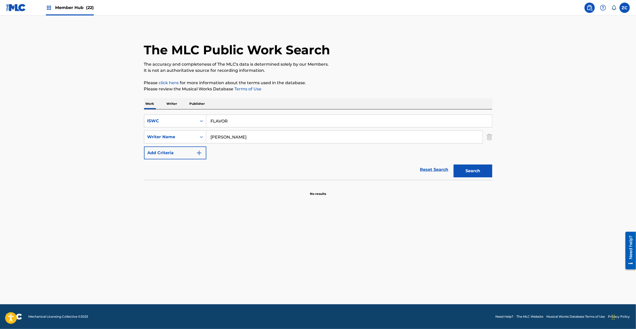
click at [177, 100] on p "Writer" at bounding box center [172, 103] width 14 height 11
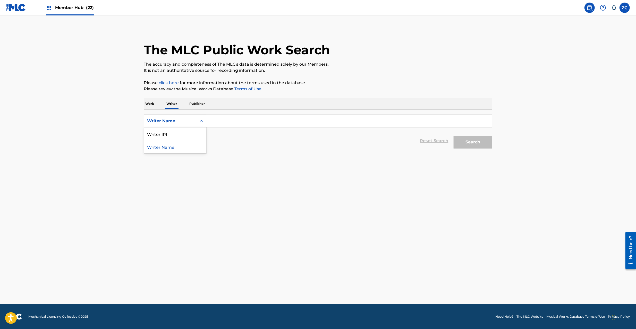
click at [170, 125] on div "Writer Name" at bounding box center [170, 121] width 53 height 10
click at [165, 140] on div "Writer IPI" at bounding box center [175, 133] width 62 height 13
drag, startPoint x: 198, startPoint y: 129, endPoint x: 238, endPoint y: 120, distance: 40.9
click at [238, 120] on input "Search Form" at bounding box center [349, 121] width 286 height 12
type input "00803210300"
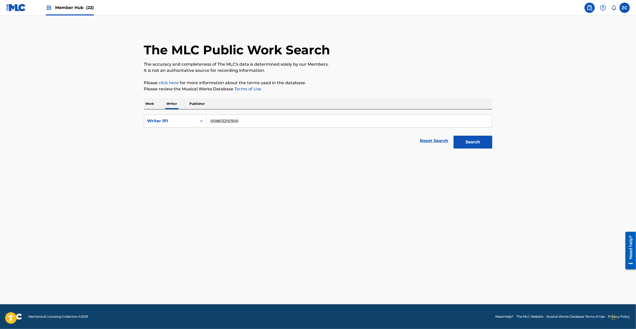
click at [453, 136] on button "Search" at bounding box center [472, 142] width 39 height 13
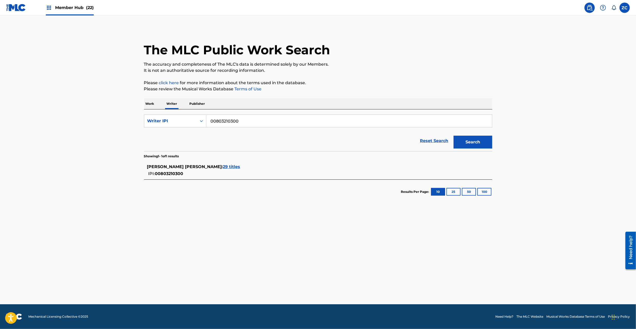
click at [151, 104] on p "Work" at bounding box center [150, 103] width 12 height 11
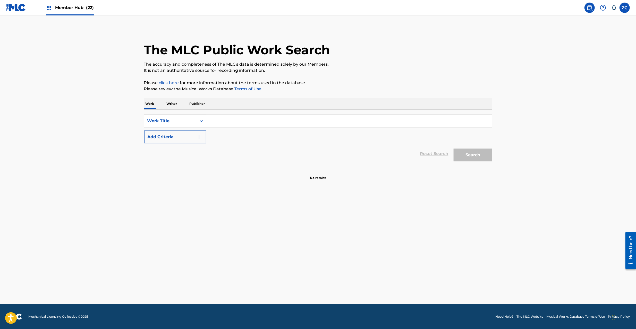
drag, startPoint x: 268, startPoint y: 119, endPoint x: 246, endPoint y: 125, distance: 22.9
click at [266, 120] on input "Search Form" at bounding box center [349, 121] width 286 height 12
click at [184, 134] on button "Add Criteria" at bounding box center [175, 137] width 62 height 13
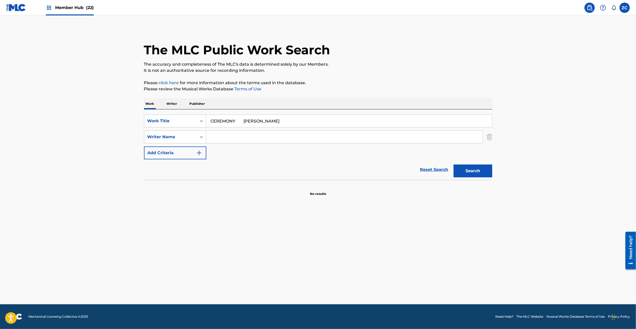
click at [238, 125] on input "CEREMONY [PERSON_NAME]" at bounding box center [349, 121] width 286 height 12
type input "CEREMONY"
click at [244, 137] on input "Search Form" at bounding box center [344, 137] width 276 height 12
type input "[PERSON_NAME]"
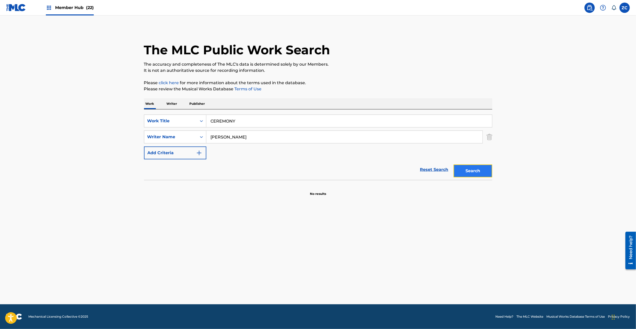
click at [463, 170] on button "Search" at bounding box center [472, 171] width 39 height 13
click at [273, 119] on input "CEREMONY" at bounding box center [349, 121] width 286 height 12
click at [471, 165] on button "Search" at bounding box center [472, 171] width 39 height 13
click at [304, 119] on input "HI" at bounding box center [349, 121] width 286 height 12
click at [477, 173] on button "Search" at bounding box center [472, 171] width 39 height 13
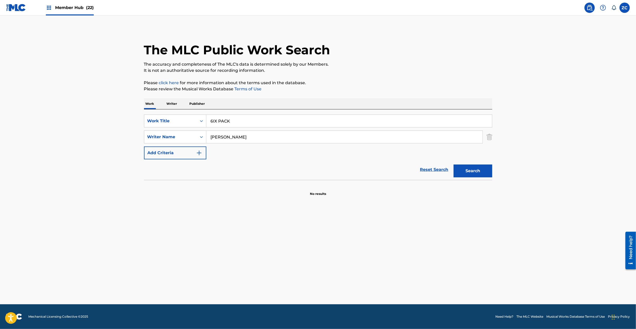
drag, startPoint x: 293, startPoint y: 124, endPoint x: 298, endPoint y: 126, distance: 5.9
click at [293, 123] on input "6IX PACK" at bounding box center [349, 121] width 286 height 12
click at [477, 169] on button "Search" at bounding box center [472, 171] width 39 height 13
click at [296, 122] on input "YO, MY [DEMOGRAPHIC_DATA]" at bounding box center [349, 121] width 286 height 12
click at [469, 173] on button "Search" at bounding box center [472, 171] width 39 height 13
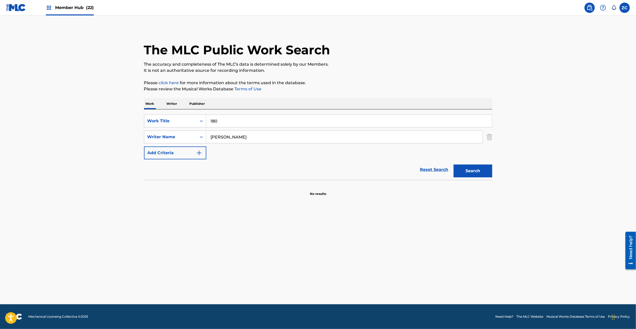
click at [242, 115] on input "180" at bounding box center [349, 121] width 286 height 12
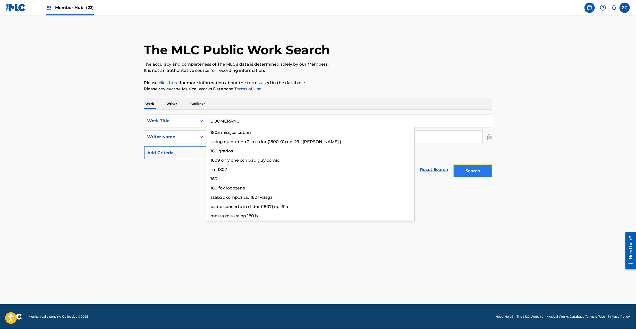
click at [475, 176] on button "Search" at bounding box center [472, 171] width 39 height 13
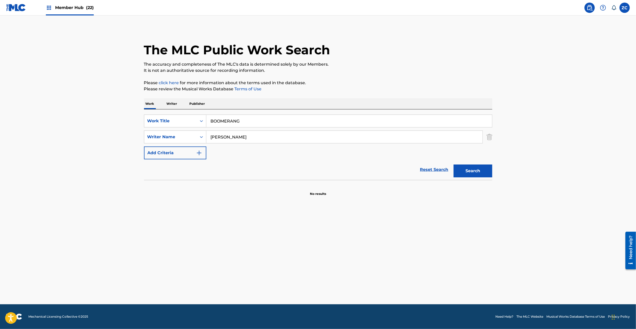
click at [337, 119] on input "BOOMERANG" at bounding box center [349, 121] width 286 height 12
click at [487, 175] on button "Search" at bounding box center [472, 171] width 39 height 13
click at [297, 118] on input "JENGA" at bounding box center [349, 121] width 286 height 12
click at [474, 167] on button "Search" at bounding box center [472, 171] width 39 height 13
click at [328, 115] on div "NAH" at bounding box center [349, 121] width 286 height 13
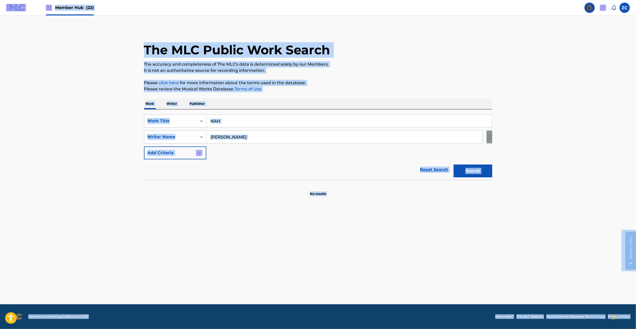
click at [330, 116] on input "NAH" at bounding box center [349, 121] width 286 height 12
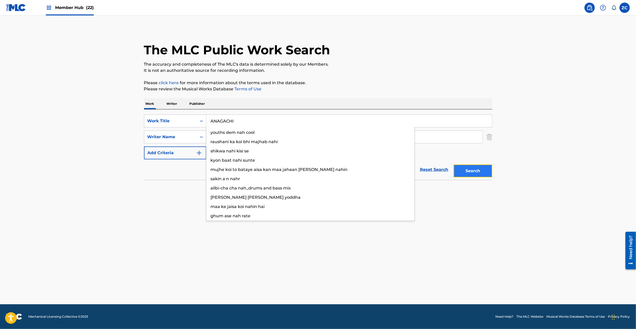
click at [466, 175] on button "Search" at bounding box center [472, 171] width 39 height 13
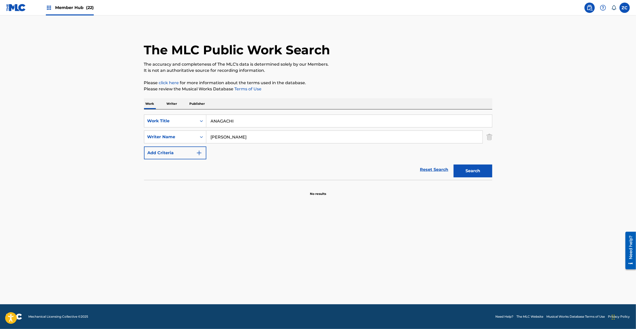
click at [296, 116] on input "ANAGACHI" at bounding box center [349, 121] width 286 height 12
click at [479, 173] on button "Search" at bounding box center [472, 171] width 39 height 13
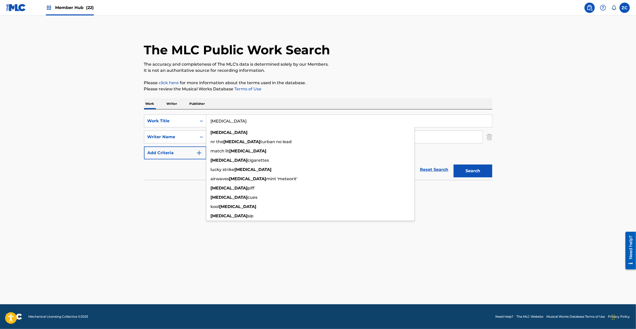
click at [271, 122] on input "[MEDICAL_DATA]" at bounding box center [349, 121] width 286 height 12
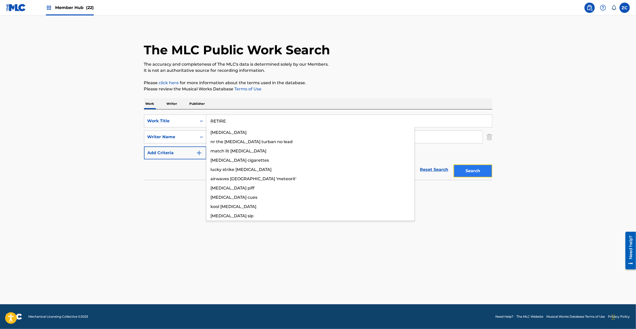
click at [466, 171] on button "Search" at bounding box center [472, 171] width 39 height 13
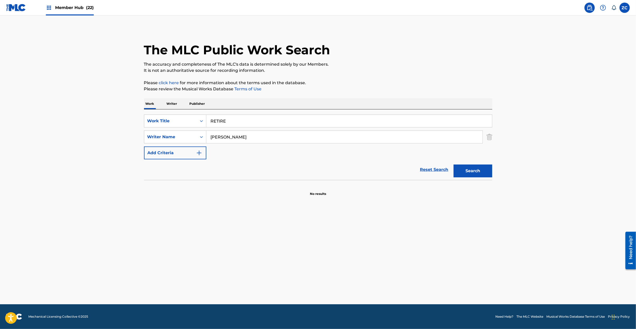
click at [288, 126] on input "RETIRE" at bounding box center [349, 121] width 286 height 12
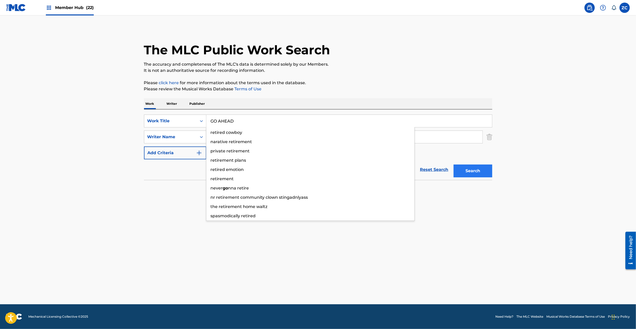
type input "GO AHEAD"
drag, startPoint x: 474, startPoint y: 172, endPoint x: 453, endPoint y: 173, distance: 21.1
click at [475, 173] on button "Search" at bounding box center [472, 171] width 39 height 13
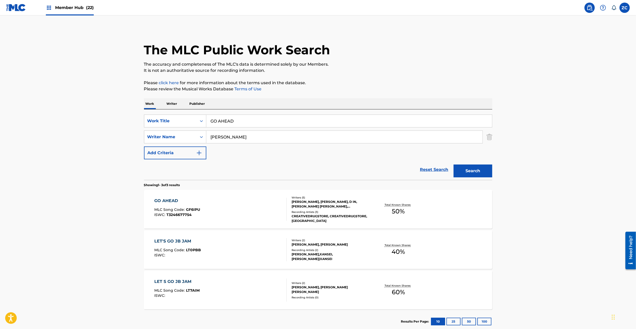
click at [227, 211] on div "GO AHEAD MLC Song Code : GF6IPU ISWC : T3246677754" at bounding box center [220, 209] width 132 height 23
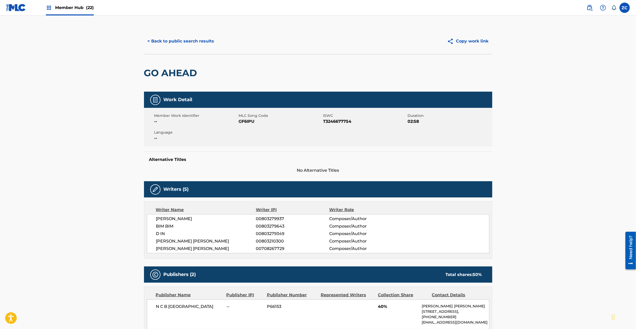
click at [251, 120] on span "GF6IPU" at bounding box center [280, 121] width 83 height 6
copy span "GF6IPU"
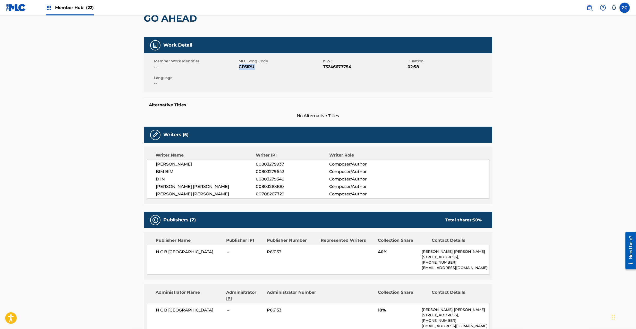
scroll to position [137, 0]
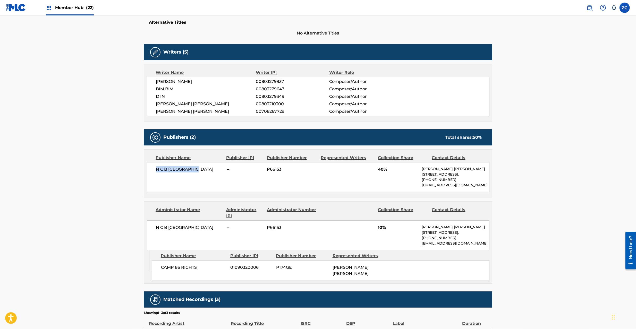
drag, startPoint x: 156, startPoint y: 168, endPoint x: 201, endPoint y: 168, distance: 45.1
click at [201, 168] on span "N C B [GEOGRAPHIC_DATA]" at bounding box center [189, 169] width 67 height 6
drag, startPoint x: 156, startPoint y: 228, endPoint x: 210, endPoint y: 227, distance: 54.1
click at [210, 227] on span "N C B [GEOGRAPHIC_DATA]" at bounding box center [189, 228] width 67 height 6
click at [167, 269] on span "CAMP 86 RIGHTS" at bounding box center [194, 267] width 66 height 6
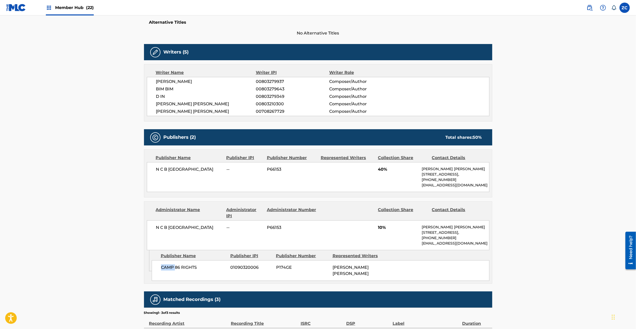
click at [167, 269] on span "CAMP 86 RIGHTS" at bounding box center [194, 267] width 66 height 6
click at [190, 270] on span "CAMP 86 RIGHTS" at bounding box center [194, 267] width 66 height 6
click at [163, 80] on span "[PERSON_NAME]" at bounding box center [206, 82] width 100 height 6
click at [185, 81] on span "[PERSON_NAME]" at bounding box center [206, 82] width 100 height 6
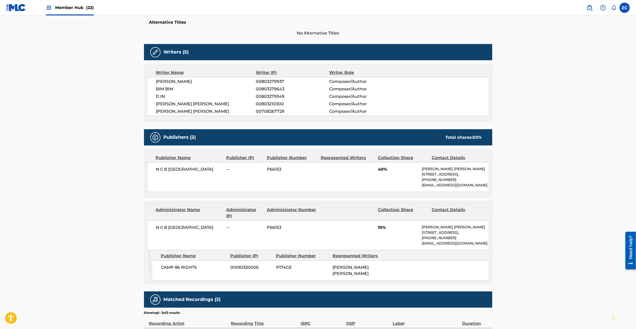
click at [162, 89] on span "BIM BIM" at bounding box center [206, 89] width 100 height 6
click at [172, 89] on span "BIM BIM" at bounding box center [206, 89] width 100 height 6
drag, startPoint x: 158, startPoint y: 96, endPoint x: 182, endPoint y: 95, distance: 24.0
click at [182, 95] on span "D IN" at bounding box center [206, 96] width 100 height 6
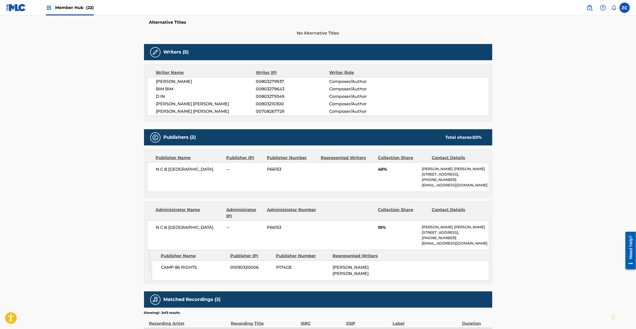
click at [166, 103] on span "[PERSON_NAME] [PERSON_NAME]" at bounding box center [206, 104] width 100 height 6
click at [175, 103] on span "[PERSON_NAME] [PERSON_NAME]" at bounding box center [206, 104] width 100 height 6
click at [163, 111] on span "[PERSON_NAME] [PERSON_NAME]" at bounding box center [206, 111] width 100 height 6
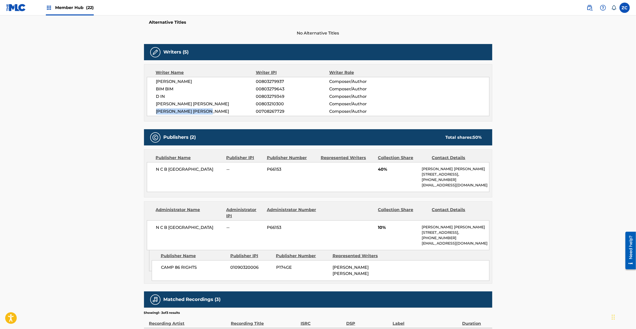
click at [196, 111] on span "[PERSON_NAME] [PERSON_NAME]" at bounding box center [206, 111] width 100 height 6
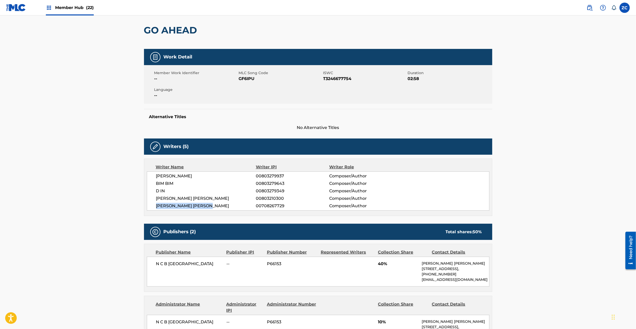
scroll to position [0, 0]
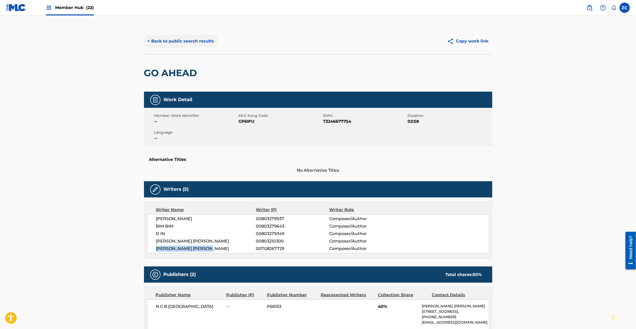
click at [196, 44] on button "< Back to public search results" at bounding box center [181, 41] width 74 height 13
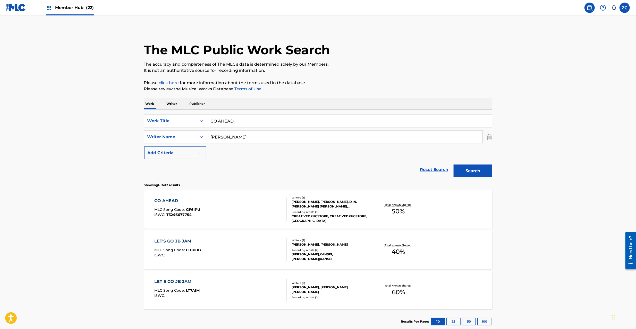
drag, startPoint x: 254, startPoint y: 123, endPoint x: 260, endPoint y: 124, distance: 5.6
click at [254, 122] on input "GO AHEAD" at bounding box center [349, 121] width 286 height 12
type input "WISTERIA"
click at [472, 168] on button "Search" at bounding box center [472, 171] width 39 height 13
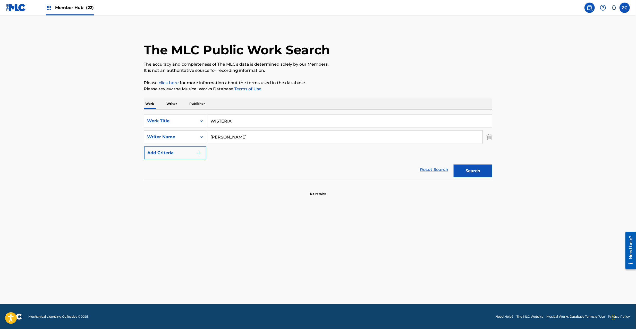
click at [440, 168] on link "Reset Search" at bounding box center [433, 169] width 33 height 11
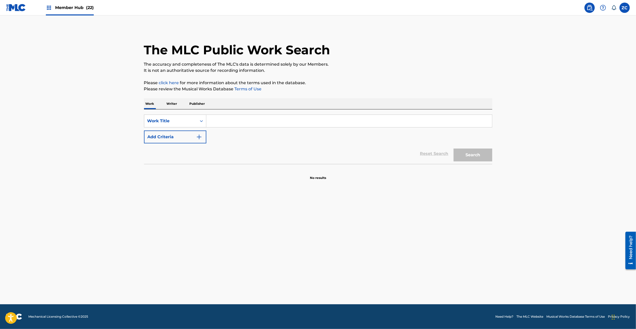
click at [393, 118] on input "Search Form" at bounding box center [349, 121] width 286 height 12
click at [166, 122] on div "Work Title" at bounding box center [170, 121] width 46 height 6
click at [163, 152] on div "ISWC" at bounding box center [175, 146] width 62 height 13
click at [252, 121] on input "Search Form" at bounding box center [349, 121] width 286 height 12
type input "T3240455936"
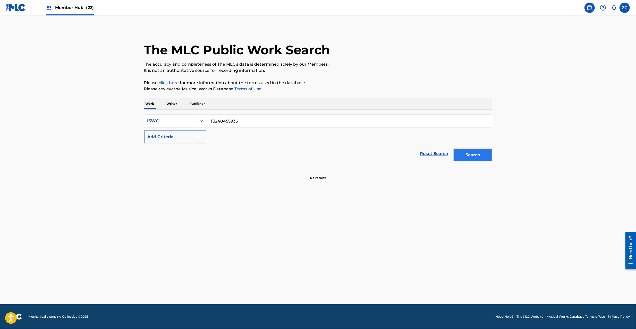
click at [480, 155] on button "Search" at bounding box center [472, 155] width 39 height 13
click at [250, 119] on input "T3240455936" at bounding box center [349, 121] width 286 height 12
click at [435, 155] on link "Reset Search" at bounding box center [433, 153] width 33 height 11
click at [233, 124] on input "Search Form" at bounding box center [349, 121] width 286 height 12
click at [254, 123] on input "ENDORESU HOOPU Kyasarin" at bounding box center [349, 121] width 286 height 12
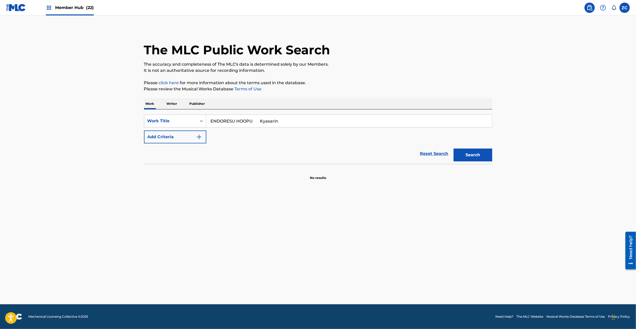
click at [254, 123] on input "ENDORESU HOOPU Kyasarin" at bounding box center [349, 121] width 286 height 12
type input "ENDORESU HOOPU"
click at [169, 134] on button "Add Criteria" at bounding box center [175, 137] width 62 height 13
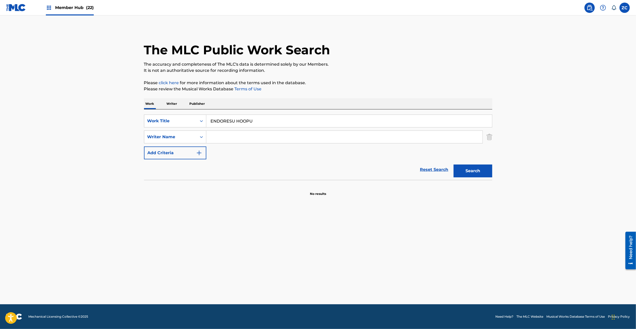
click at [242, 135] on input "Search Form" at bounding box center [344, 137] width 276 height 12
type input "Kyasarin"
click at [467, 171] on button "Search" at bounding box center [472, 171] width 39 height 13
drag, startPoint x: 435, startPoint y: 169, endPoint x: 434, endPoint y: 128, distance: 41.5
click at [435, 169] on link "Reset Search" at bounding box center [433, 169] width 33 height 11
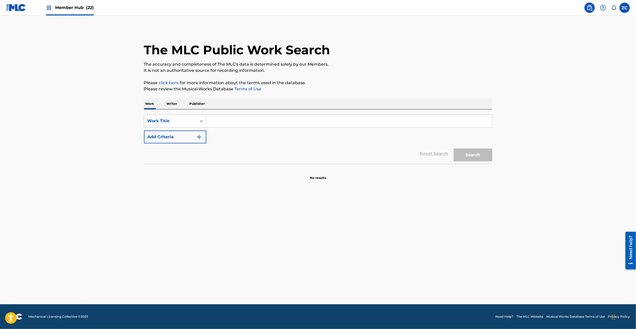
click at [435, 124] on input "Search Form" at bounding box center [349, 121] width 286 height 12
type input "FAMILY SALE FEAT [PERSON_NAME]"
click at [466, 153] on button "Search" at bounding box center [472, 155] width 39 height 13
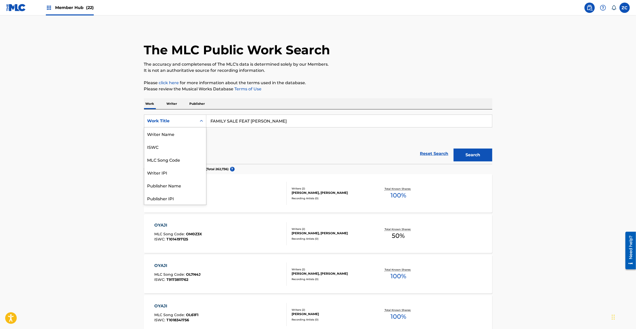
click at [178, 123] on div "Work Title" at bounding box center [170, 121] width 46 height 6
click at [165, 149] on div "ISWC" at bounding box center [175, 146] width 62 height 13
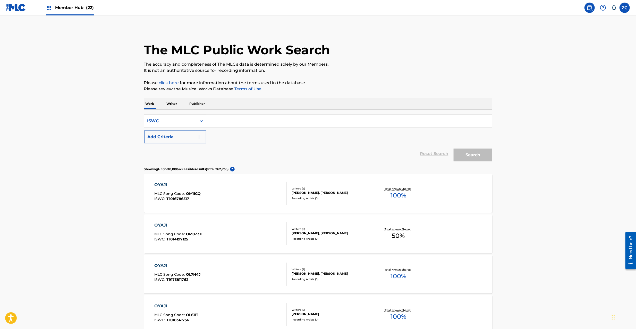
click at [242, 134] on div "SearchWithCriteriade418c95-9e65-4cad-ad7f-2c4214c495bf ISWC Add Criteria" at bounding box center [318, 129] width 348 height 29
drag, startPoint x: 256, startPoint y: 126, endPoint x: 276, endPoint y: 127, distance: 19.9
click at [256, 126] on input "Search Form" at bounding box center [349, 121] width 286 height 12
type input "T3240366825"
click at [480, 154] on button "Search" at bounding box center [472, 155] width 39 height 13
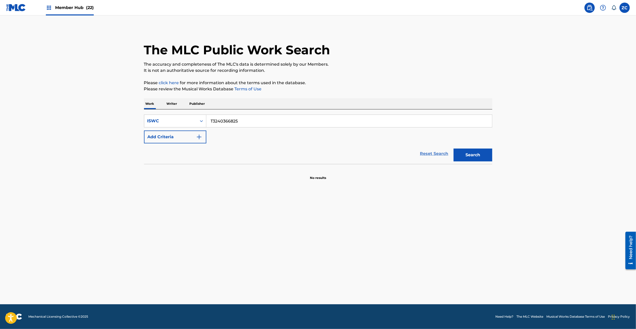
click at [446, 153] on link "Reset Search" at bounding box center [433, 153] width 33 height 11
click at [444, 118] on input "Search Form" at bounding box center [349, 121] width 286 height 12
type input "[PERSON_NAME]"
click at [474, 152] on button "Search" at bounding box center [472, 155] width 39 height 13
drag, startPoint x: 297, startPoint y: 125, endPoint x: 153, endPoint y: 129, distance: 144.2
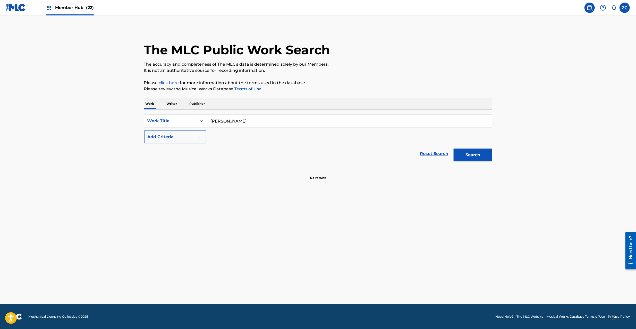
click at [153, 129] on div "SearchWithCriteria57f7cb0c-5a3c-41f2-8f98-d0244c000a90 Work Title AISOUGA TSUKI…" at bounding box center [318, 129] width 348 height 29
click at [431, 154] on div "Reset Search Search" at bounding box center [318, 153] width 348 height 21
click at [479, 153] on div "Search" at bounding box center [471, 153] width 41 height 21
click at [440, 115] on input "Search Form" at bounding box center [349, 121] width 286 height 12
click at [466, 154] on button "Search" at bounding box center [472, 155] width 39 height 13
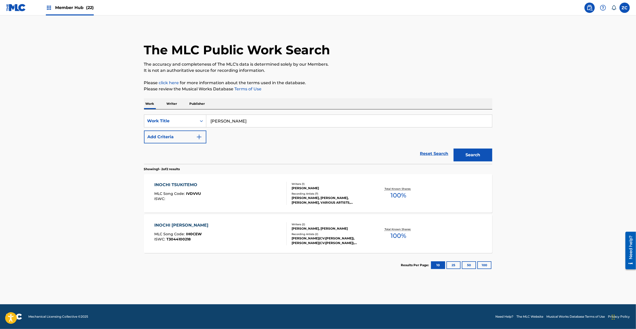
click at [279, 119] on input "[PERSON_NAME]" at bounding box center [349, 121] width 286 height 12
click at [240, 124] on input "CONTINUE Ekiym" at bounding box center [349, 121] width 286 height 12
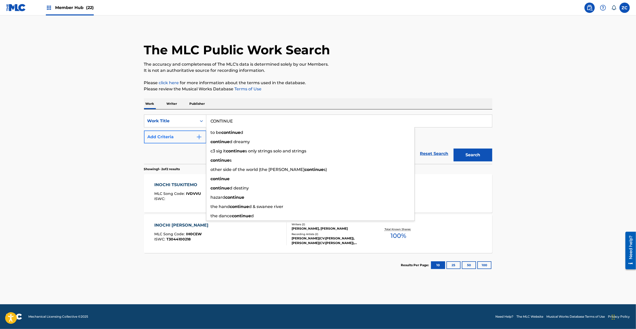
type input "CONTINUE"
click at [186, 134] on button "Add Criteria" at bounding box center [175, 137] width 62 height 13
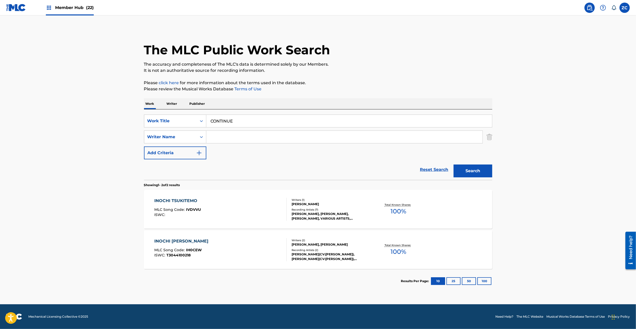
click at [277, 141] on input "Search Form" at bounding box center [344, 137] width 276 height 12
type input "Ekiym"
click at [501, 178] on main "The MLC Public Work Search The accuracy and completeness of The MLC's data is d…" at bounding box center [318, 159] width 636 height 289
click at [478, 171] on button "Search" at bounding box center [472, 171] width 39 height 13
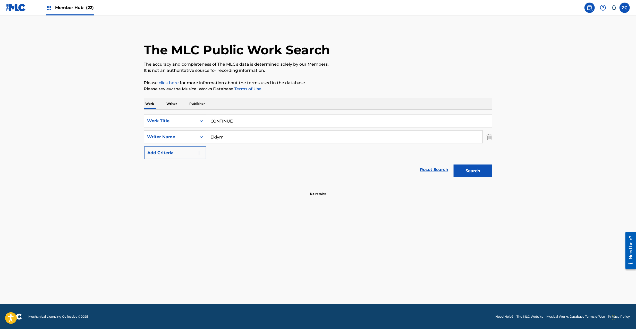
click at [269, 129] on div "SearchWithCriteria57f7cb0c-5a3c-41f2-8f98-d0244c000a90 Work Title CONTINUE Sear…" at bounding box center [318, 137] width 348 height 45
click at [271, 121] on input "CONTINUE" at bounding box center [349, 121] width 286 height 12
click at [242, 121] on input "SUKIMA You Irie" at bounding box center [349, 121] width 286 height 12
click at [231, 121] on input "SUKIMA You" at bounding box center [349, 121] width 286 height 12
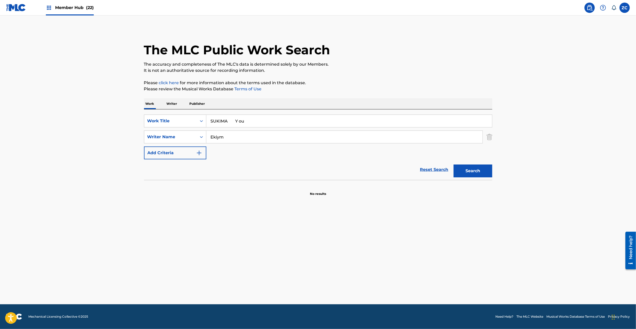
click at [232, 119] on input "SUKIMA Y ou" at bounding box center [349, 121] width 286 height 12
drag, startPoint x: 229, startPoint y: 119, endPoint x: 280, endPoint y: 121, distance: 51.5
click at [280, 121] on input "SUKIMA Y ou" at bounding box center [349, 121] width 286 height 12
type input "SUKIMA"
click at [257, 136] on input "Ekiym" at bounding box center [344, 137] width 276 height 12
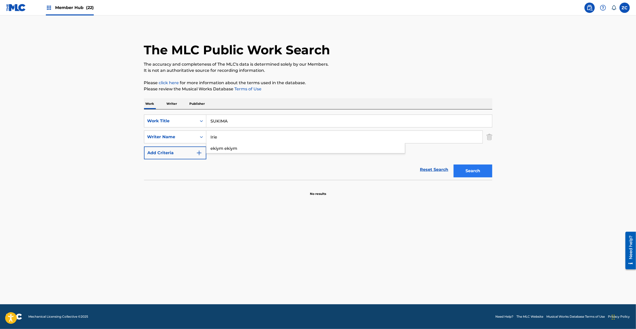
type input "Irie"
click at [461, 172] on button "Search" at bounding box center [472, 171] width 39 height 13
click at [257, 122] on input "SUKIMA" at bounding box center [349, 121] width 286 height 12
click at [261, 121] on input "SLEEPIN' BEAUTY Cmm" at bounding box center [349, 121] width 286 height 12
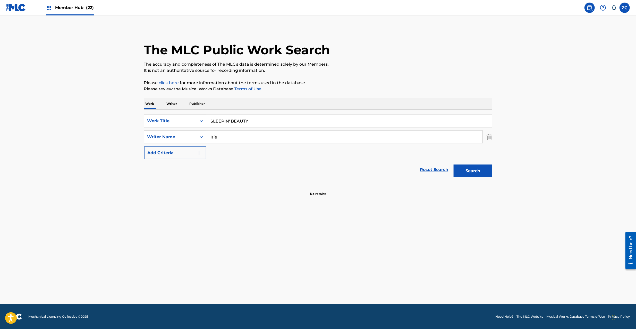
type input "SLEEPIN' BEAUTY"
click at [274, 138] on input "Irie" at bounding box center [344, 137] width 276 height 12
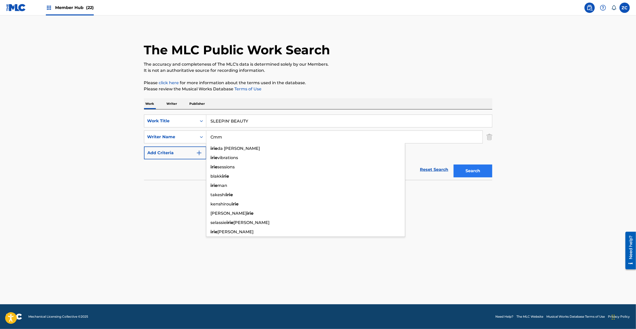
type input "Cmm"
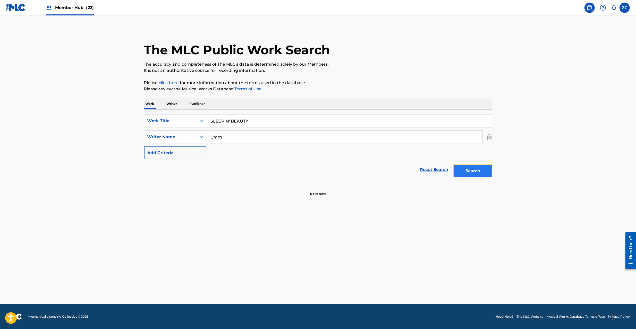
click at [466, 170] on button "Search" at bounding box center [472, 171] width 39 height 13
click at [422, 167] on link "Reset Search" at bounding box center [433, 169] width 33 height 11
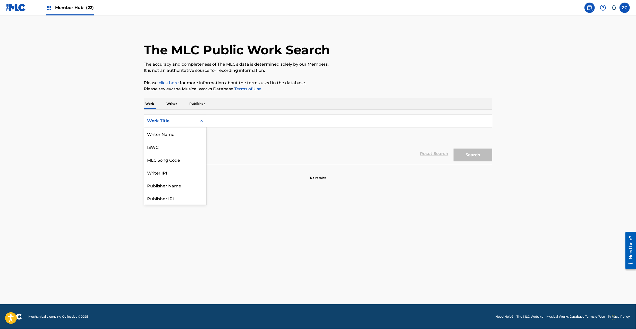
click at [182, 116] on div "Work Title" at bounding box center [170, 121] width 53 height 10
click at [172, 147] on div "ISWC" at bounding box center [175, 146] width 62 height 13
click at [224, 131] on div "SearchWithCriteria5fe14b81-ed71-4d69-bc56-db29cd26b333 ISWC Add Criteria" at bounding box center [318, 129] width 348 height 29
click at [251, 119] on input "Search Form" at bounding box center [349, 121] width 286 height 12
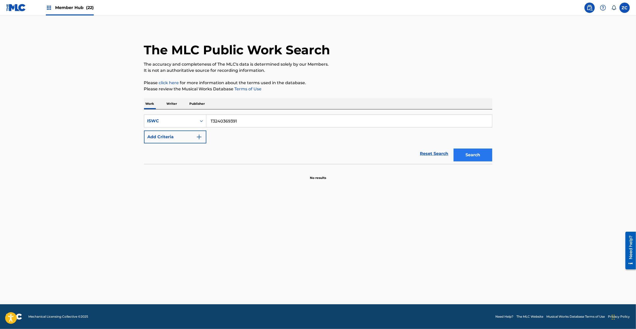
type input "T3240369391"
click at [481, 157] on button "Search" at bounding box center [472, 155] width 39 height 13
click at [429, 151] on link "Reset Search" at bounding box center [433, 153] width 33 height 11
click at [430, 123] on input "Search Form" at bounding box center [349, 121] width 286 height 12
type input "SHOUGANAI"
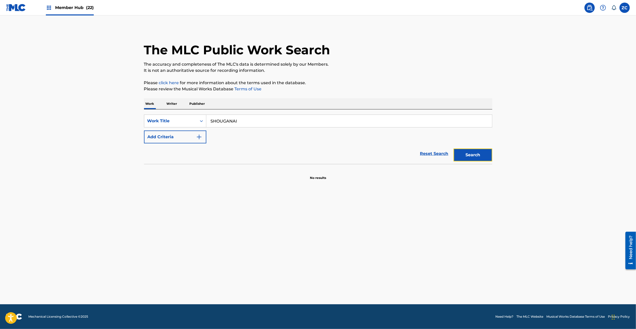
click at [481, 158] on button "Search" at bounding box center [472, 155] width 39 height 13
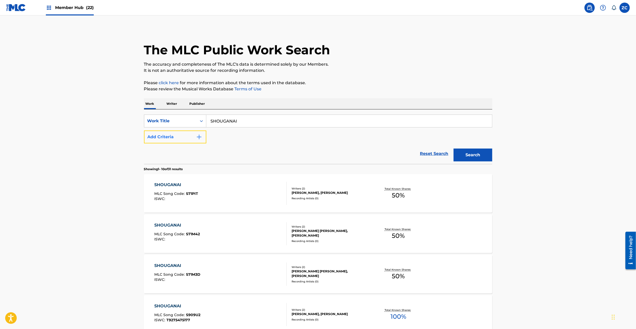
click at [192, 140] on button "Add Criteria" at bounding box center [175, 137] width 62 height 13
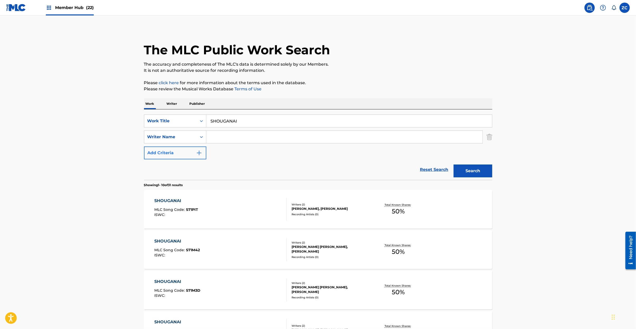
click at [235, 140] on input "Search Form" at bounding box center [344, 137] width 276 height 12
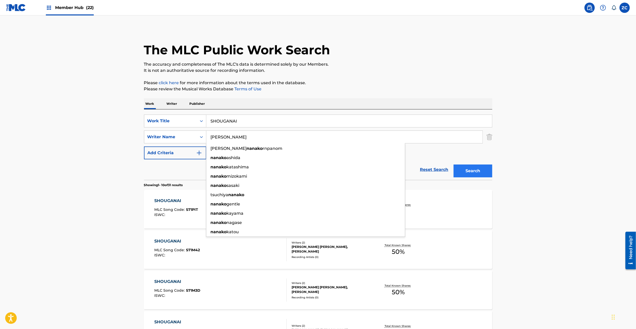
type input "[PERSON_NAME]"
click at [471, 168] on button "Search" at bounding box center [472, 171] width 39 height 13
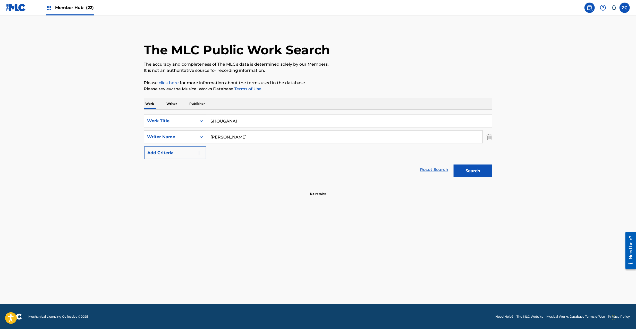
click at [429, 171] on link "Reset Search" at bounding box center [433, 169] width 33 height 11
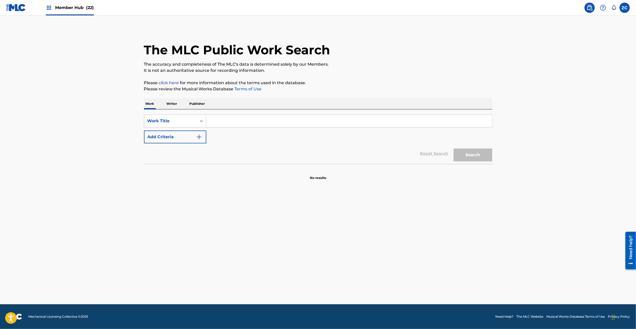
click at [434, 125] on input "Search Form" at bounding box center [349, 121] width 286 height 12
click at [463, 150] on button "Search" at bounding box center [472, 155] width 39 height 13
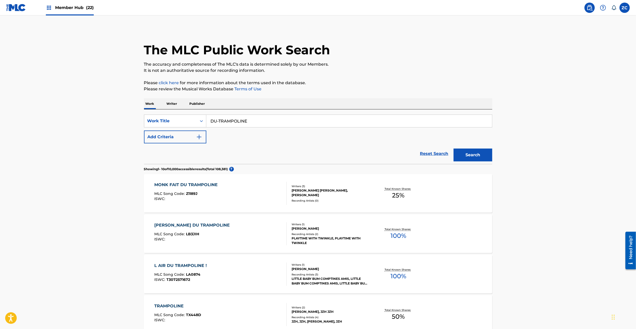
drag, startPoint x: 247, startPoint y: 124, endPoint x: 174, endPoint y: 135, distance: 74.8
click at [246, 124] on input "DU-TRAMPOLINE" at bounding box center [349, 121] width 286 height 12
click at [179, 137] on button "Add Criteria" at bounding box center [175, 137] width 62 height 13
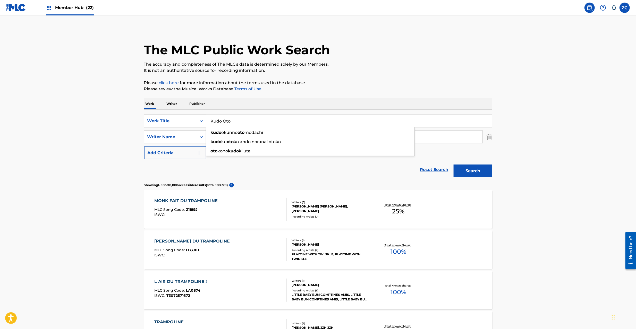
drag, startPoint x: 243, startPoint y: 119, endPoint x: 202, endPoint y: 121, distance: 41.0
click at [202, 121] on div "SearchWithCriteria57f7cb0c-5a3c-41f2-8f98-d0244c000a90 Work Title Kudo Oto kudo…" at bounding box center [318, 121] width 348 height 13
click at [210, 120] on input "Kudo Oto" at bounding box center [349, 121] width 286 height 12
click at [294, 121] on input "GETTING OLDER Kudo Oto" at bounding box center [349, 121] width 286 height 12
type input "GETTING OLDER"
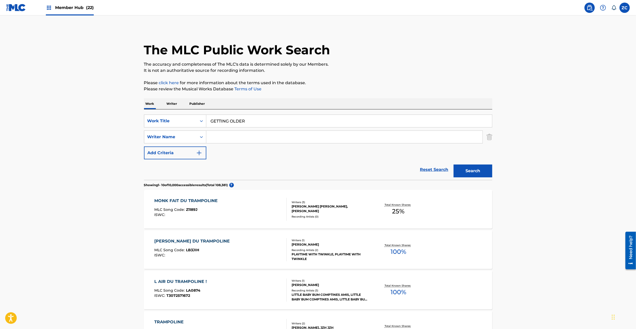
click at [285, 136] on input "Search Form" at bounding box center [344, 137] width 276 height 12
type input "Kudo Oto"
click at [461, 174] on button "Search" at bounding box center [472, 171] width 39 height 13
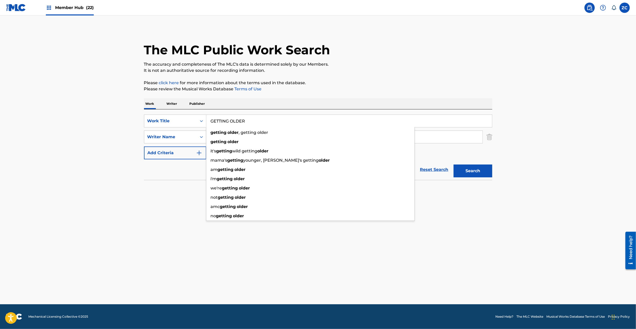
click at [252, 123] on input "GETTING OLDER" at bounding box center [349, 121] width 286 height 12
click at [239, 120] on input "MY BABY Nakkid" at bounding box center [349, 121] width 286 height 12
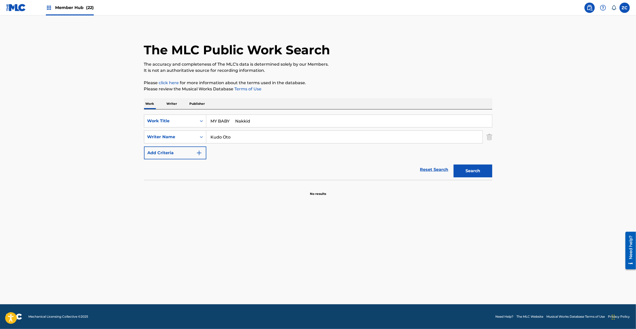
click at [239, 120] on input "MY BABY Nakkid" at bounding box center [349, 121] width 286 height 12
type input "MY BABY"
click at [260, 140] on input "Kudo Oto" at bounding box center [344, 137] width 276 height 12
type input "Nakkid"
click at [461, 171] on button "Search" at bounding box center [472, 171] width 39 height 13
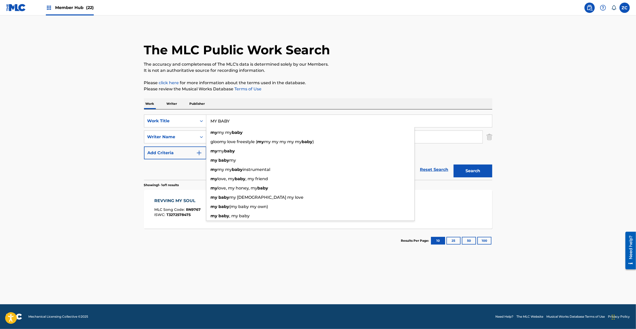
click at [246, 121] on input "MY BABY" at bounding box center [349, 121] width 286 height 12
click at [232, 121] on input "MOVE Hiromi" at bounding box center [349, 121] width 286 height 12
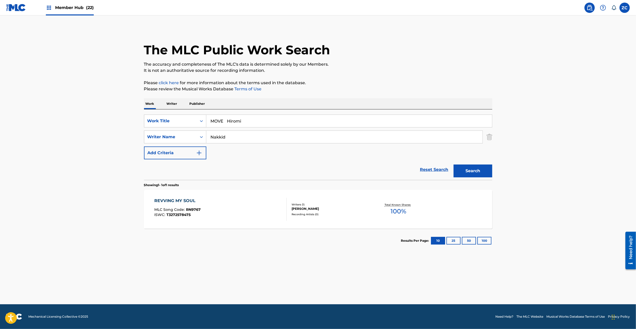
click at [232, 121] on input "MOVE Hiromi" at bounding box center [349, 121] width 286 height 12
type input "MOVE"
click at [276, 139] on input "Nakkid" at bounding box center [344, 137] width 276 height 12
type input "Hiromi"
click at [454, 169] on button "Search" at bounding box center [472, 171] width 39 height 13
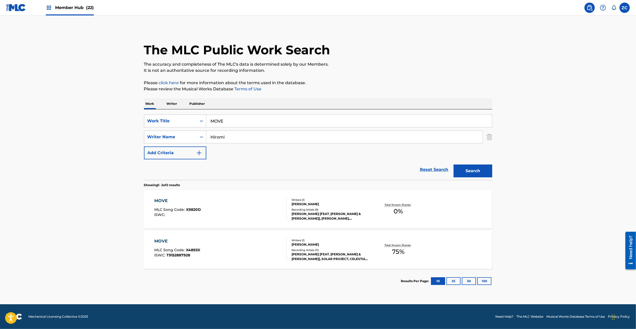
click at [273, 212] on div "MOVE MLC Song Code : X9820D ISWC :" at bounding box center [220, 209] width 132 height 23
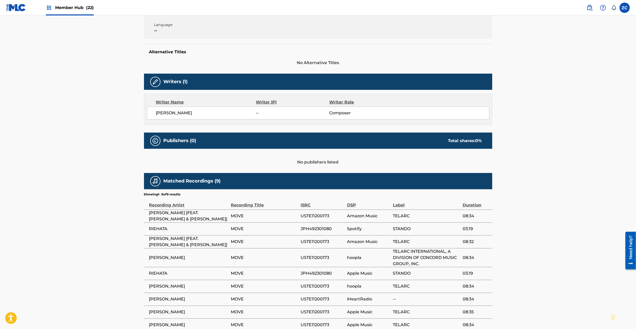
scroll to position [5, 0]
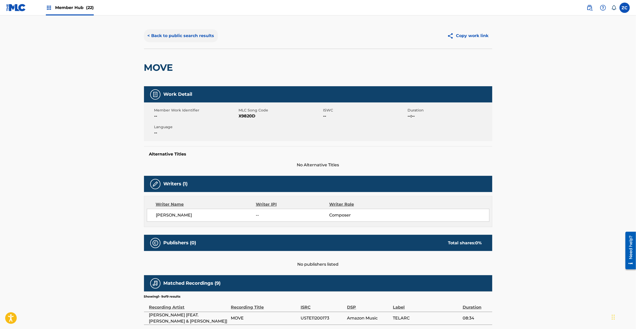
click at [188, 32] on button "< Back to public search results" at bounding box center [181, 35] width 74 height 13
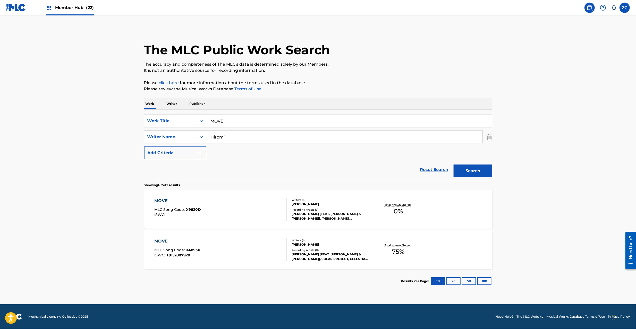
click at [239, 243] on div "MOVE MLC Song Code : X4893X ISWC : T9152887928" at bounding box center [220, 249] width 132 height 23
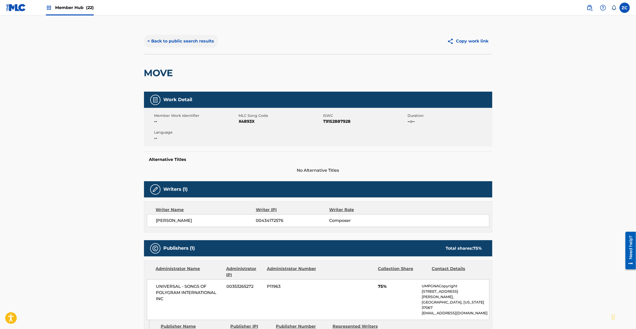
click at [184, 39] on button "< Back to public search results" at bounding box center [181, 41] width 74 height 13
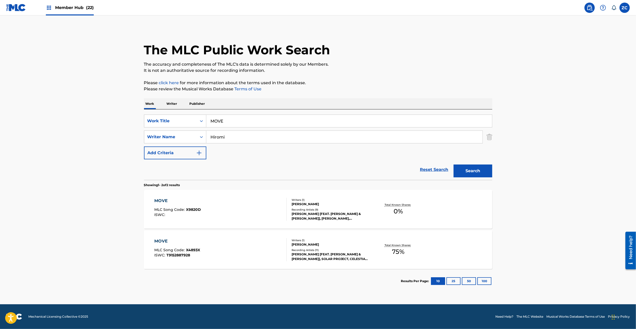
click at [260, 204] on div "MOVE MLC Song Code : X9820D ISWC :" at bounding box center [220, 209] width 132 height 23
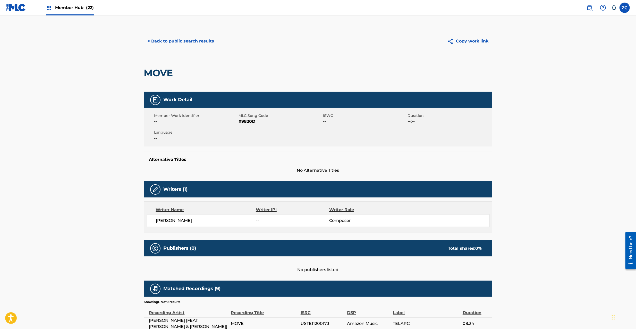
click at [248, 121] on span "X9820D" at bounding box center [280, 121] width 83 height 6
click at [179, 40] on button "< Back to public search results" at bounding box center [181, 41] width 74 height 13
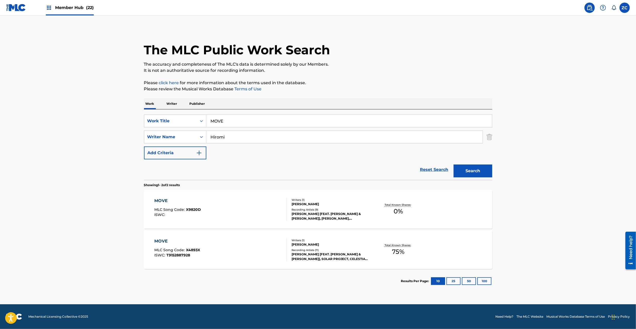
click at [209, 242] on div "MOVE MLC Song Code : X4893X ISWC : T9152887928" at bounding box center [220, 249] width 132 height 23
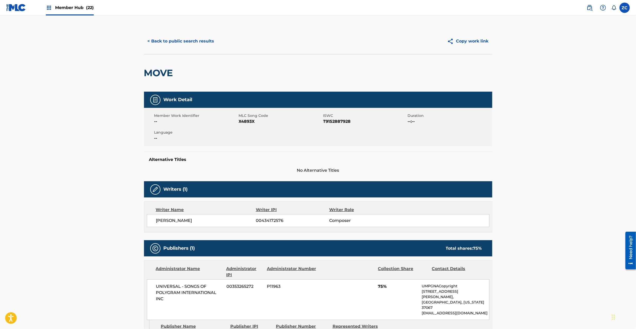
click at [244, 121] on span "X4893X" at bounding box center [280, 121] width 83 height 6
click at [186, 42] on button "< Back to public search results" at bounding box center [181, 41] width 74 height 13
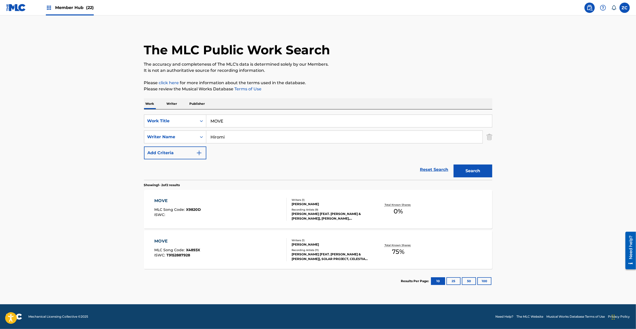
click at [239, 124] on input "MOVE" at bounding box center [349, 121] width 286 height 12
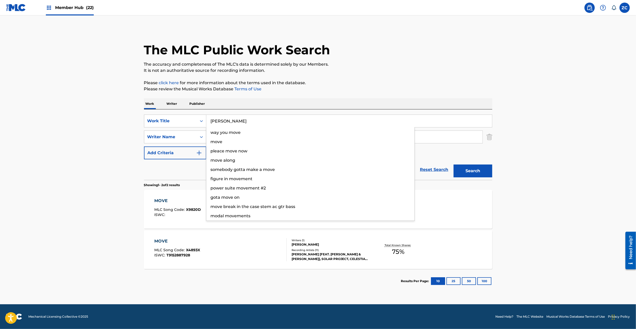
click at [248, 122] on input "[PERSON_NAME]" at bounding box center [349, 121] width 286 height 12
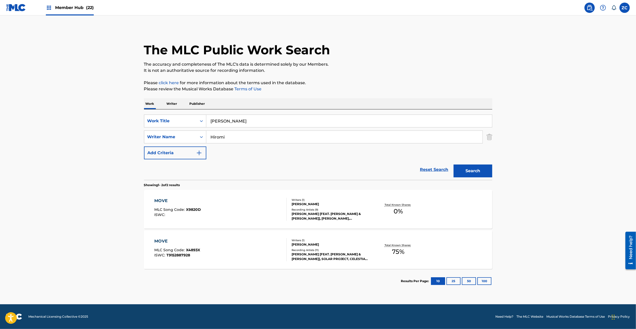
click at [248, 122] on input "[PERSON_NAME]" at bounding box center [349, 121] width 286 height 12
drag, startPoint x: 232, startPoint y: 119, endPoint x: 230, endPoint y: 121, distance: 2.7
click at [230, 121] on input "[PERSON_NAME]" at bounding box center [349, 121] width 286 height 12
drag, startPoint x: 229, startPoint y: 122, endPoint x: 336, endPoint y: 125, distance: 107.2
click at [339, 122] on input "[PERSON_NAME]" at bounding box center [349, 121] width 286 height 12
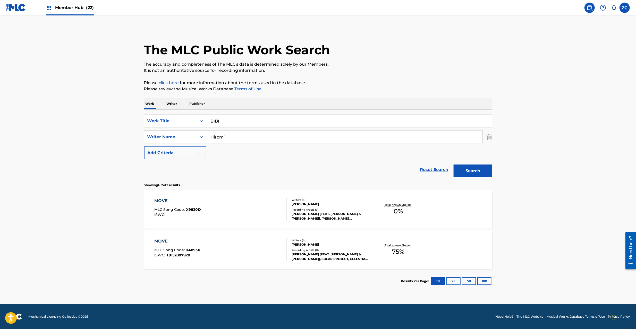
type input "BIBI"
click at [284, 137] on input "Hiromi" at bounding box center [344, 137] width 276 height 12
click at [476, 170] on button "Search" at bounding box center [472, 171] width 39 height 13
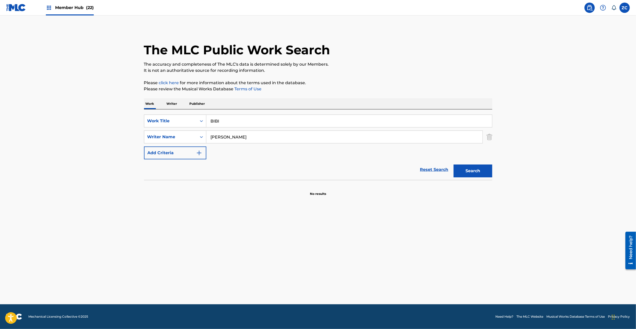
click at [258, 135] on input "[PERSON_NAME]" at bounding box center [344, 137] width 276 height 12
type input "Miyao"
click at [453, 165] on button "Search" at bounding box center [472, 171] width 39 height 13
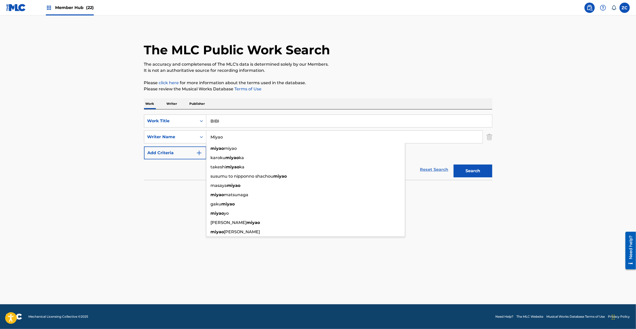
click at [433, 168] on link "Reset Search" at bounding box center [433, 169] width 33 height 11
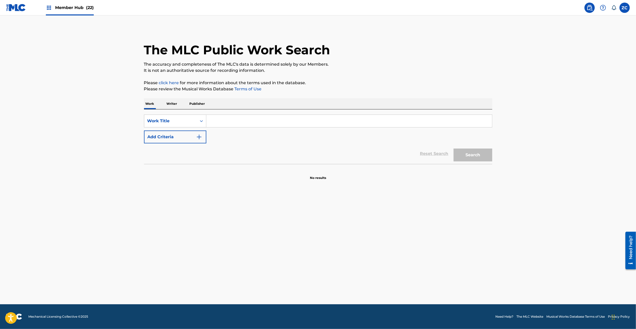
click at [442, 119] on input "Search Form" at bounding box center [349, 121] width 286 height 12
type input "FEELING FEAT [PERSON_NAME]"
click at [466, 153] on button "Search" at bounding box center [472, 155] width 39 height 13
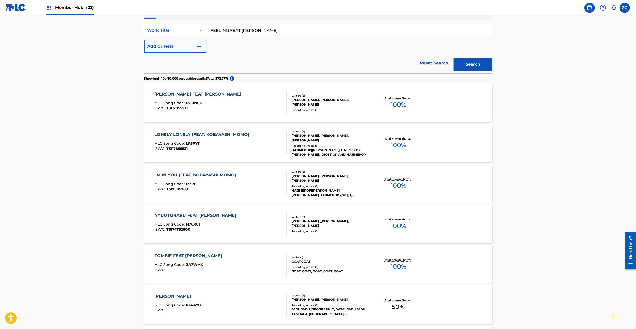
scroll to position [92, 0]
click at [244, 93] on div "[PERSON_NAME] FEAT [PERSON_NAME]" at bounding box center [199, 93] width 90 height 6
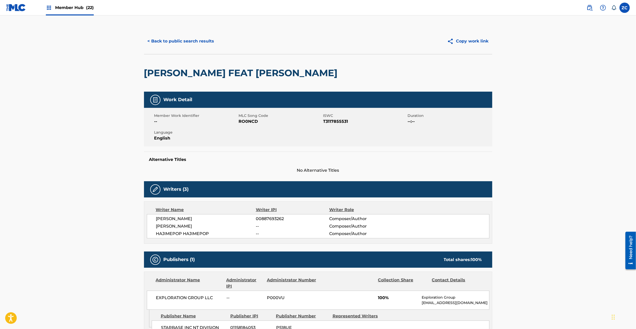
click at [331, 121] on span "T3117855531" at bounding box center [364, 121] width 83 height 6
drag, startPoint x: 331, startPoint y: 121, endPoint x: 332, endPoint y: 134, distance: 13.5
click at [331, 121] on span "T3117855531" at bounding box center [364, 121] width 83 height 6
click at [193, 47] on button "< Back to public search results" at bounding box center [181, 41] width 74 height 13
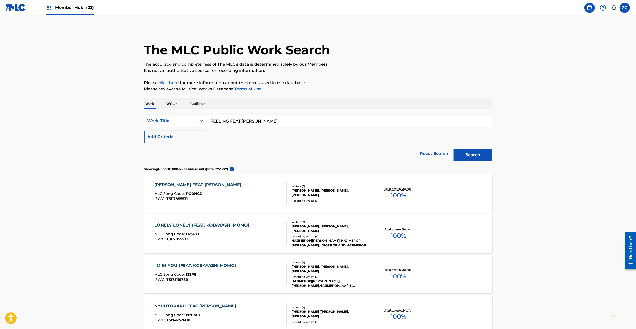
click at [249, 121] on input "FEELING FEAT [PERSON_NAME]" at bounding box center [349, 121] width 286 height 12
click at [199, 132] on button "Add Criteria" at bounding box center [175, 137] width 62 height 13
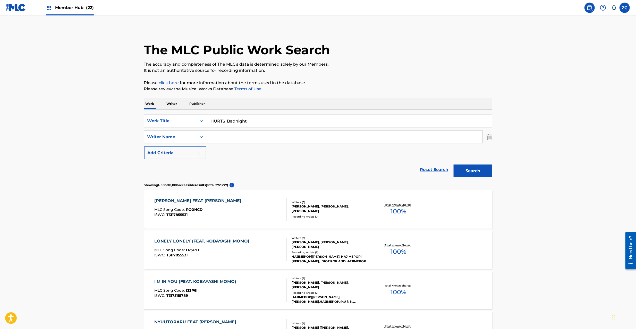
click at [244, 117] on input "HURTS Badnight" at bounding box center [349, 121] width 286 height 12
type input "HURTS"
click at [256, 135] on input "Search Form" at bounding box center [344, 137] width 276 height 12
click at [481, 169] on button "Search" at bounding box center [472, 171] width 39 height 13
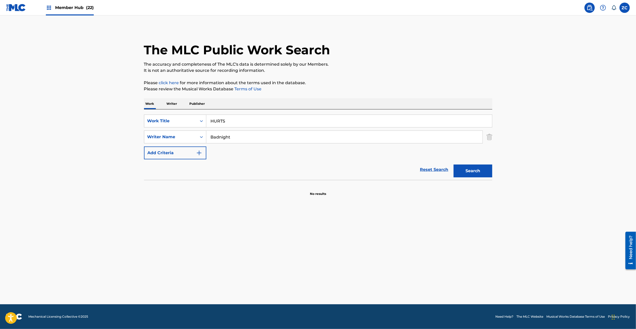
click at [252, 135] on input "Badnight" at bounding box center [344, 137] width 276 height 12
type input "Ryuja"
click at [477, 175] on button "Search" at bounding box center [472, 171] width 39 height 13
click at [303, 124] on input "HURTS" at bounding box center [349, 121] width 286 height 12
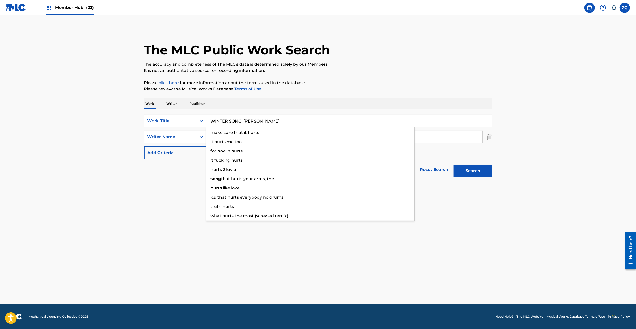
click at [277, 121] on input "WINTER SONG [PERSON_NAME]" at bounding box center [349, 121] width 286 height 12
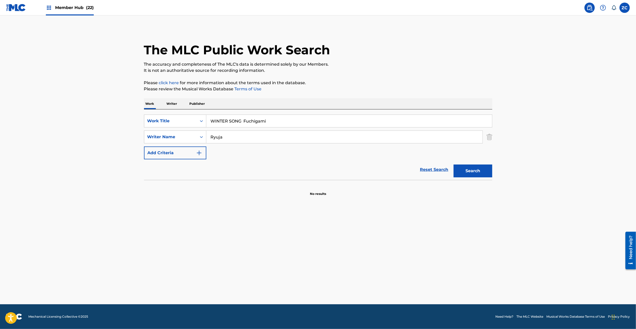
click at [277, 121] on input "WINTER SONG Fuchigami" at bounding box center [349, 121] width 286 height 12
type input "WINTER SONG Fuchigami"
drag, startPoint x: 295, startPoint y: 134, endPoint x: 125, endPoint y: 134, distance: 169.7
click at [125, 134] on main "The MLC Public Work Search The accuracy and completeness of The MLC's data is d…" at bounding box center [318, 159] width 636 height 289
type input "[PERSON_NAME]"
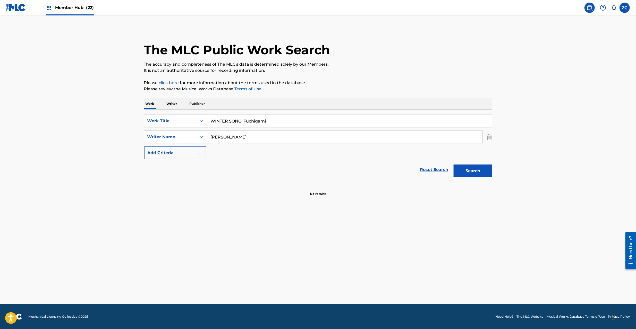
click at [253, 120] on input "WINTER SONG Fuchigami" at bounding box center [349, 121] width 286 height 12
type input "WINTER SONG"
drag, startPoint x: 480, startPoint y: 175, endPoint x: 363, endPoint y: 172, distance: 116.9
click at [480, 174] on button "Search" at bounding box center [472, 171] width 39 height 13
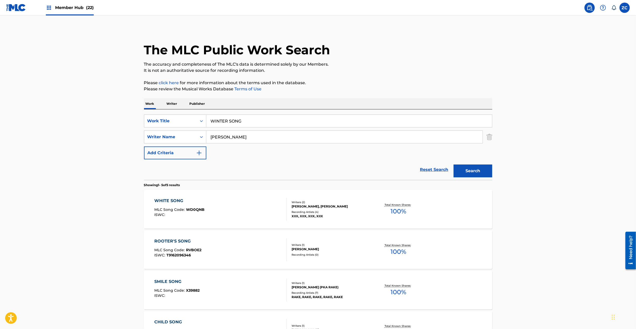
scroll to position [46, 0]
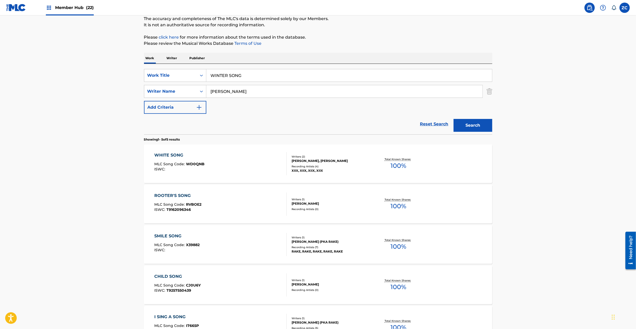
drag, startPoint x: 426, startPoint y: 122, endPoint x: 211, endPoint y: 72, distance: 221.6
click at [425, 122] on link "Reset Search" at bounding box center [433, 123] width 33 height 11
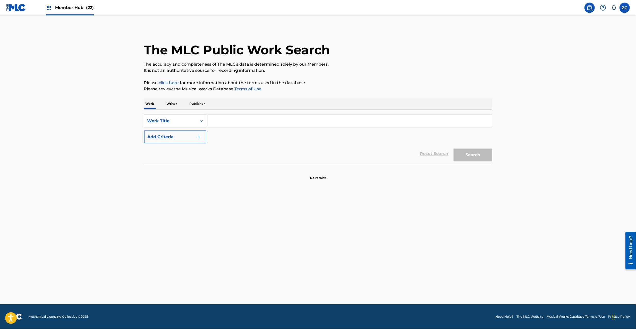
click at [170, 121] on div "Work Title" at bounding box center [170, 121] width 46 height 6
click at [166, 153] on div "MLC Song Code" at bounding box center [175, 159] width 62 height 13
drag, startPoint x: 177, startPoint y: 118, endPoint x: 168, endPoint y: 140, distance: 23.9
click at [177, 120] on div "MLC Song Code" at bounding box center [170, 121] width 46 height 6
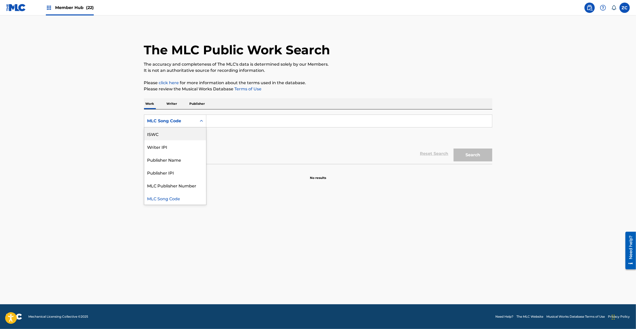
click at [168, 132] on div "ISWC" at bounding box center [175, 133] width 62 height 13
click at [227, 122] on input "Search Form" at bounding box center [349, 121] width 286 height 12
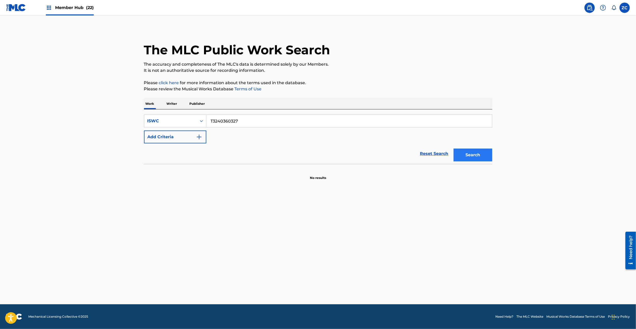
type input "T3240360327"
click at [464, 158] on button "Search" at bounding box center [472, 155] width 39 height 13
click at [435, 152] on link "Reset Search" at bounding box center [433, 153] width 33 height 11
click at [435, 119] on input "Search Form" at bounding box center [349, 121] width 286 height 12
click at [479, 158] on button "Search" at bounding box center [472, 155] width 39 height 13
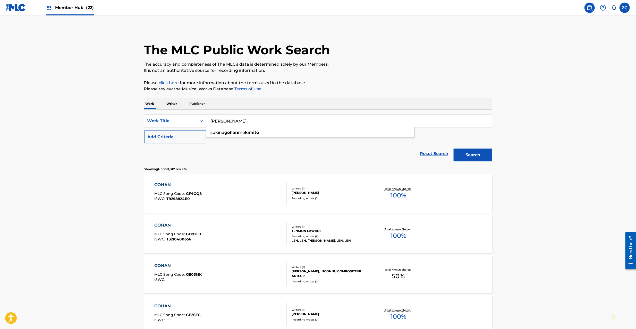
drag, startPoint x: 272, startPoint y: 124, endPoint x: 436, endPoint y: 145, distance: 165.5
click at [272, 123] on input "[PERSON_NAME]" at bounding box center [349, 121] width 286 height 12
type input "KIOKU SAE"
click at [478, 155] on button "Search" at bounding box center [472, 155] width 39 height 13
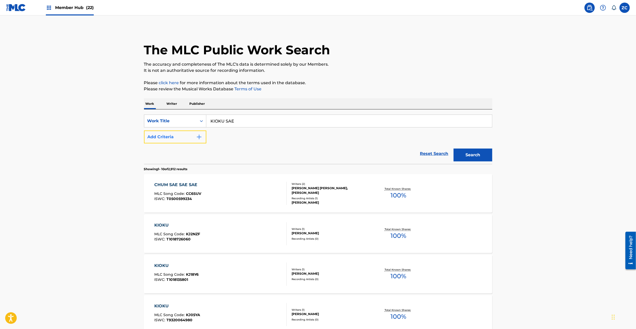
click at [191, 136] on button "Add Criteria" at bounding box center [175, 137] width 62 height 13
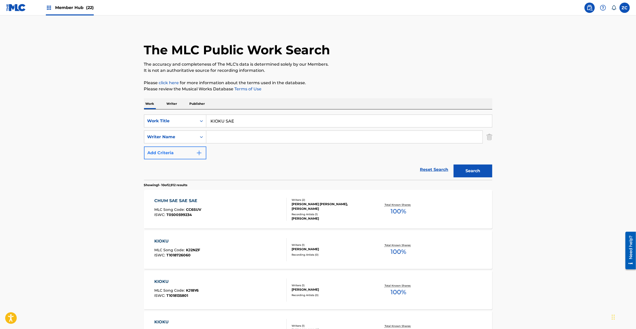
click at [238, 138] on input "Search Form" at bounding box center [344, 137] width 276 height 12
type input "Cab Matt"
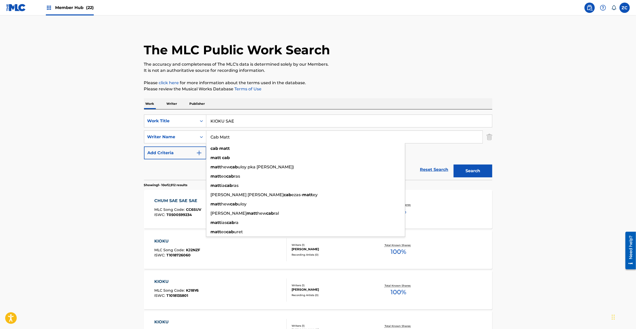
click at [285, 121] on input "KIOKU SAE" at bounding box center [349, 121] width 286 height 12
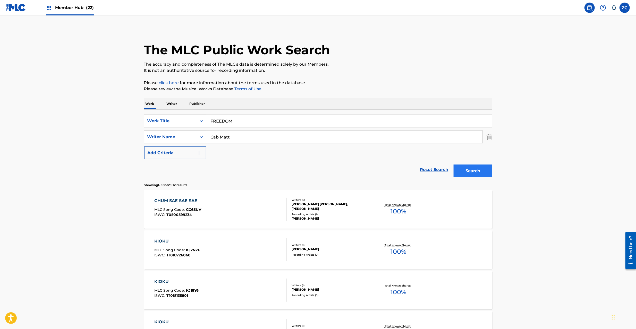
type input "FREEDOM"
click at [467, 170] on button "Search" at bounding box center [472, 171] width 39 height 13
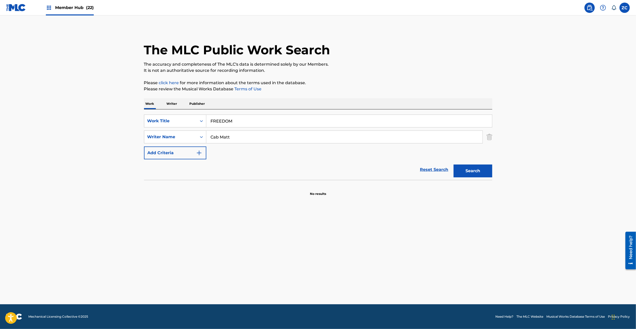
click at [263, 135] on input "Cab Matt" at bounding box center [344, 137] width 276 height 12
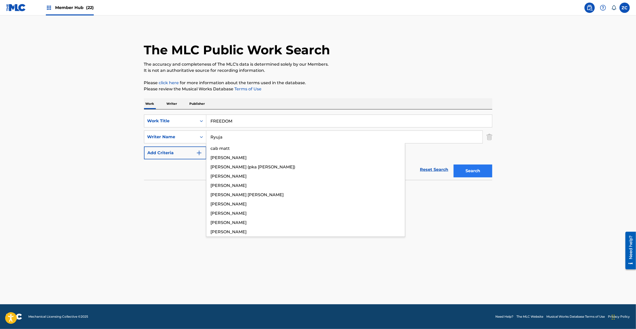
type input "Ryuja"
drag, startPoint x: 469, startPoint y: 168, endPoint x: 465, endPoint y: 169, distance: 4.3
click at [469, 168] on button "Search" at bounding box center [472, 171] width 39 height 13
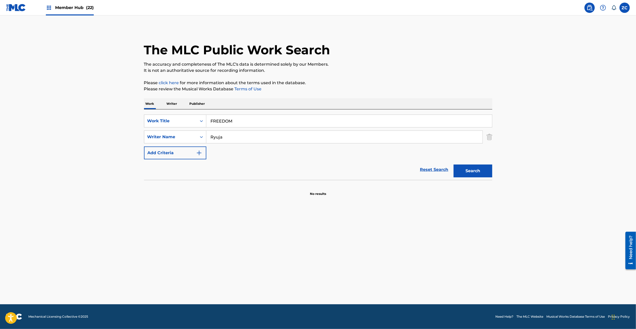
click at [306, 119] on input "FREEDOM" at bounding box center [349, 121] width 286 height 12
click at [248, 121] on input "NEW KIDZ Cab [PERSON_NAME]" at bounding box center [349, 121] width 286 height 12
drag, startPoint x: 237, startPoint y: 120, endPoint x: 296, endPoint y: 120, distance: 58.7
click at [296, 120] on input "NEW KIDZ Cab [PERSON_NAME]" at bounding box center [349, 121] width 286 height 12
type input "NEW KIDZ"
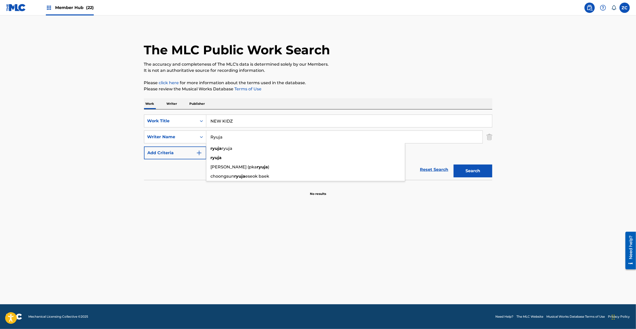
click at [257, 140] on input "Ryuja" at bounding box center [344, 137] width 276 height 12
click at [463, 172] on button "Search" at bounding box center [472, 171] width 39 height 13
click at [213, 137] on input "Cab Matt" at bounding box center [344, 137] width 276 height 12
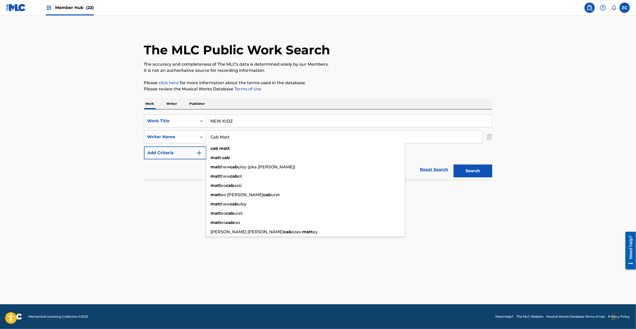
click at [213, 137] on input "Cab Matt" at bounding box center [344, 137] width 276 height 12
click at [257, 137] on input "[PERSON_NAME]" at bounding box center [344, 137] width 276 height 12
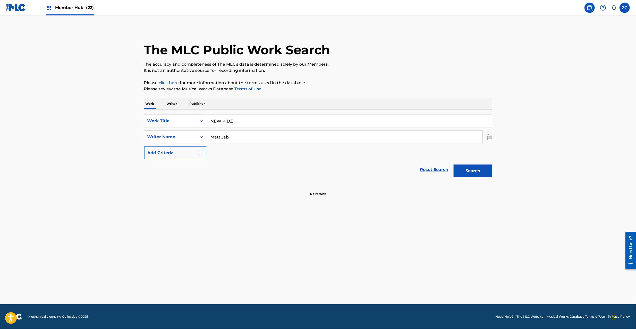
click at [220, 138] on input "MattCab" at bounding box center [344, 137] width 276 height 12
click at [491, 174] on button "Search" at bounding box center [472, 171] width 39 height 13
drag, startPoint x: 242, startPoint y: 135, endPoint x: 187, endPoint y: 135, distance: 54.1
click at [187, 135] on div "SearchWithCriteria04dbf0ad-7938-4202-a09e-e529d60183ec Writer Name [PERSON_NAME]" at bounding box center [318, 137] width 348 height 13
type input "cab"
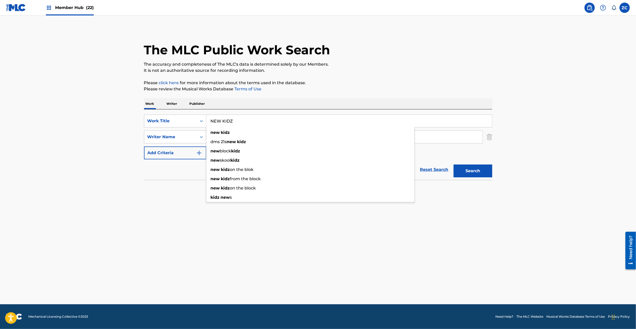
drag, startPoint x: 238, startPoint y: 121, endPoint x: 114, endPoint y: 122, distance: 124.4
click at [110, 121] on main "The MLC Public Work Search The accuracy and completeness of The MLC's data is d…" at bounding box center [318, 159] width 636 height 289
click at [472, 168] on button "Search" at bounding box center [472, 171] width 39 height 13
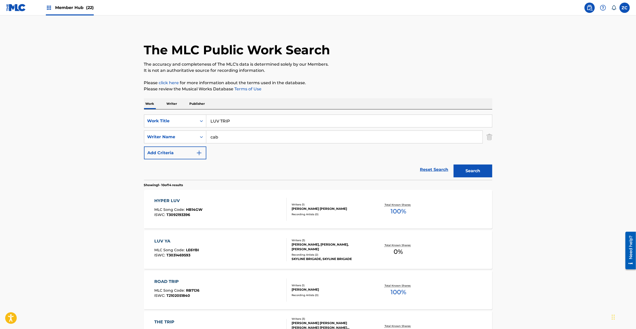
click at [290, 123] on input "LUV TRIP" at bounding box center [349, 121] width 286 height 12
click at [233, 122] on input "[PERSON_NAME]" at bounding box center [349, 121] width 286 height 12
type input "[PERSON_NAME]"
click at [278, 137] on input "cab" at bounding box center [344, 137] width 276 height 12
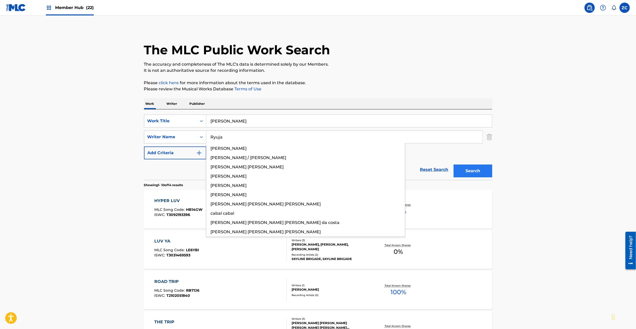
type input "Ryuja"
click at [465, 168] on button "Search" at bounding box center [472, 171] width 39 height 13
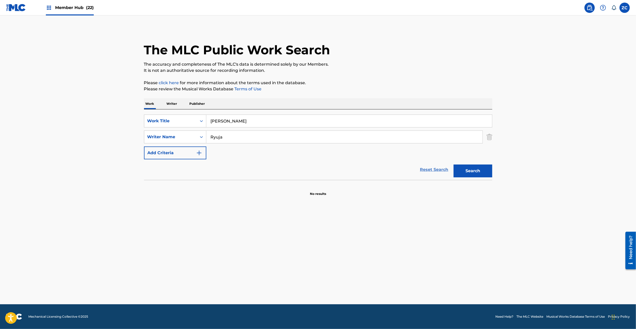
drag, startPoint x: 431, startPoint y: 169, endPoint x: 435, endPoint y: 133, distance: 36.8
click at [431, 169] on link "Reset Search" at bounding box center [433, 169] width 33 height 11
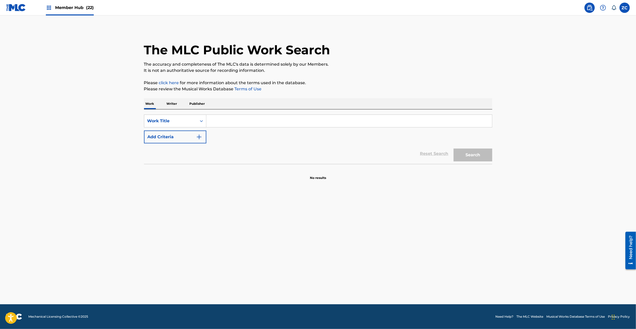
click at [437, 120] on input "Search Form" at bounding box center [349, 121] width 286 height 12
click at [474, 153] on button "Search" at bounding box center [472, 155] width 39 height 13
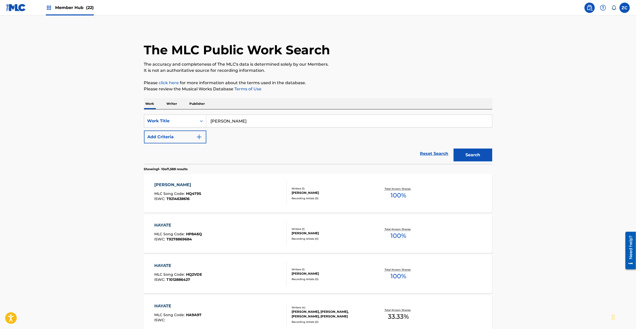
click at [274, 121] on input "[PERSON_NAME]" at bounding box center [349, 121] width 286 height 12
type input "HELLO,THE WORLD ENDS"
click at [197, 133] on button "Add Criteria" at bounding box center [175, 137] width 62 height 13
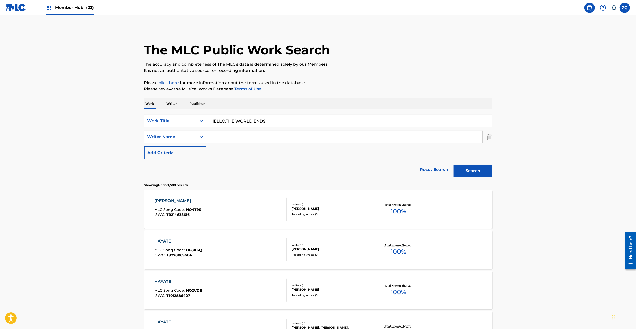
click at [328, 136] on input "Search Form" at bounding box center [344, 137] width 276 height 12
type input "[PERSON_NAME]"
click at [473, 170] on button "Search" at bounding box center [472, 171] width 39 height 13
click at [177, 123] on div "Work Title" at bounding box center [170, 121] width 46 height 6
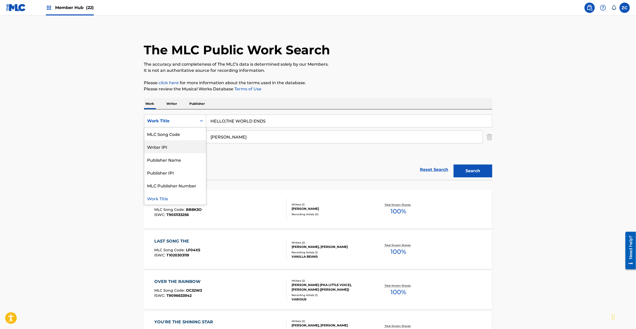
scroll to position [0, 0]
click at [175, 135] on div "ISWC" at bounding box center [175, 133] width 62 height 13
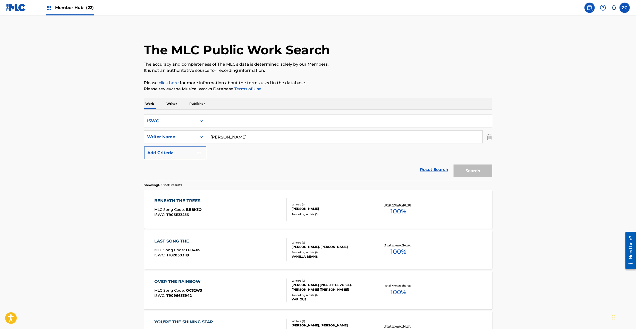
click at [254, 114] on div "SearchWithCriteriae004f600-ccda-4017-b537-fd40f8370637 ISWC SearchWithCriteria0…" at bounding box center [318, 144] width 348 height 71
drag, startPoint x: 449, startPoint y: 120, endPoint x: 452, endPoint y: 122, distance: 4.1
click at [449, 120] on input "Search Form" at bounding box center [349, 121] width 286 height 12
click at [488, 133] on img "Search Form" at bounding box center [489, 137] width 6 height 13
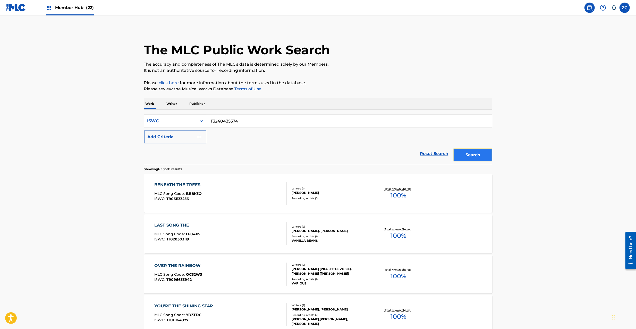
click at [480, 155] on button "Search" at bounding box center [472, 155] width 39 height 13
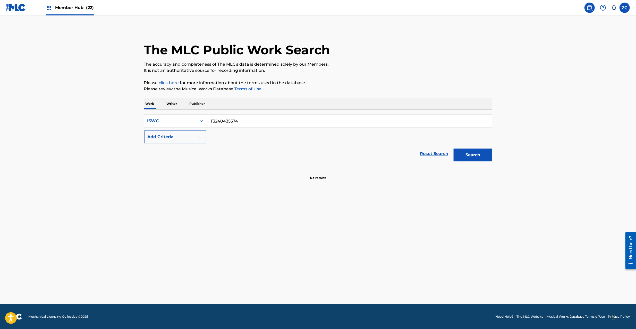
click at [290, 124] on input "T3240435574" at bounding box center [349, 121] width 286 height 12
type input "T3240440266"
click at [471, 154] on button "Search" at bounding box center [472, 155] width 39 height 13
drag, startPoint x: 270, startPoint y: 121, endPoint x: 197, endPoint y: 135, distance: 74.0
click at [268, 121] on input "T3240440266" at bounding box center [349, 121] width 286 height 12
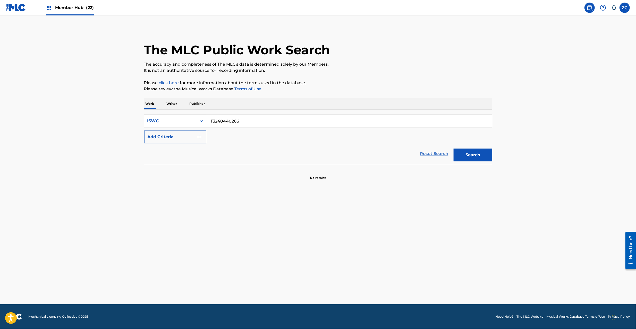
click at [422, 152] on link "Reset Search" at bounding box center [433, 153] width 33 height 11
click at [413, 130] on div "SearchWithCriteria57f7cb0c-5a3c-41f2-8f98-d0244c000a90 Work Title Add Criteria" at bounding box center [318, 129] width 348 height 29
drag, startPoint x: 408, startPoint y: 124, endPoint x: 266, endPoint y: 126, distance: 142.1
click at [403, 124] on input "Search Form" at bounding box center [349, 121] width 286 height 12
drag, startPoint x: 228, startPoint y: 122, endPoint x: 276, endPoint y: 121, distance: 48.4
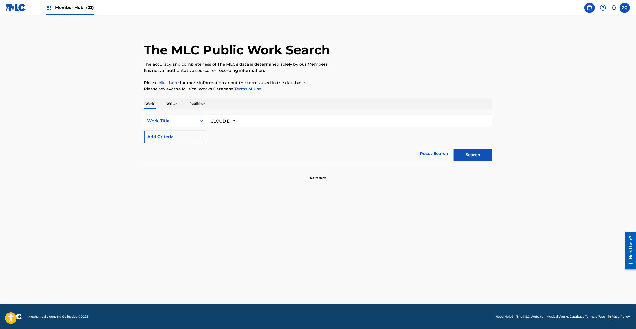
click at [276, 121] on input "CLOUD D In" at bounding box center [349, 121] width 286 height 12
type input "CLOUD"
click at [181, 137] on button "Add Criteria" at bounding box center [175, 137] width 62 height 13
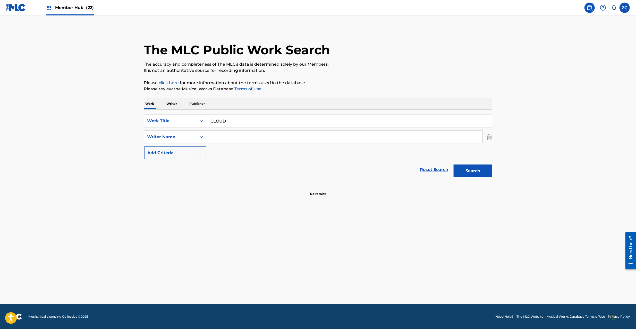
click at [235, 138] on input "Search Form" at bounding box center [344, 137] width 276 height 12
type input "D In"
click at [472, 169] on button "Search" at bounding box center [472, 171] width 39 height 13
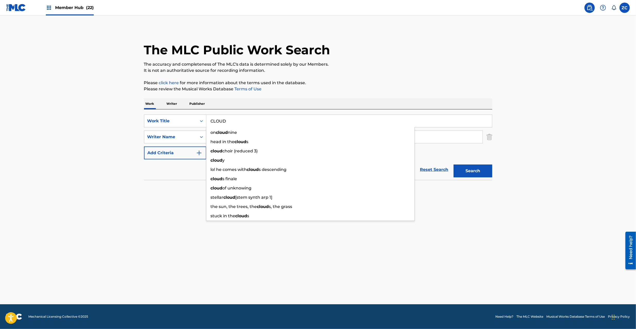
click at [236, 122] on input "CLOUD" at bounding box center [349, 121] width 286 height 12
click at [258, 122] on input "YELLOW. [PERSON_NAME]" at bounding box center [349, 121] width 286 height 12
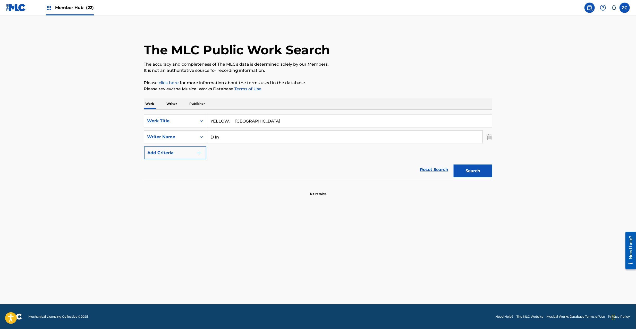
click at [240, 121] on input "YELLOW. [GEOGRAPHIC_DATA]" at bounding box center [349, 121] width 286 height 12
type input "YELLOW."
drag, startPoint x: 263, startPoint y: 140, endPoint x: 157, endPoint y: 137, distance: 105.8
click at [144, 137] on div "SearchWithCriteria04dbf0ad-7938-4202-a09e-e529d60183ec Writer Name D In d - in …" at bounding box center [318, 137] width 348 height 13
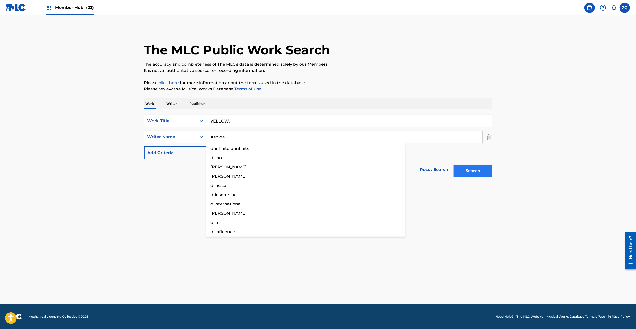
type input "Ashida"
click at [476, 170] on button "Search" at bounding box center [472, 171] width 39 height 13
click at [440, 168] on link "Reset Search" at bounding box center [433, 169] width 33 height 11
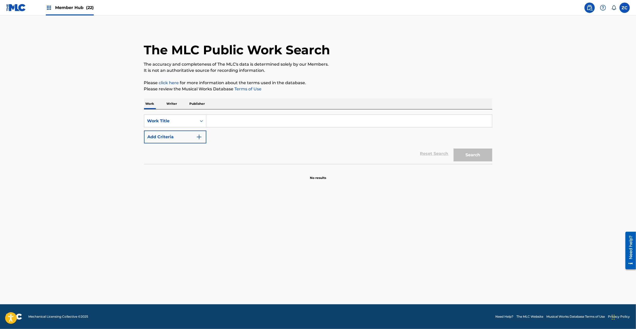
click at [442, 118] on input "Search Form" at bounding box center [349, 121] width 286 height 12
click at [471, 159] on button "Search" at bounding box center [472, 155] width 39 height 13
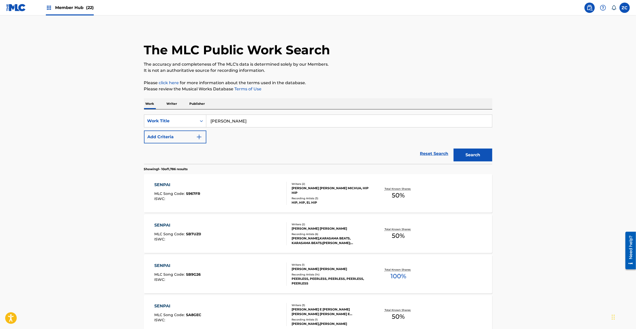
drag, startPoint x: 280, startPoint y: 118, endPoint x: 264, endPoint y: 123, distance: 16.8
click at [279, 119] on input "[PERSON_NAME]" at bounding box center [349, 121] width 286 height 12
click at [194, 139] on button "Add Criteria" at bounding box center [175, 137] width 62 height 13
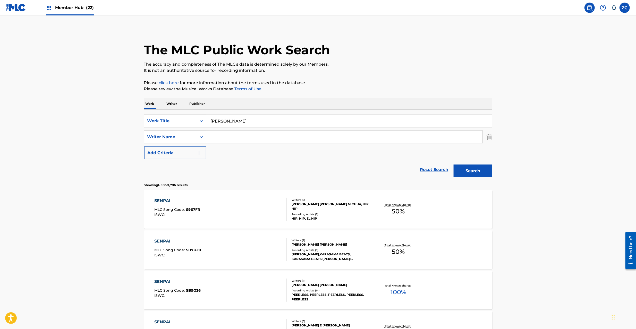
click at [238, 121] on input "[PERSON_NAME]" at bounding box center [349, 121] width 286 height 12
click at [238, 120] on input "[PERSON_NAME]" at bounding box center [349, 121] width 286 height 12
type input "JINRAI"
click at [257, 138] on input "Search Form" at bounding box center [344, 137] width 276 height 12
type input "Kyasarin"
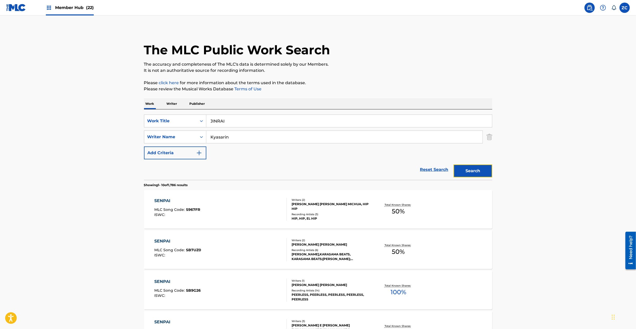
drag, startPoint x: 475, startPoint y: 170, endPoint x: 475, endPoint y: 167, distance: 3.1
click at [475, 168] on button "Search" at bounding box center [472, 171] width 39 height 13
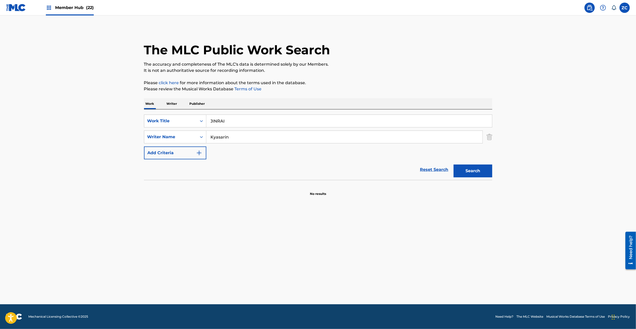
click at [14, 8] on img at bounding box center [16, 7] width 20 height 7
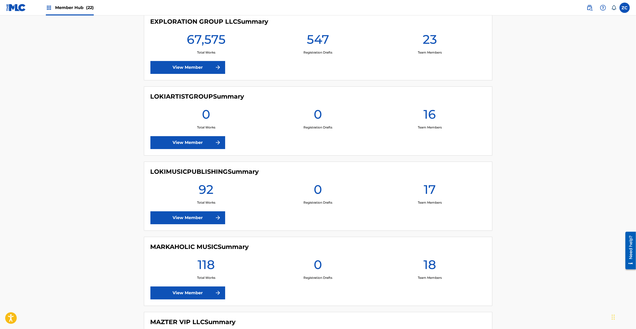
scroll to position [824, 0]
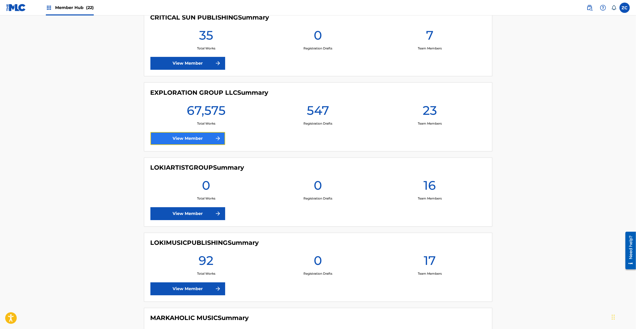
click at [194, 138] on link "View Member" at bounding box center [187, 138] width 75 height 13
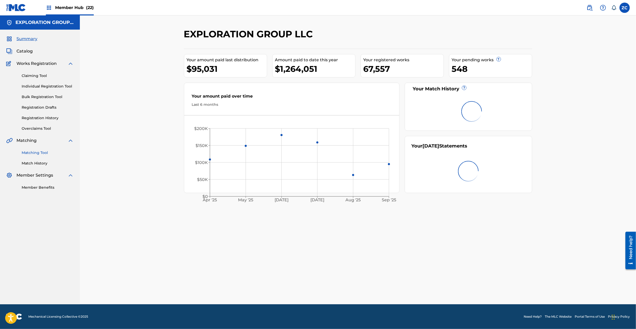
click at [41, 151] on link "Matching Tool" at bounding box center [48, 152] width 52 height 5
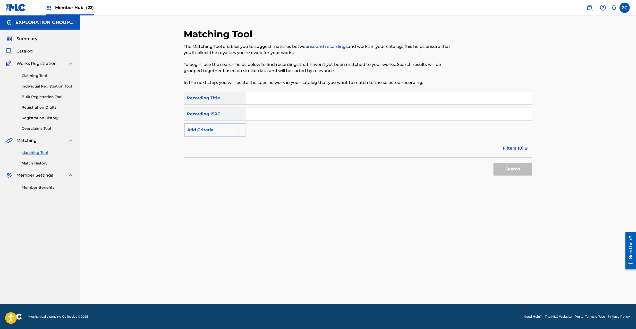
drag, startPoint x: 271, startPoint y: 109, endPoint x: 282, endPoint y: 111, distance: 11.0
click at [271, 109] on input "Search Form" at bounding box center [389, 114] width 286 height 12
drag, startPoint x: 502, startPoint y: 166, endPoint x: 494, endPoint y: 165, distance: 8.3
click at [502, 165] on button "Search" at bounding box center [512, 169] width 39 height 13
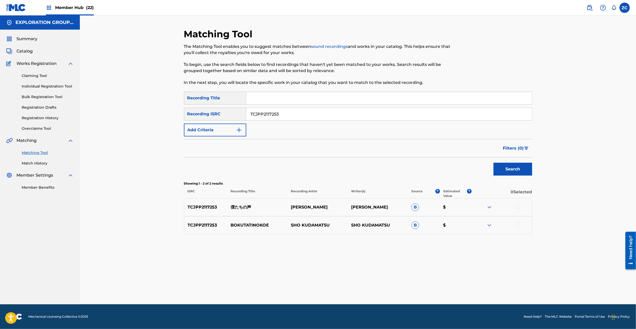
click at [308, 112] on input "TCJPP2117253" at bounding box center [389, 114] width 286 height 12
click at [493, 163] on button "Search" at bounding box center [512, 169] width 39 height 13
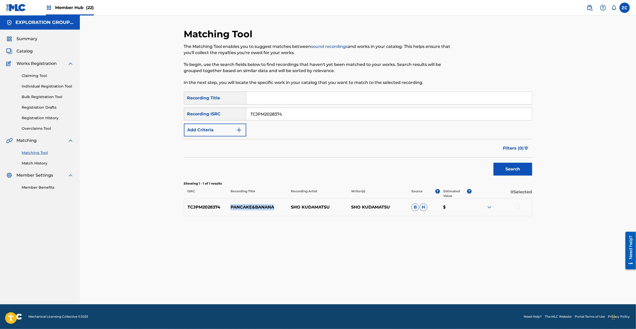
drag, startPoint x: 276, startPoint y: 208, endPoint x: 232, endPoint y: 208, distance: 43.5
click at [232, 208] on p "PANCAKE&BANANA" at bounding box center [257, 207] width 60 height 6
click at [270, 118] on input "TCJPM2028374" at bounding box center [389, 114] width 286 height 12
click at [493, 163] on button "Search" at bounding box center [512, 169] width 39 height 13
drag, startPoint x: 277, startPoint y: 226, endPoint x: 229, endPoint y: 227, distance: 48.7
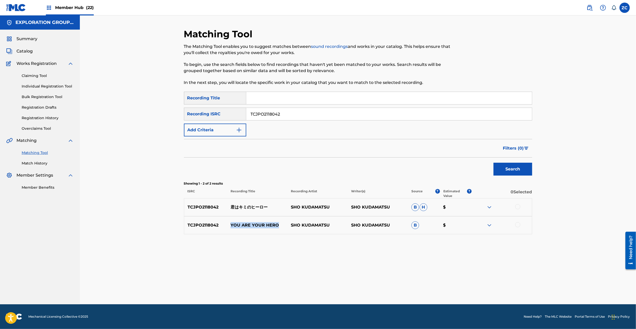
click at [229, 227] on p "YOU ARE YOUR HERO" at bounding box center [257, 225] width 60 height 6
click at [283, 119] on input "TCJPO2118042" at bounding box center [389, 114] width 286 height 12
click at [493, 163] on button "Search" at bounding box center [512, 169] width 39 height 13
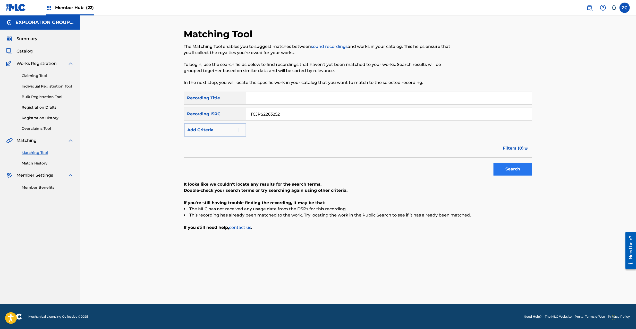
type input "TCJPS2263252"
click at [512, 169] on button "Search" at bounding box center [512, 169] width 39 height 13
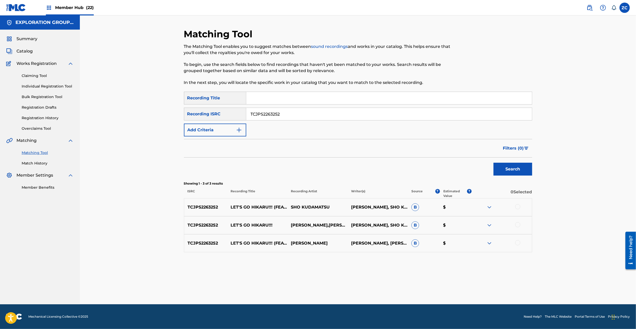
drag, startPoint x: 298, startPoint y: 115, endPoint x: 221, endPoint y: 120, distance: 77.1
click at [203, 114] on div "SearchWithCriteria1460a9b9-7eec-4966-b1e1-8d5da75c41fd Recording ISRC TCJPS2263…" at bounding box center [358, 114] width 348 height 13
click at [276, 98] on input "Search Form" at bounding box center [389, 98] width 286 height 12
click at [521, 168] on button "Search" at bounding box center [512, 169] width 39 height 13
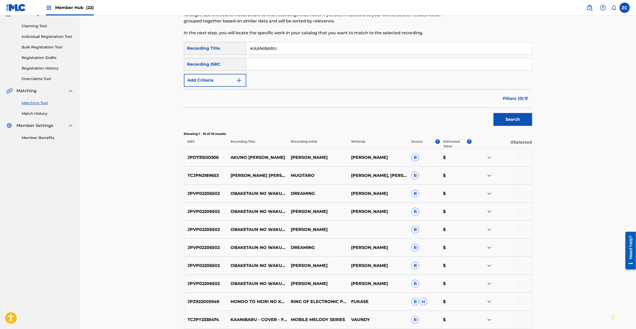
scroll to position [100, 0]
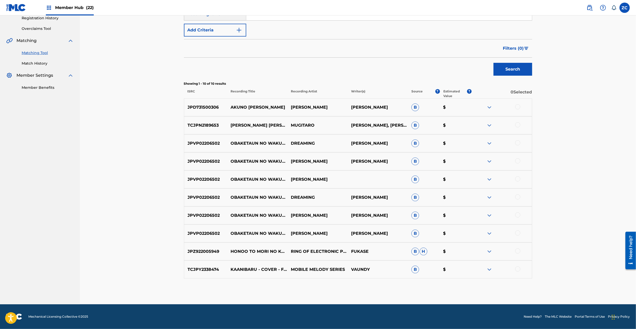
click at [492, 269] on img at bounding box center [489, 269] width 6 height 6
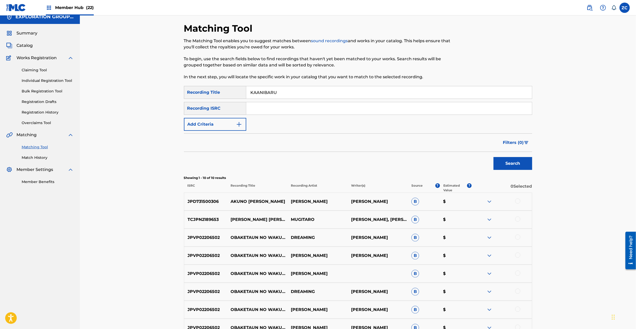
scroll to position [0, 0]
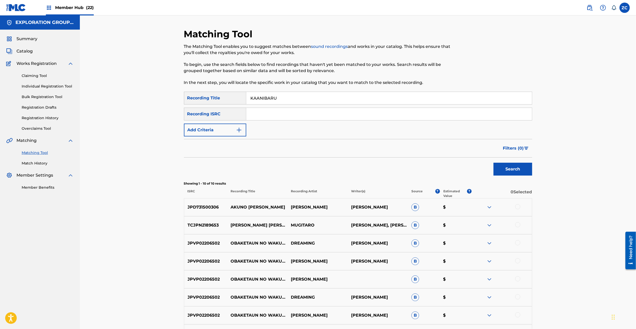
click at [279, 99] on input "KAANIBARU" at bounding box center [389, 98] width 286 height 12
type input "カーニバル"
click at [221, 132] on button "Add Criteria" at bounding box center [215, 130] width 62 height 13
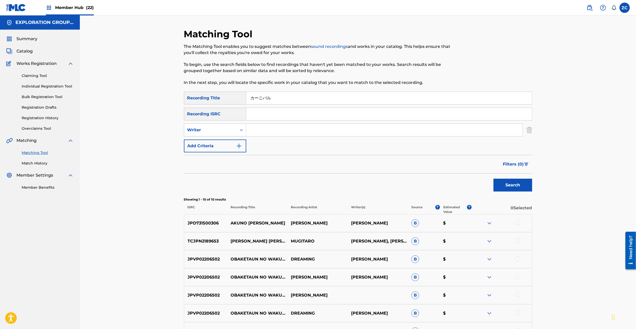
drag, startPoint x: 221, startPoint y: 132, endPoint x: 274, endPoint y: 132, distance: 52.8
click at [270, 130] on input "Search Form" at bounding box center [384, 130] width 276 height 12
type input "KUDAMATSU"
click at [517, 187] on button "Search" at bounding box center [512, 185] width 39 height 13
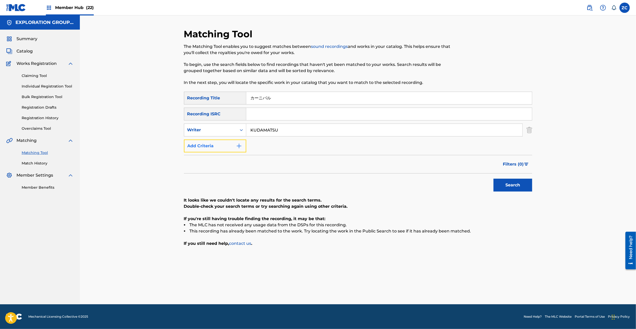
click at [219, 151] on button "Add Criteria" at bounding box center [215, 146] width 62 height 13
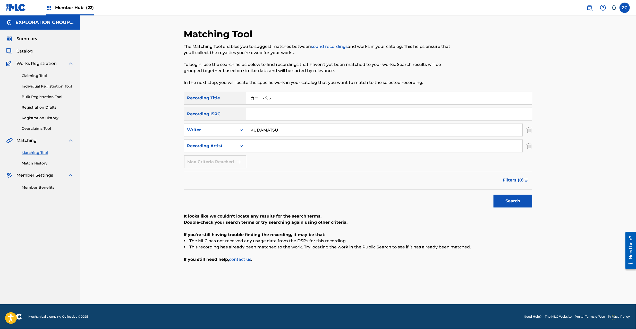
click at [287, 151] on input "Search Form" at bounding box center [384, 146] width 276 height 12
type input "KUDAMATSU"
drag, startPoint x: 291, startPoint y: 129, endPoint x: 190, endPoint y: 127, distance: 102.0
click at [190, 127] on div "SearchWithCriteria4baf3e77-cb46-497b-847b-2fd190cc57d8 Writer KUDAMATSU" at bounding box center [358, 130] width 348 height 13
click at [517, 203] on button "Search" at bounding box center [512, 201] width 39 height 13
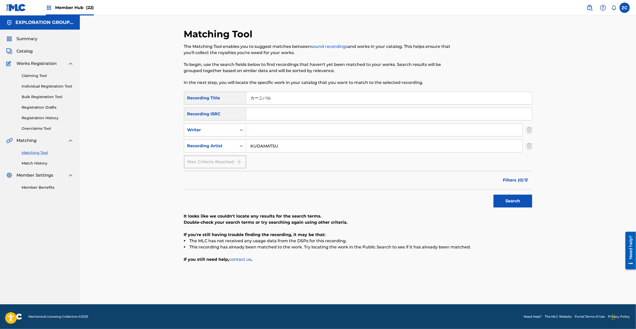
click at [299, 97] on input "カーニバル" at bounding box center [389, 98] width 286 height 12
click at [517, 205] on button "Search" at bounding box center [512, 201] width 39 height 13
drag, startPoint x: 287, startPoint y: 96, endPoint x: 320, endPoint y: 123, distance: 42.7
click at [286, 96] on input "KAANIBARU" at bounding box center [389, 98] width 286 height 12
type input "[DATE]"
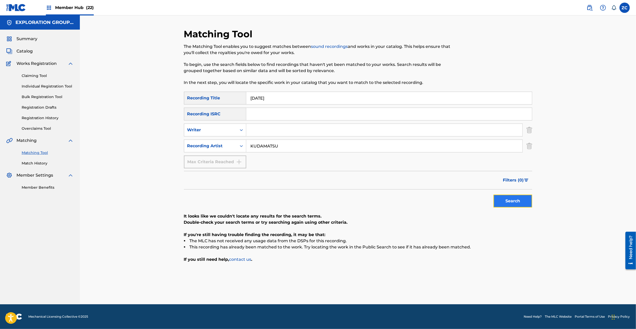
click at [512, 204] on button "Search" at bounding box center [512, 201] width 39 height 13
click at [291, 142] on input "KUDAMATSU" at bounding box center [384, 146] width 276 height 12
type input "[PERSON_NAME]"
click at [509, 203] on button "Search" at bounding box center [512, 201] width 39 height 13
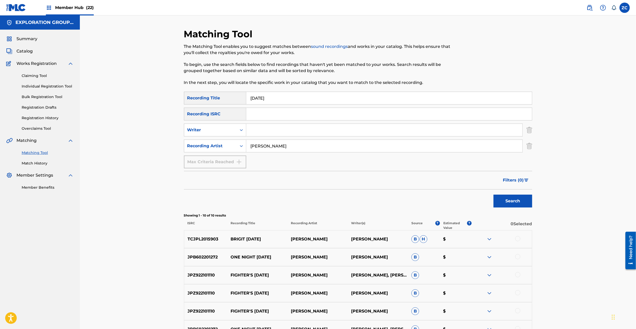
drag, startPoint x: 281, startPoint y: 97, endPoint x: 210, endPoint y: 75, distance: 74.3
click at [212, 96] on div "SearchWithCriteria31074c5d-ebe2-45f6-8689-b074abc33f56 Recording Title [DATE]" at bounding box center [358, 98] width 348 height 13
click at [275, 98] on input "[DATE]" at bounding box center [389, 98] width 286 height 12
drag, startPoint x: 282, startPoint y: 98, endPoint x: 361, endPoint y: 98, distance: 79.0
click at [361, 98] on input "I'M NICE MAN [PERSON_NAME]" at bounding box center [389, 98] width 286 height 12
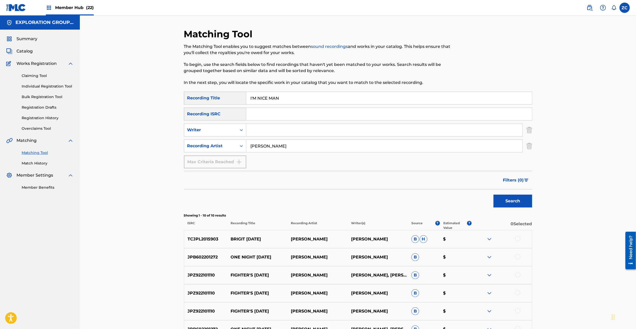
type input "I'M NICE MAN"
drag, startPoint x: 281, startPoint y: 144, endPoint x: 193, endPoint y: 144, distance: 87.5
click at [188, 144] on div "SearchWithCriteriaccb38520-d98b-4422-9263-63c6cf1064a9 Recording Artist [PERSON…" at bounding box center [358, 146] width 348 height 13
type input "[PERSON_NAME]"
drag, startPoint x: 505, startPoint y: 198, endPoint x: 439, endPoint y: 102, distance: 116.1
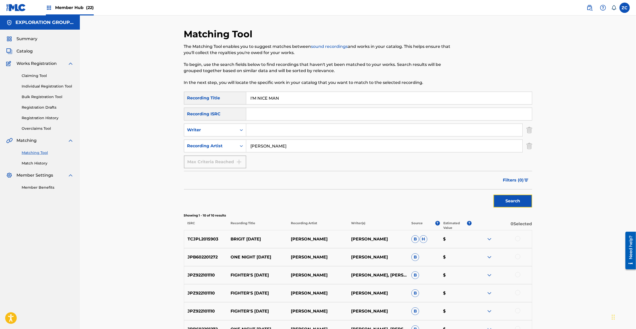
click at [505, 198] on button "Search" at bounding box center [512, 201] width 39 height 13
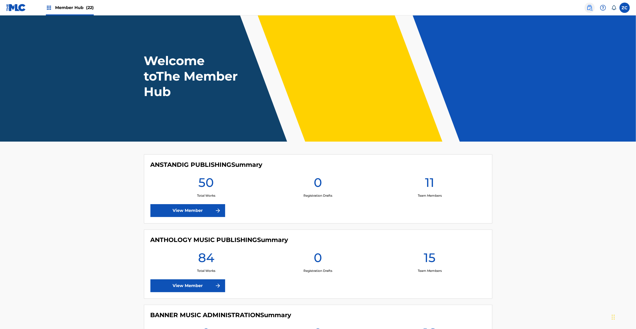
click at [587, 7] on img at bounding box center [589, 8] width 6 height 6
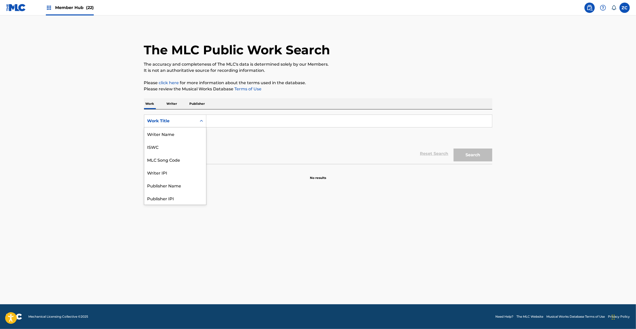
click at [179, 123] on div "Work Title" at bounding box center [170, 121] width 46 height 6
click at [176, 137] on div "MLC Song Code" at bounding box center [175, 133] width 62 height 13
click at [234, 115] on div "Search Form" at bounding box center [349, 121] width 286 height 13
click at [248, 123] on input "Search Form" at bounding box center [349, 121] width 286 height 12
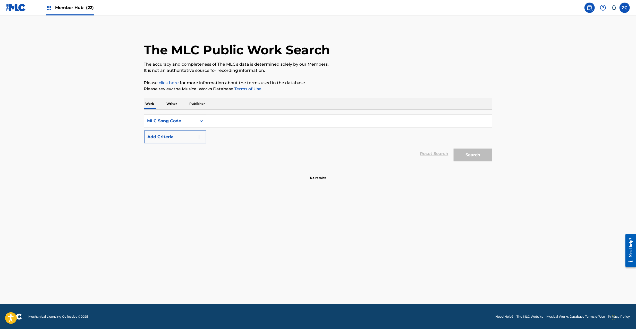
paste input "TIME FLIES FEAT. E.I.J.I ANDO OSA BS KABE"
type input "TIME FLIES FEAT. E.I.J.I ANDO OSA BS KABE"
click at [453, 149] on button "Search" at bounding box center [472, 155] width 39 height 13
click at [427, 153] on link "Reset Search" at bounding box center [433, 153] width 33 height 11
click at [425, 123] on input "Search Form" at bounding box center [349, 121] width 286 height 12
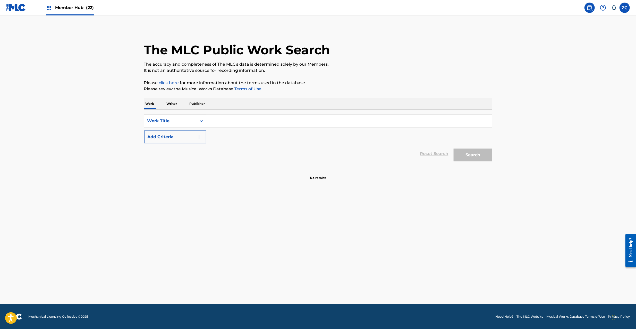
paste input "TIME FLIES FEAT. E.I.J.I ANDO OSA BS KABE"
type input "TIME FLIES FEAT. E.I.J.I ANDO OSA BS KABE"
click at [468, 157] on button "Search" at bounding box center [472, 155] width 39 height 13
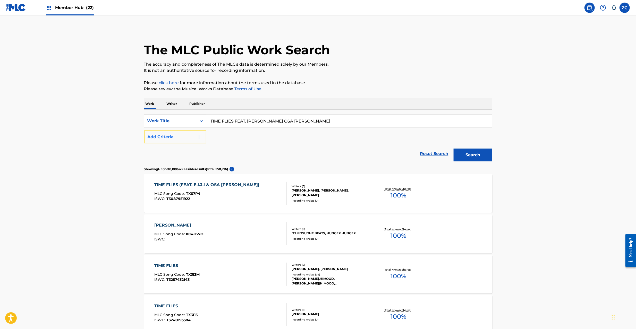
click at [170, 137] on button "Add Criteria" at bounding box center [175, 137] width 62 height 13
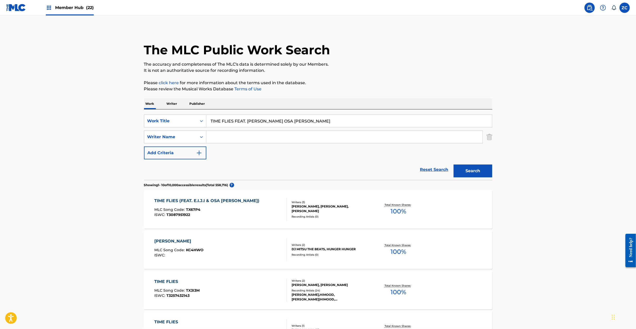
click at [242, 139] on input "Search Form" at bounding box center [344, 137] width 276 height 12
paste input "[PERSON_NAME]"
type input "[PERSON_NAME]"
click at [305, 125] on input "TIME FLIES FEAT. E.I.J.I ANDO OSA BS KABE" at bounding box center [349, 121] width 286 height 12
paste input "CEREMONY"
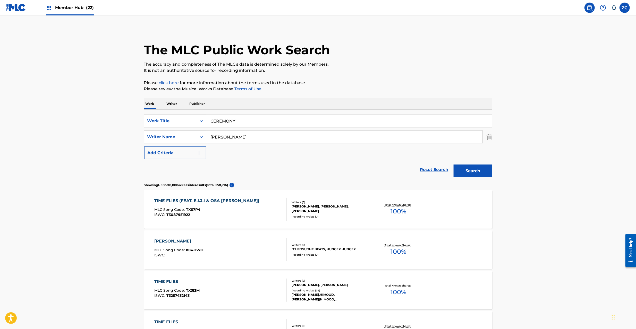
click at [453, 165] on button "Search" at bounding box center [472, 171] width 39 height 13
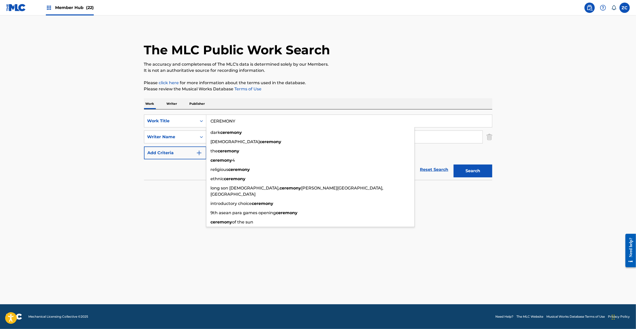
paste input "HI"
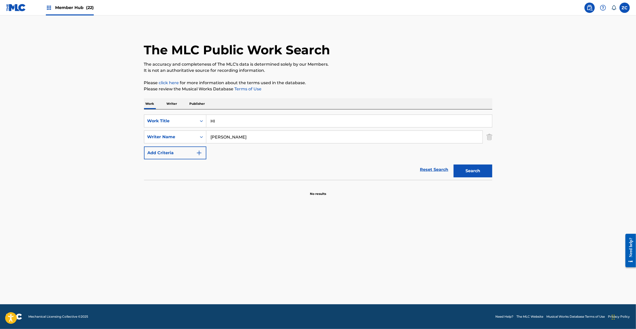
click at [453, 165] on button "Search" at bounding box center [472, 171] width 39 height 13
paste input "6IX PACK"
click at [453, 165] on button "Search" at bounding box center [472, 171] width 39 height 13
paste input "YO, MY [DEMOGRAPHIC_DATA]"
click at [453, 165] on button "Search" at bounding box center [472, 171] width 39 height 13
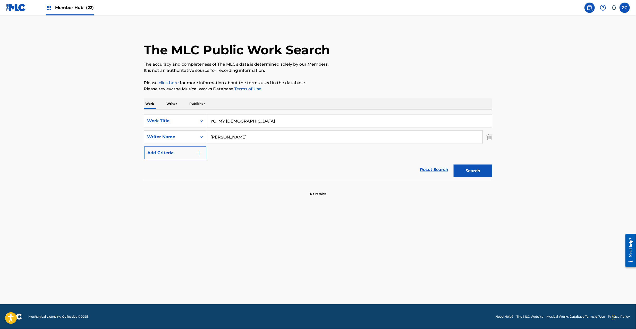
paste input "180"
click at [453, 165] on button "Search" at bounding box center [472, 171] width 39 height 13
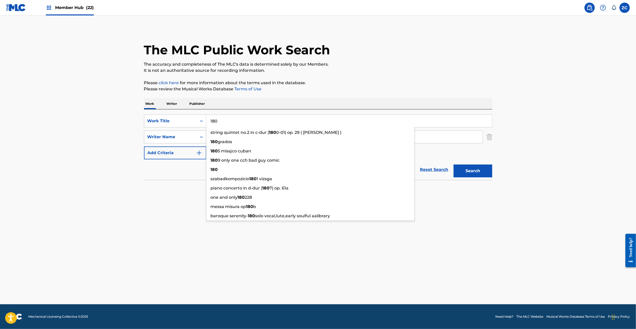
paste input "BOOMERANG"
click at [453, 165] on button "Search" at bounding box center [472, 171] width 39 height 13
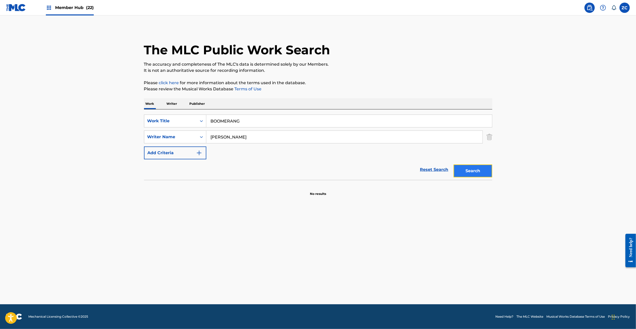
click at [461, 167] on button "Search" at bounding box center [472, 171] width 39 height 13
click at [481, 122] on input "BOOMERANG" at bounding box center [349, 121] width 286 height 12
paste input "JENGA"
click at [560, 109] on main "The MLC Public Work Search The accuracy and completeness of The MLC's data is d…" at bounding box center [318, 159] width 636 height 289
click at [469, 177] on button "Search" at bounding box center [472, 171] width 39 height 13
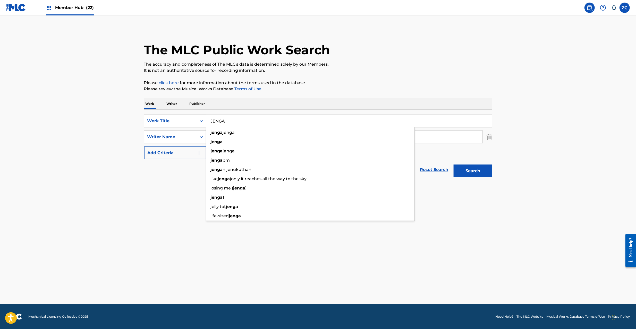
click at [338, 121] on input "JENGA" at bounding box center [349, 121] width 286 height 12
paste input "NAH"
click at [484, 177] on button "Search" at bounding box center [472, 171] width 39 height 13
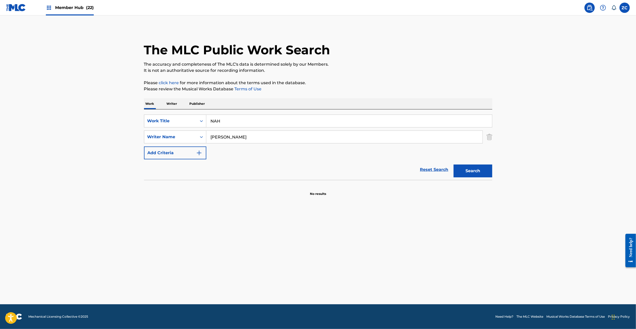
click at [235, 118] on input "NAH" at bounding box center [349, 121] width 286 height 12
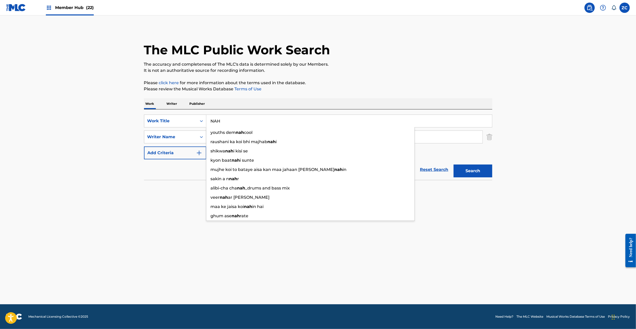
paste input "MOVE Hiromi"
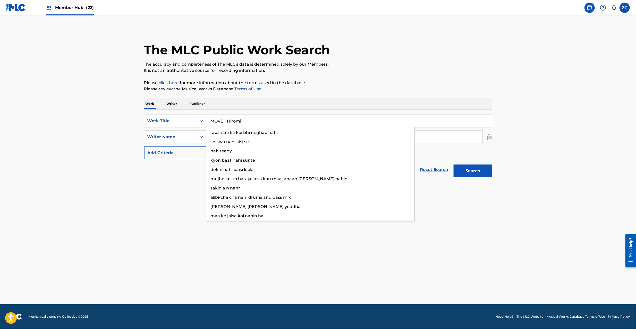
click at [227, 123] on input "MOVE Hiromi" at bounding box center [349, 121] width 286 height 12
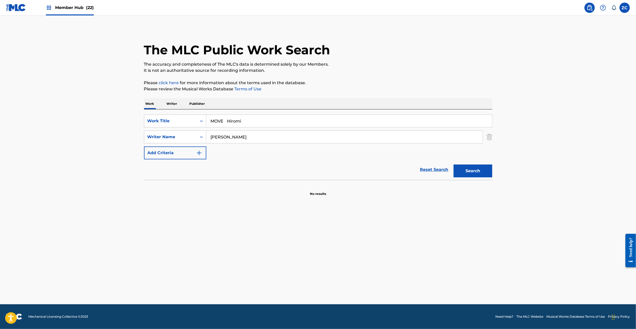
click at [227, 123] on input "MOVE Hiromi" at bounding box center [349, 121] width 286 height 12
type input "MOVE"
click at [280, 139] on input "[PERSON_NAME]" at bounding box center [344, 137] width 276 height 12
paste input "Hiromi"
type input "Hiromi"
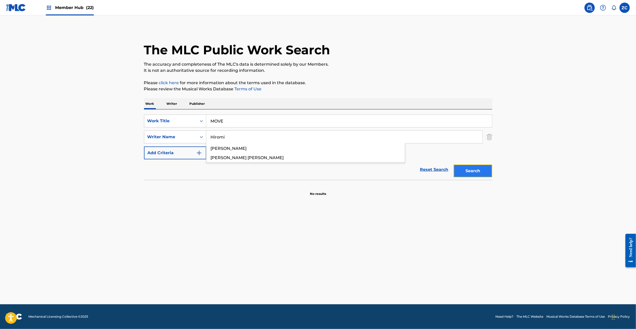
click at [467, 173] on button "Search" at bounding box center [472, 171] width 39 height 13
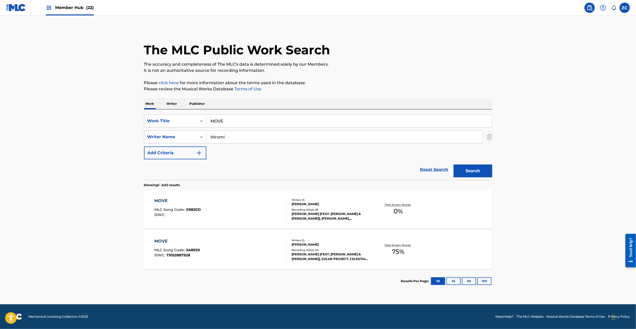
click at [280, 215] on div "MOVE MLC Song Code : X9820D ISWC :" at bounding box center [220, 209] width 132 height 23
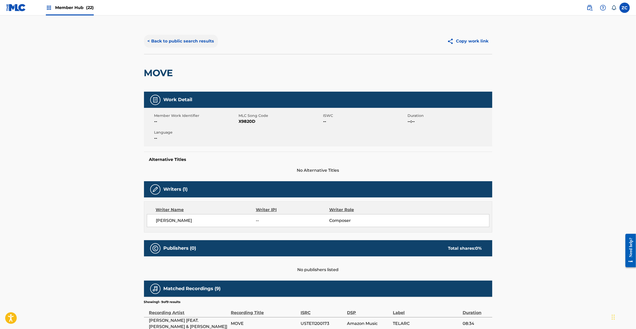
click at [184, 40] on button "< Back to public search results" at bounding box center [181, 41] width 74 height 13
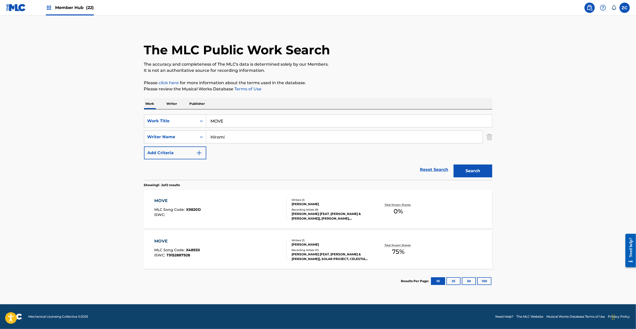
click at [217, 250] on div "MOVE MLC Song Code : X4893X ISWC : T9152887928" at bounding box center [220, 249] width 132 height 23
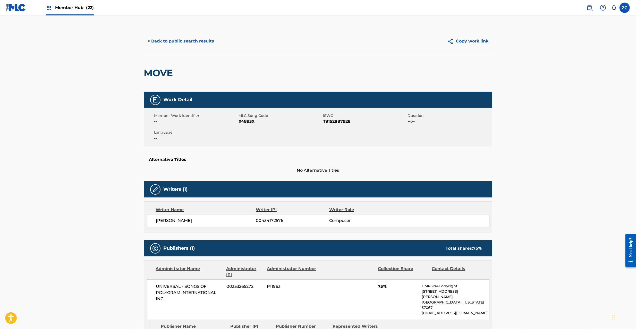
click at [245, 122] on span "X4893X" at bounding box center [280, 121] width 83 height 6
copy span "X4893X"
click at [193, 42] on button "< Back to public search results" at bounding box center [181, 41] width 74 height 13
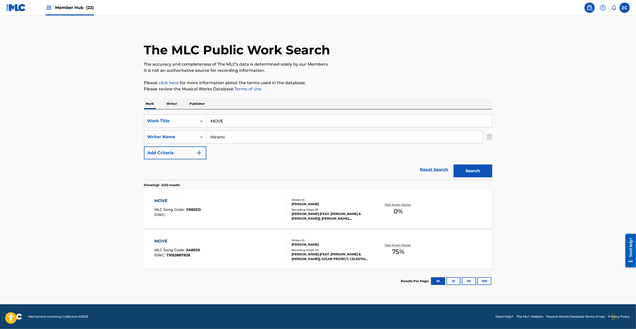
click at [276, 204] on div "MOVE MLC Song Code : X9820D ISWC :" at bounding box center [220, 209] width 132 height 23
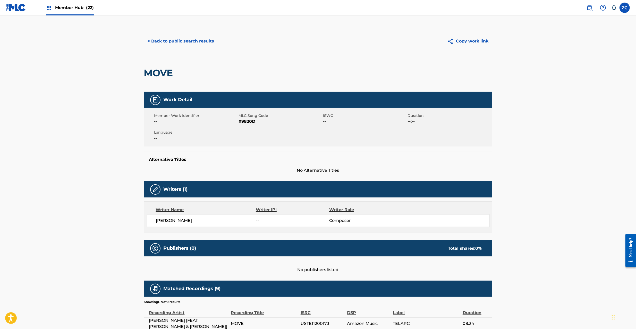
click at [245, 124] on span "X9820D" at bounding box center [280, 121] width 83 height 6
copy span "X9820D"
click at [193, 41] on button "< Back to public search results" at bounding box center [181, 41] width 74 height 13
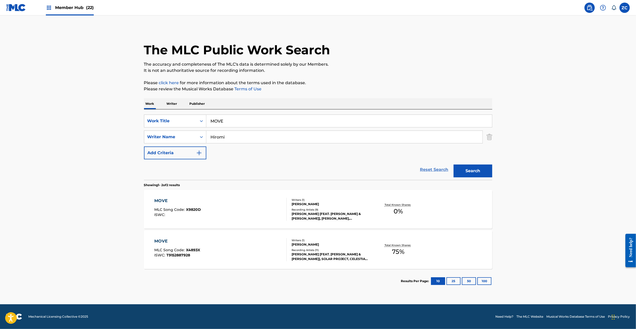
click at [438, 167] on link "Reset Search" at bounding box center [433, 169] width 33 height 11
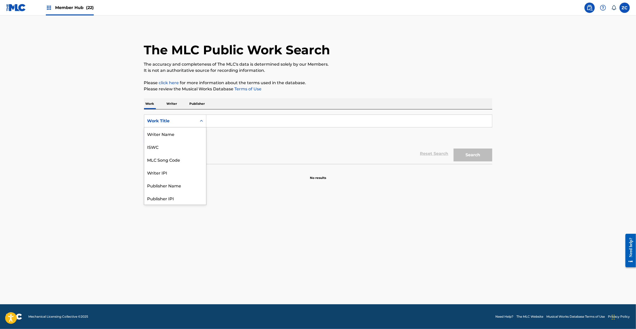
click at [175, 119] on div "Work Title" at bounding box center [170, 121] width 46 height 6
click at [166, 135] on div "MLC Song Code" at bounding box center [175, 133] width 62 height 13
drag, startPoint x: 221, startPoint y: 117, endPoint x: 225, endPoint y: 118, distance: 3.7
click at [221, 117] on input "Search Form" at bounding box center [349, 121] width 286 height 12
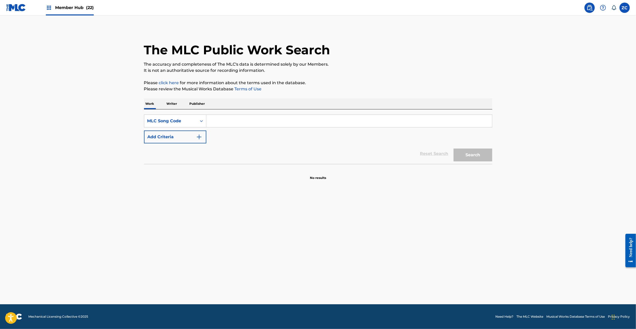
paste input "AC9J03"
click at [479, 159] on button "Search" at bounding box center [472, 155] width 39 height 13
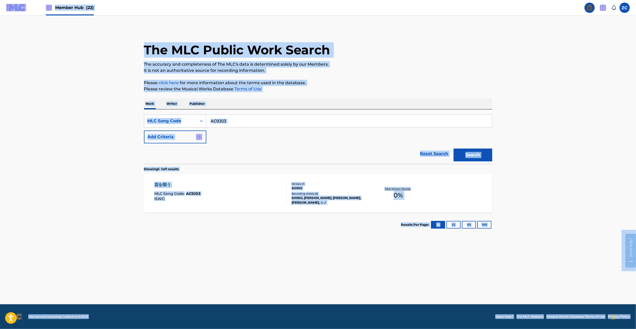
click at [238, 122] on input "AC9J03" at bounding box center [349, 121] width 286 height 12
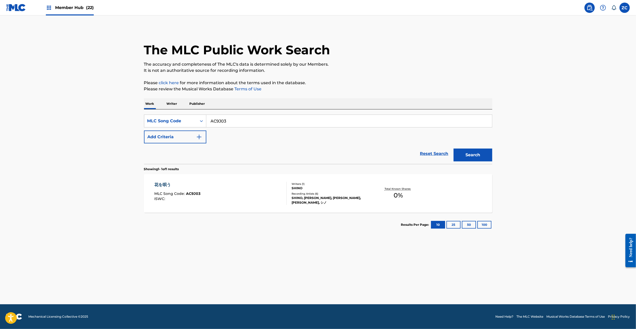
paste input "VB83MA"
type input "VB83MA"
click at [453, 149] on button "Search" at bounding box center [472, 155] width 39 height 13
click at [232, 189] on div "VOCODER MLC Song Code : VB83MA ISWC :" at bounding box center [220, 193] width 132 height 23
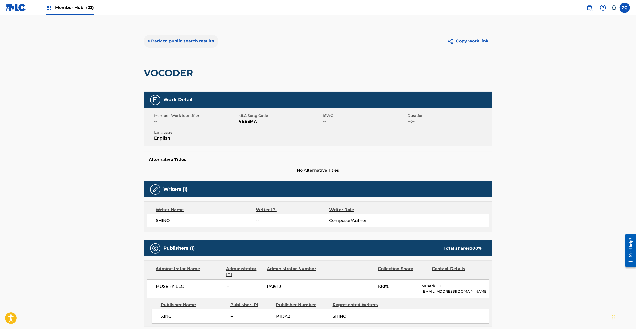
click at [197, 39] on button "< Back to public search results" at bounding box center [181, 41] width 74 height 13
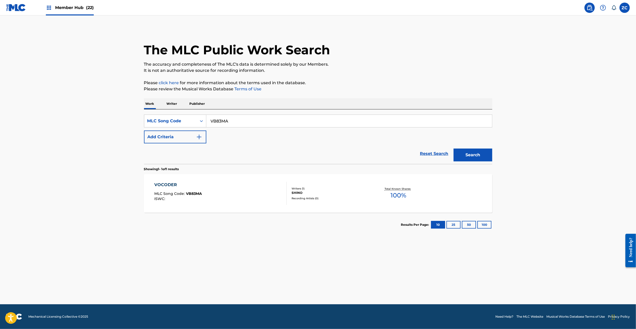
click at [243, 121] on input "VB83MA" at bounding box center [349, 121] width 286 height 12
paste input "AD10YR"
click at [453, 149] on button "Search" at bounding box center [472, 155] width 39 height 13
paste input "T33"
click at [453, 149] on button "Search" at bounding box center [472, 155] width 39 height 13
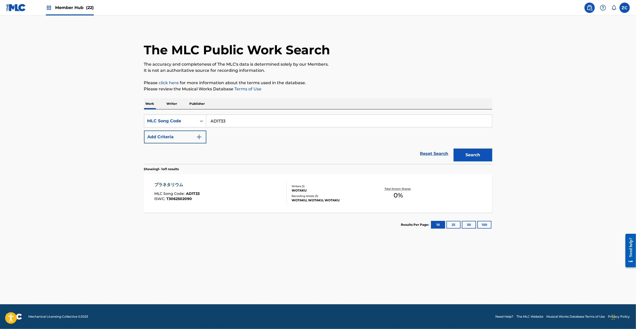
paste input "MPK"
click at [453, 149] on button "Search" at bounding box center [472, 155] width 39 height 13
paste input "L99"
click at [453, 149] on button "Search" at bounding box center [472, 155] width 39 height 13
paste input "E7F"
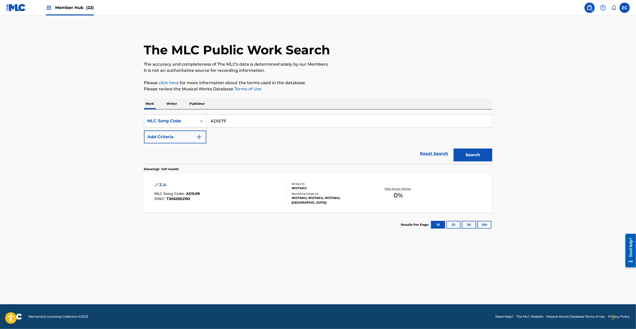
click at [453, 149] on button "Search" at bounding box center [472, 155] width 39 height 13
paste input "MPP"
click at [453, 149] on button "Search" at bounding box center [472, 155] width 39 height 13
paste input "E7E"
click at [453, 149] on button "Search" at bounding box center [472, 155] width 39 height 13
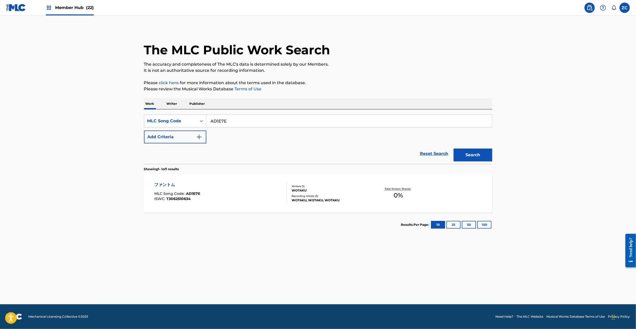
paste input "H"
click at [453, 149] on button "Search" at bounding box center [472, 155] width 39 height 13
paste input "DC665C"
click at [453, 149] on button "Search" at bounding box center [472, 155] width 39 height 13
paste input "AD08QH"
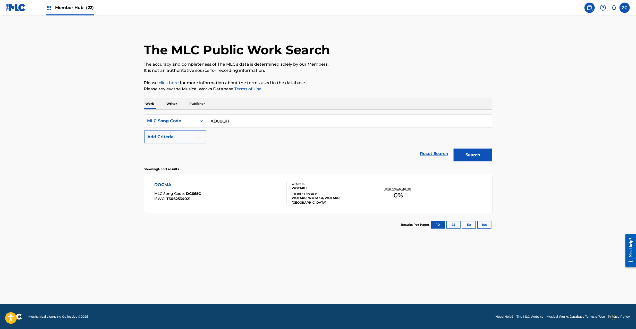
click at [453, 149] on button "Search" at bounding box center [472, 155] width 39 height 13
paste input "1MAB"
click at [453, 149] on button "Search" at bounding box center [472, 155] width 39 height 13
paste input "PM"
click at [453, 149] on button "Search" at bounding box center [472, 155] width 39 height 13
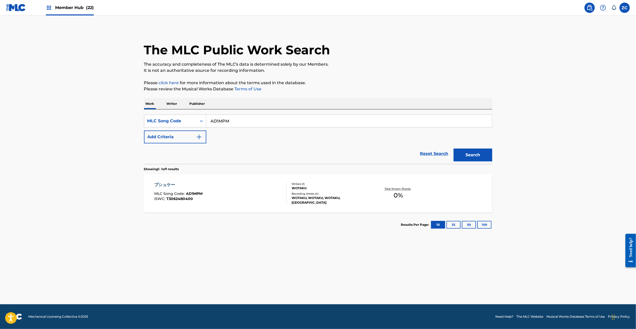
paste input "08QI"
click at [453, 149] on button "Search" at bounding box center [472, 155] width 39 height 13
paste input "E0OME"
click at [453, 149] on button "Search" at bounding box center [472, 155] width 39 height 13
paste input "GA2E1D"
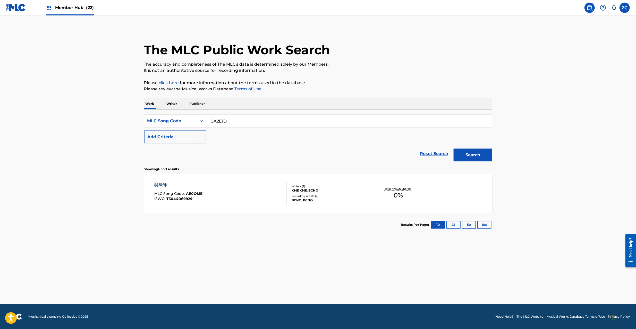
click at [453, 149] on button "Search" at bounding box center [472, 155] width 39 height 13
paste input "MB7NVI"
click at [453, 149] on button "Search" at bounding box center [472, 155] width 39 height 13
paste input "EA08ZT"
click at [453, 149] on button "Search" at bounding box center [472, 155] width 39 height 13
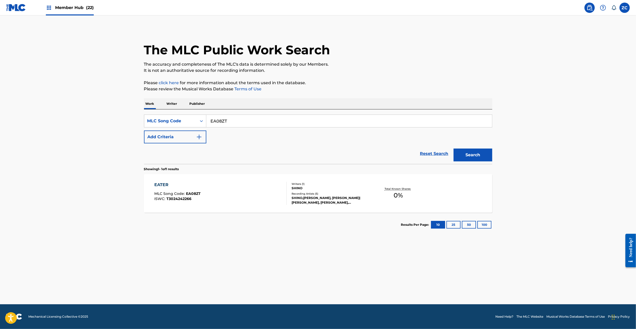
paste input "SB3UQO"
click at [453, 149] on button "Search" at bounding box center [472, 155] width 39 height 13
paste input "MB7GS"
click at [453, 149] on button "Search" at bounding box center [472, 155] width 39 height 13
paste input "0B9PHY"
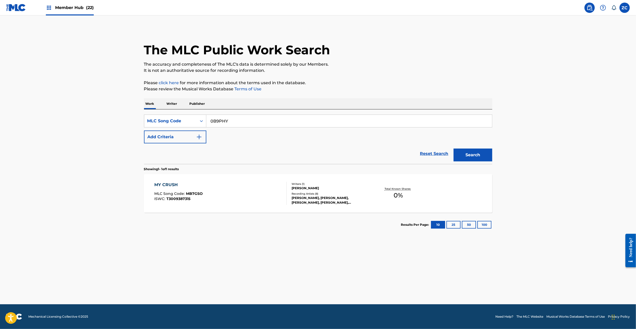
click at [453, 149] on button "Search" at bounding box center [472, 155] width 39 height 13
paste input "IC806J"
click at [453, 149] on button "Search" at bounding box center [472, 155] width 39 height 13
paste input "TE86CY"
type input "TE86CY"
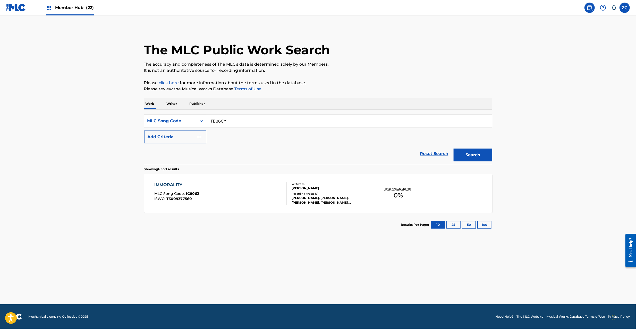
click at [453, 149] on button "Search" at bounding box center [472, 155] width 39 height 13
click at [218, 192] on div "TOOKU E IKITAI MLC Song Code : TE86CY ISWC :" at bounding box center [220, 193] width 132 height 23
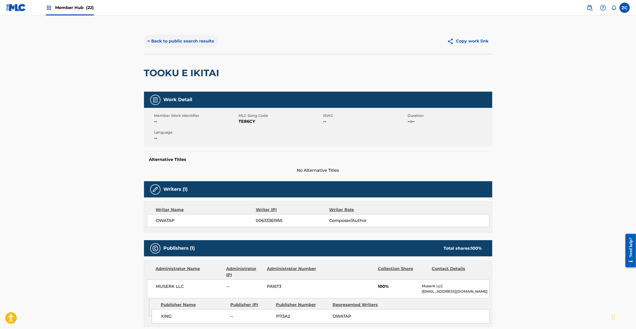
click at [191, 40] on button "< Back to public search results" at bounding box center [181, 41] width 74 height 13
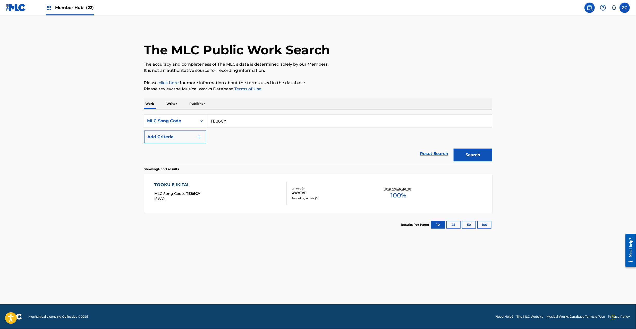
click at [246, 124] on input "TE86CY" at bounding box center [349, 121] width 286 height 12
paste input "RA6318"
click at [453, 149] on button "Search" at bounding box center [472, 155] width 39 height 13
paste input "KF3NL4"
click at [453, 149] on button "Search" at bounding box center [472, 155] width 39 height 13
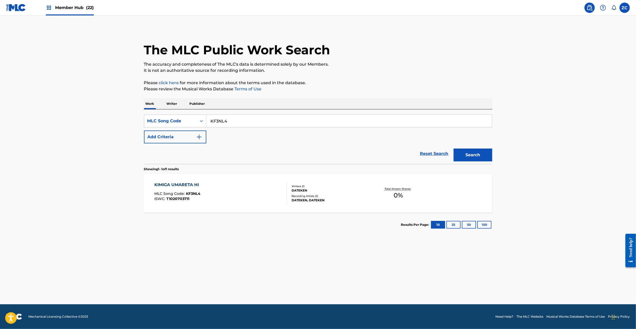
paste input "NC7PWX"
click at [453, 149] on button "Search" at bounding box center [472, 155] width 39 height 13
paste input "TE80A7"
click at [453, 149] on button "Search" at bounding box center [472, 155] width 39 height 13
paste input "UA83HG"
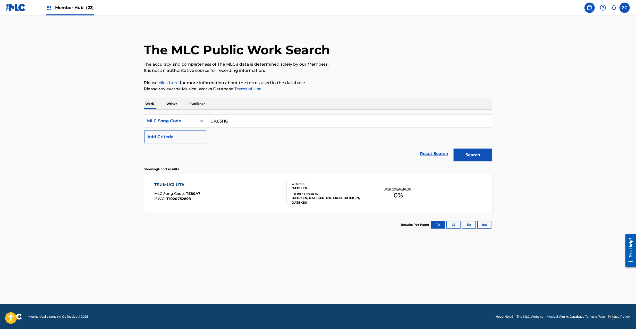
click at [453, 149] on button "Search" at bounding box center [472, 155] width 39 height 13
paste input "TE86P4"
click at [453, 149] on button "Search" at bounding box center [472, 155] width 39 height 13
paste input "9C0C"
click at [453, 149] on button "Search" at bounding box center [472, 155] width 39 height 13
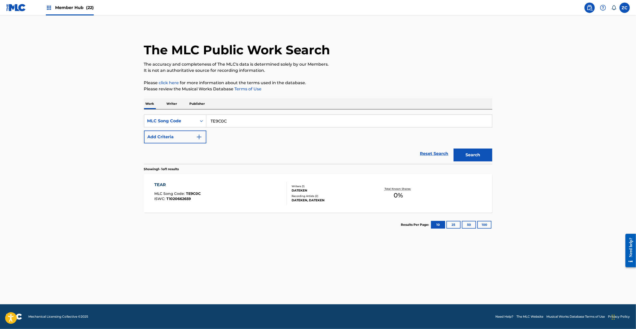
paste input "IC805S"
click at [453, 149] on button "Search" at bounding box center [472, 155] width 39 height 13
paste input "SB3UIU"
click at [453, 149] on button "Search" at bounding box center [472, 155] width 39 height 13
paste input "TE0QUQ"
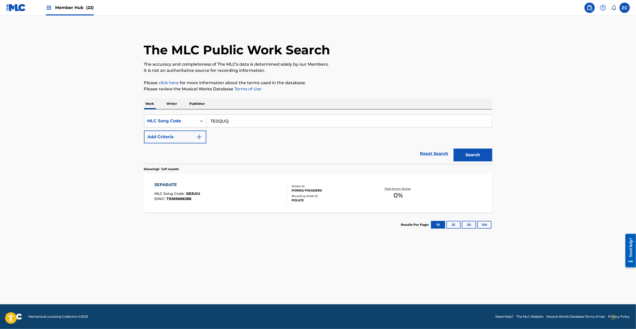
click at [453, 149] on button "Search" at bounding box center [472, 155] width 39 height 13
paste input "RA63X8"
click at [453, 149] on button "Search" at bounding box center [472, 155] width 39 height 13
paste input "JC2ZCA"
click at [453, 149] on button "Search" at bounding box center [472, 155] width 39 height 13
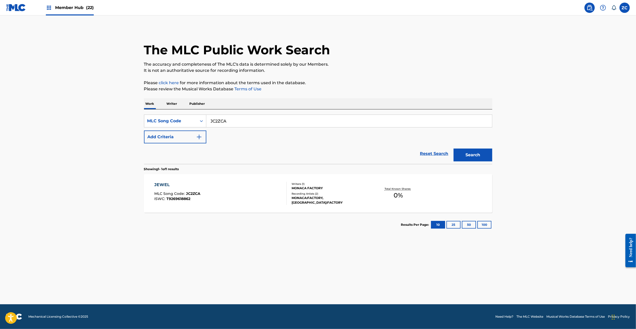
paste input "WB9RL3"
click at [453, 149] on button "Search" at bounding box center [472, 155] width 39 height 13
paste input "CA9IJV"
click at [453, 149] on button "Search" at bounding box center [472, 155] width 39 height 13
paste input "SB3UPG"
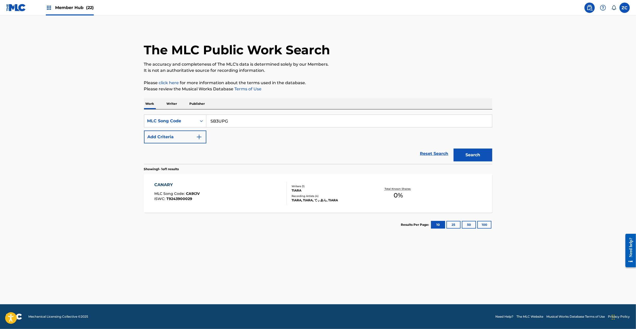
type input "SB3UPG"
click at [453, 149] on button "Search" at bounding box center [472, 155] width 39 height 13
click at [232, 196] on div "SPECIFICATION MLC Song Code : SB3UPG ISWC : T9243717751" at bounding box center [220, 193] width 132 height 23
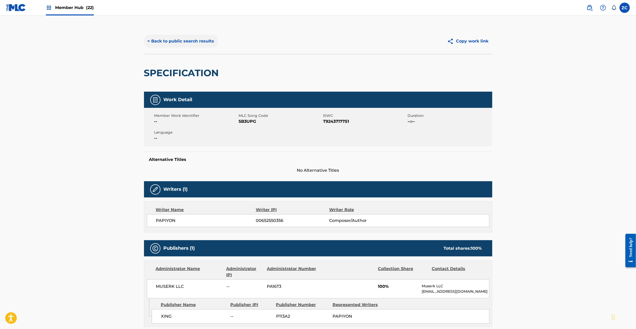
click at [206, 35] on button "< Back to public search results" at bounding box center [181, 41] width 74 height 13
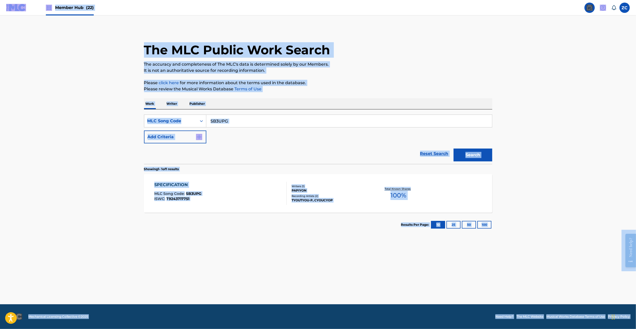
click at [237, 121] on input "SB3UPG" at bounding box center [349, 121] width 286 height 12
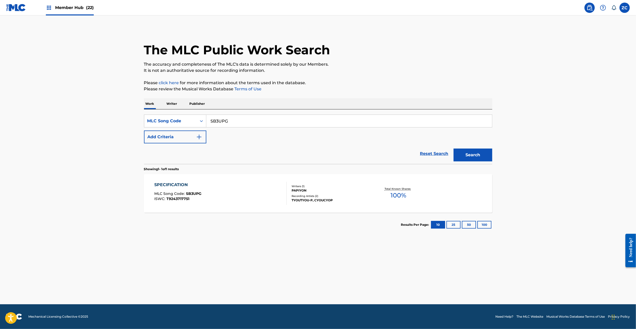
click at [237, 121] on input "SB3UPG" at bounding box center [349, 121] width 286 height 12
paste input "MY3"
click at [453, 149] on button "Search" at bounding box center [472, 155] width 39 height 13
paste input "9D"
click at [453, 149] on button "Search" at bounding box center [472, 155] width 39 height 13
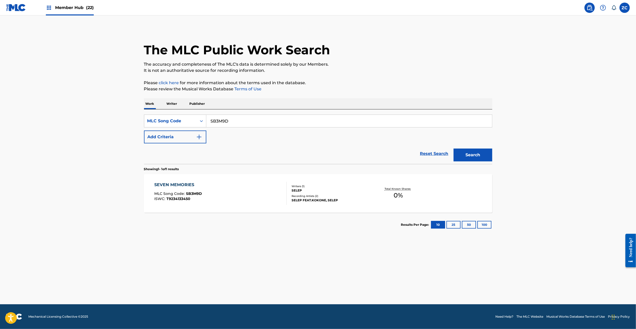
paste input "EA085T"
click at [453, 149] on button "Search" at bounding box center [472, 155] width 39 height 13
paste input "BC0VKJ"
click at [453, 149] on button "Search" at bounding box center [472, 155] width 39 height 13
paste input "OC5FGS"
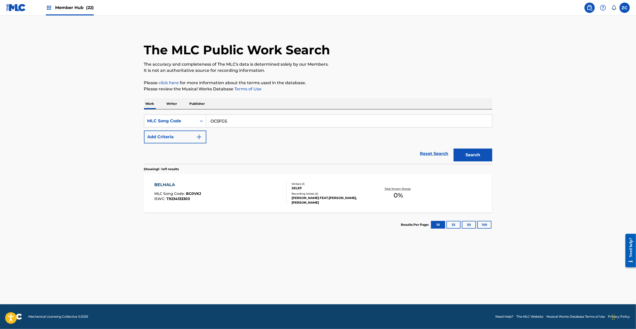
click at [453, 149] on button "Search" at bounding box center [472, 155] width 39 height 13
paste input "SB3148"
click at [453, 149] on button "Search" at bounding box center [472, 155] width 39 height 13
paste input "MYG"
click at [453, 149] on button "Search" at bounding box center [472, 155] width 39 height 13
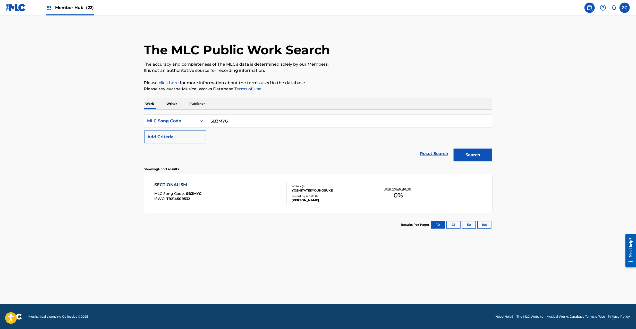
paste input "RA6319"
click at [453, 149] on button "Search" at bounding box center [472, 155] width 39 height 13
paste input "YE022B"
type input "YE022B"
click at [453, 149] on button "Search" at bounding box center [472, 155] width 39 height 13
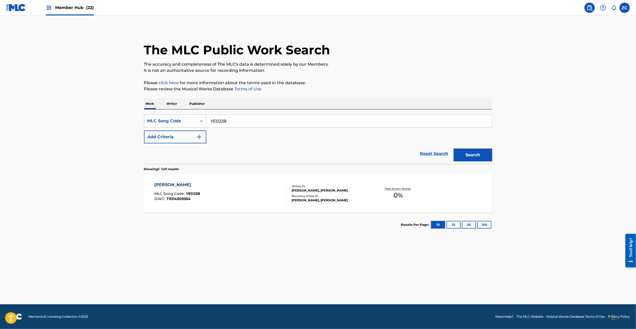
click at [191, 122] on div "MLC Song Code" at bounding box center [170, 121] width 46 height 6
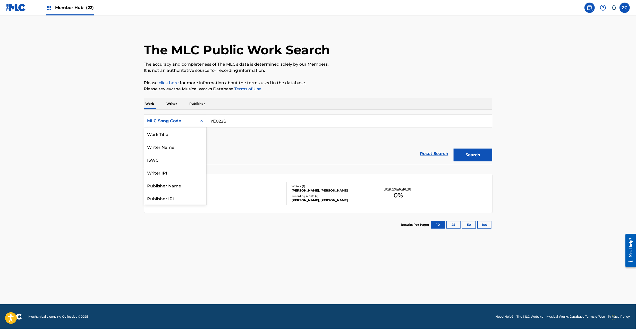
scroll to position [26, 0]
click at [176, 133] on div "ISWC" at bounding box center [175, 133] width 62 height 13
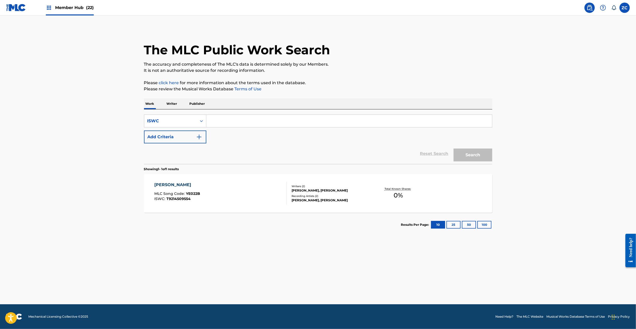
click at [236, 118] on input "Search Form" at bounding box center [349, 121] width 286 height 12
paste input "T9269748370"
type input "T9269748370"
click at [453, 149] on button "Search" at bounding box center [472, 155] width 39 height 13
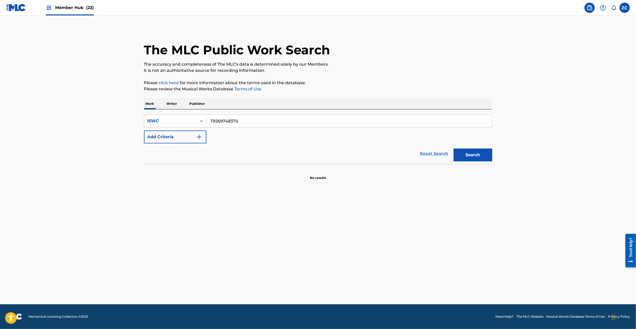
click at [422, 153] on link "Reset Search" at bounding box center [433, 153] width 33 height 11
click at [447, 112] on div "SearchWithCriteria4d2000d1-2fc7-454e-abfb-34c57f6ffa65 Work Title Add Criteria …" at bounding box center [318, 136] width 348 height 55
click at [450, 118] on input "Search Form" at bounding box center [349, 121] width 286 height 12
paste input "Hitotsumeno Dokuhaku"
type input "Hitotsumeno Dokuhaku"
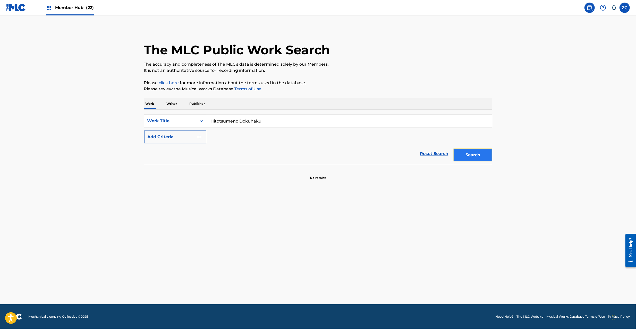
click at [471, 154] on button "Search" at bounding box center [472, 155] width 39 height 13
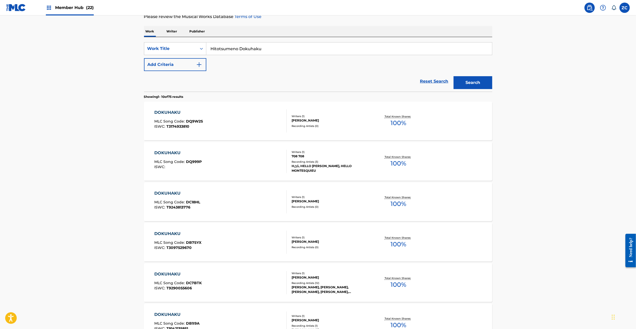
scroll to position [0, 0]
